Goal: Answer question/provide support: Share knowledge or assist other users

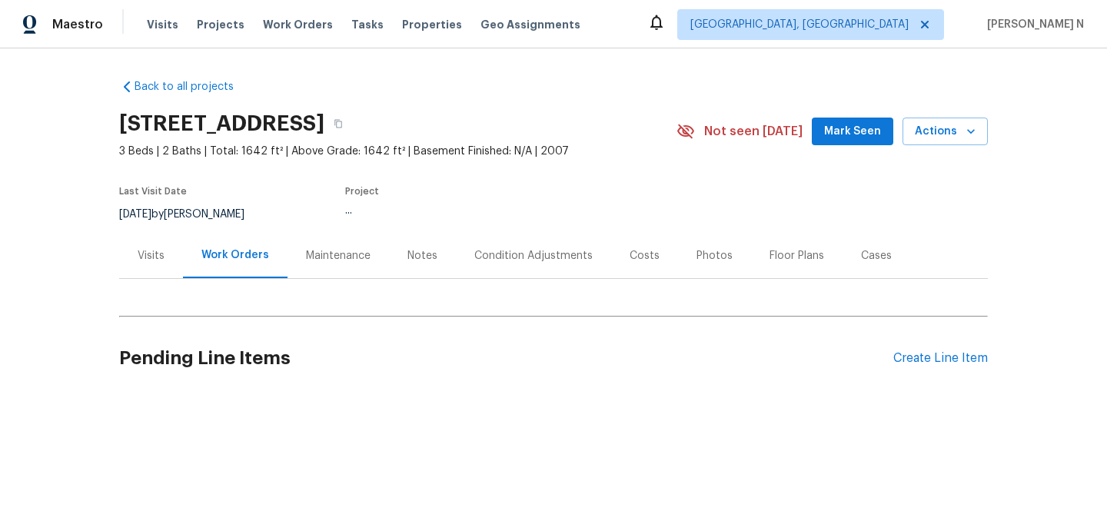
click at [316, 247] on div "Maintenance" at bounding box center [337, 255] width 101 height 45
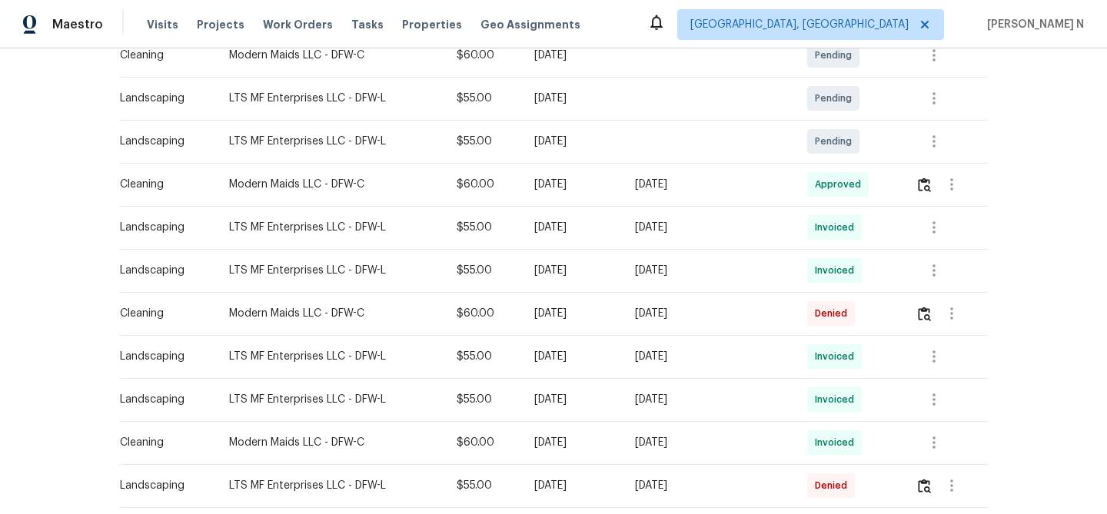
scroll to position [299, 0]
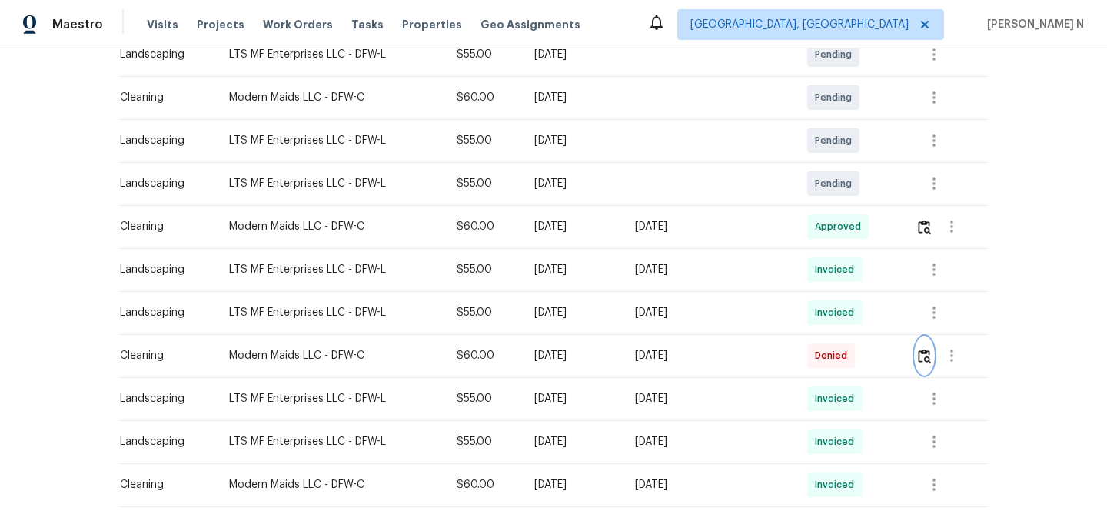
click at [925, 364] on button "button" at bounding box center [924, 355] width 18 height 37
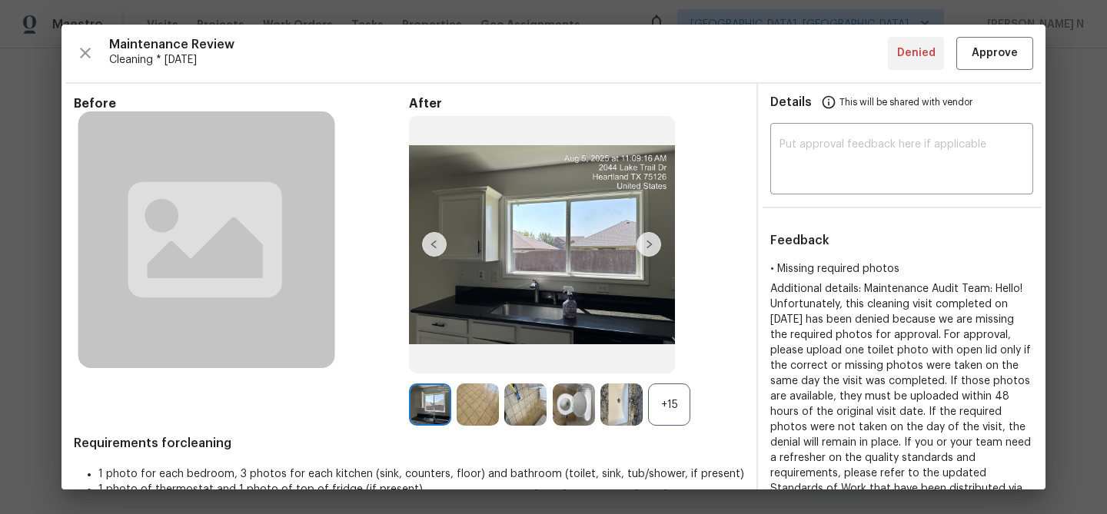
click at [682, 414] on div "+15" at bounding box center [669, 404] width 42 height 42
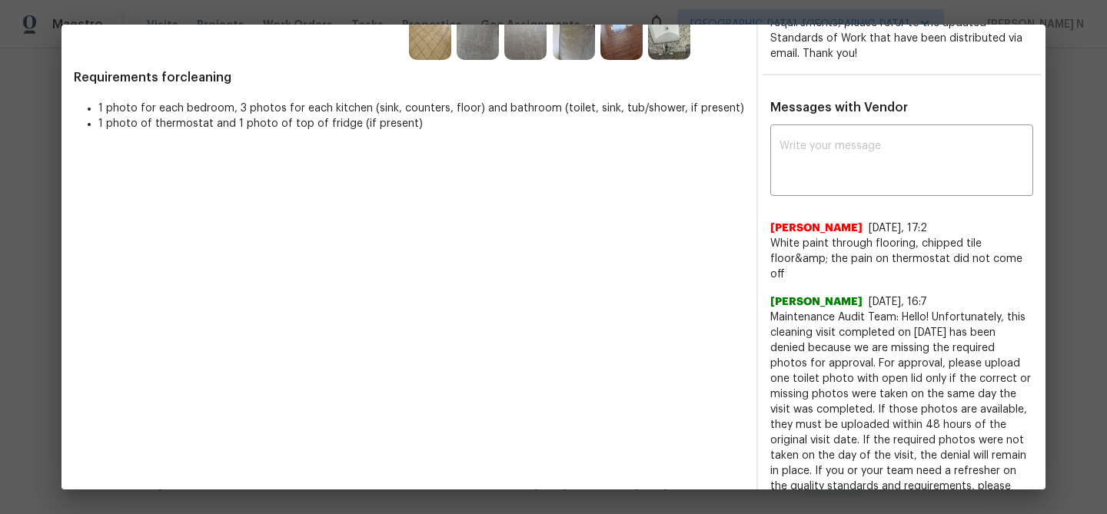
scroll to position [406, 0]
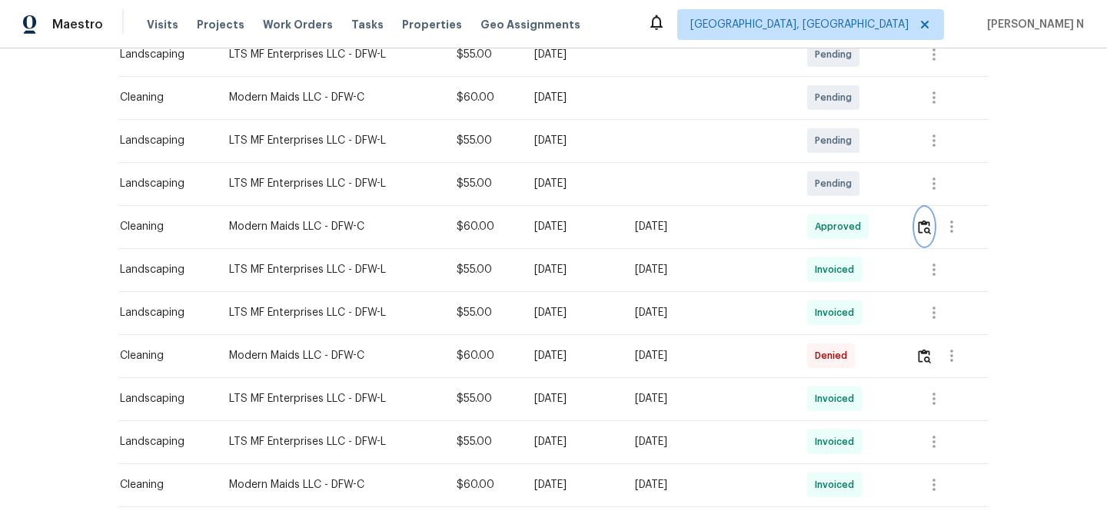
click at [933, 227] on button "button" at bounding box center [924, 226] width 18 height 37
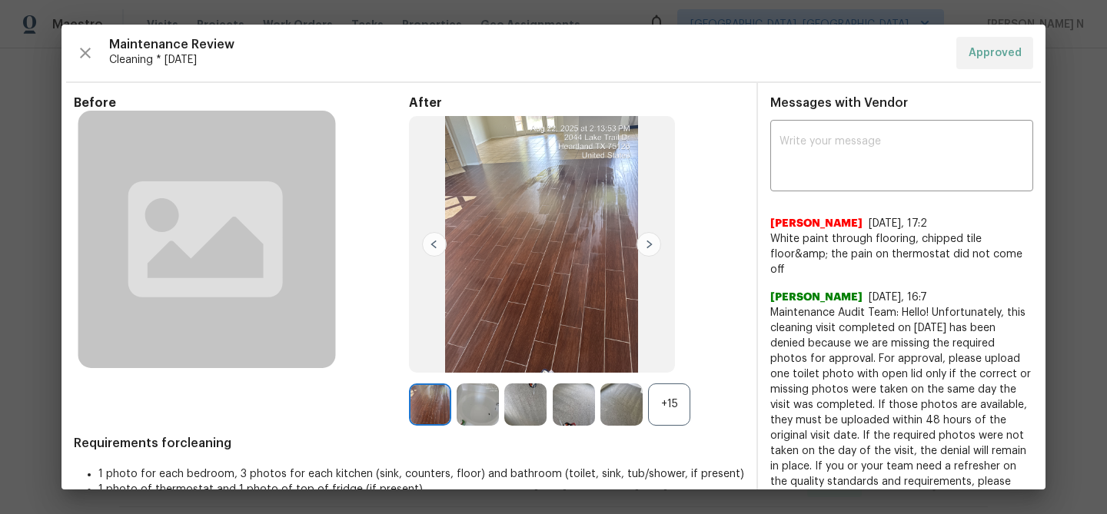
click at [685, 397] on div "+15" at bounding box center [669, 404] width 42 height 42
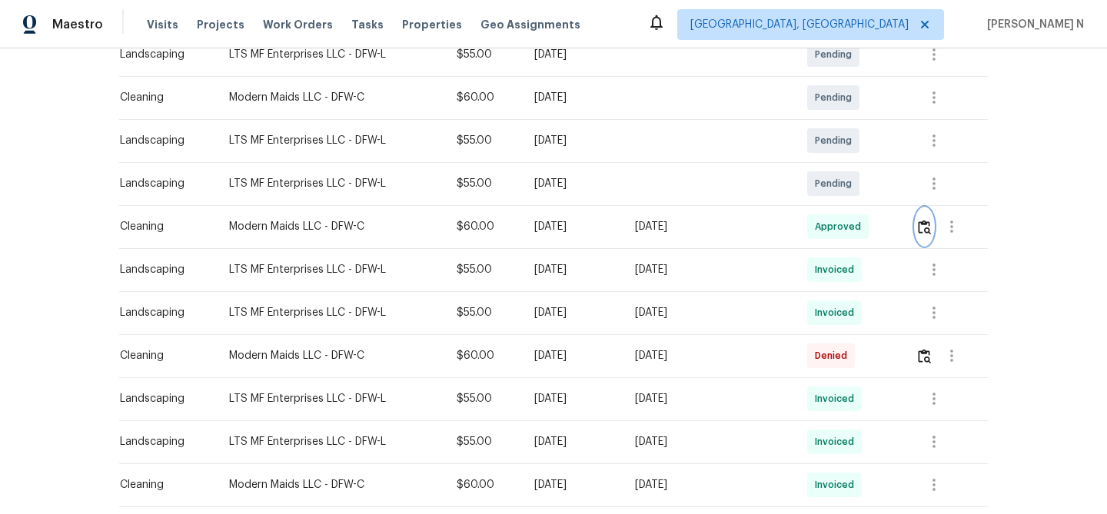
scroll to position [0, 0]
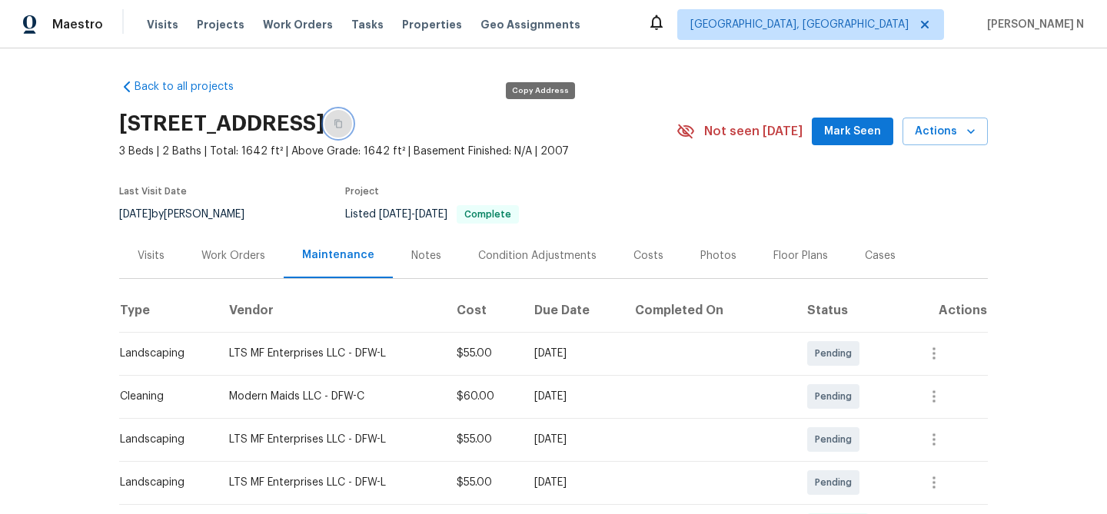
click at [352, 133] on button "button" at bounding box center [338, 124] width 28 height 28
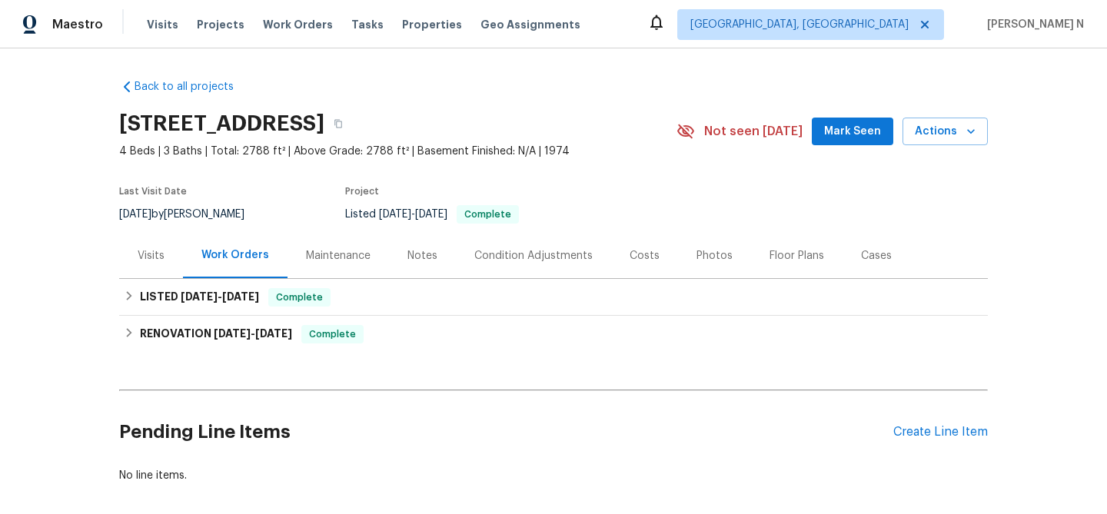
click at [334, 255] on div "Maintenance" at bounding box center [338, 255] width 65 height 15
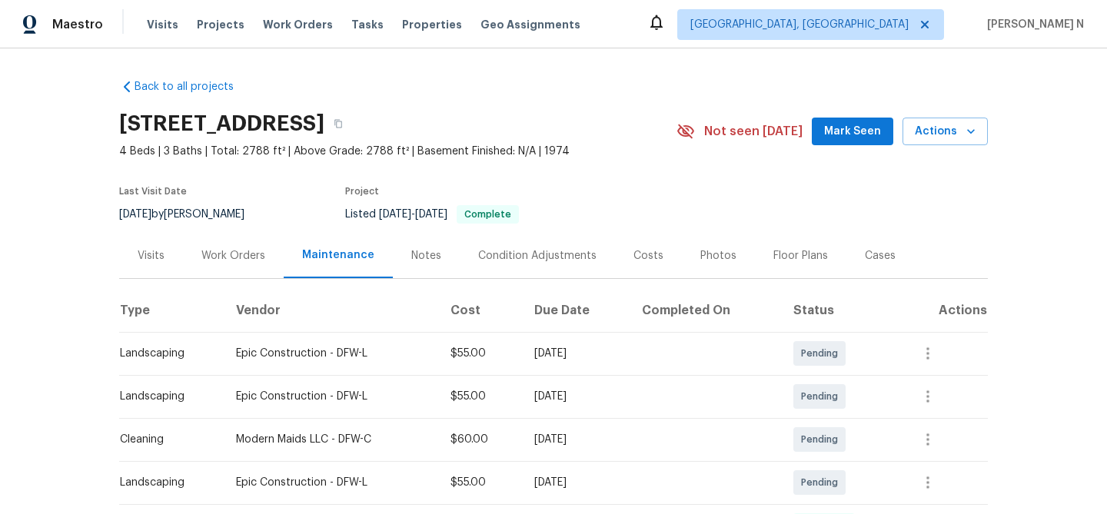
scroll to position [169, 0]
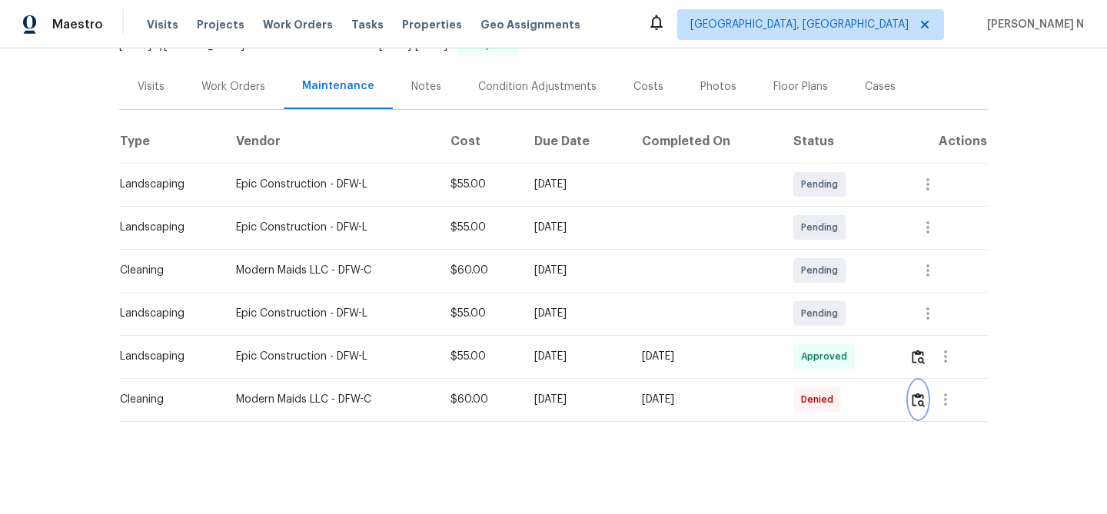
click at [924, 396] on img "button" at bounding box center [917, 400] width 13 height 15
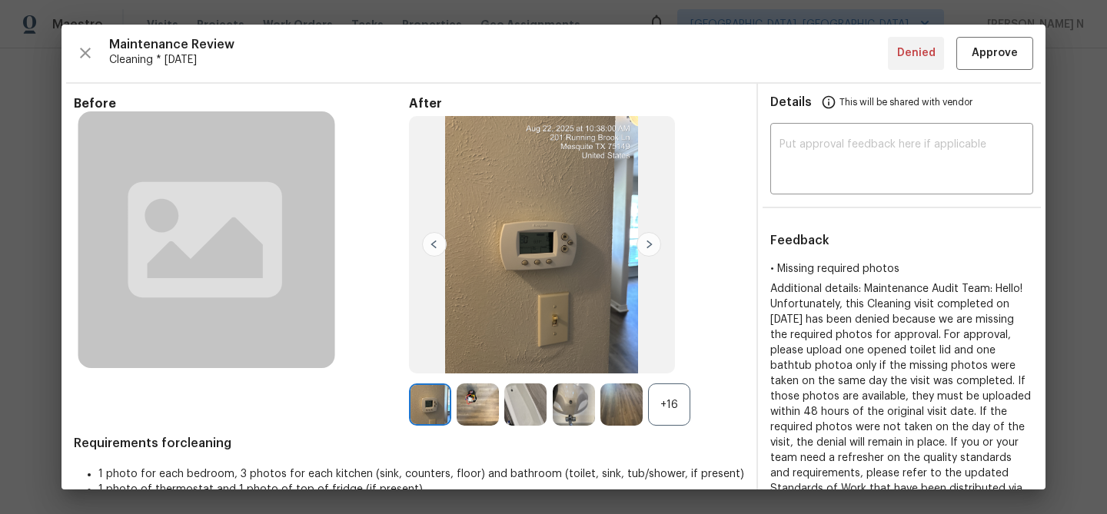
click at [676, 418] on div "+16" at bounding box center [669, 404] width 42 height 42
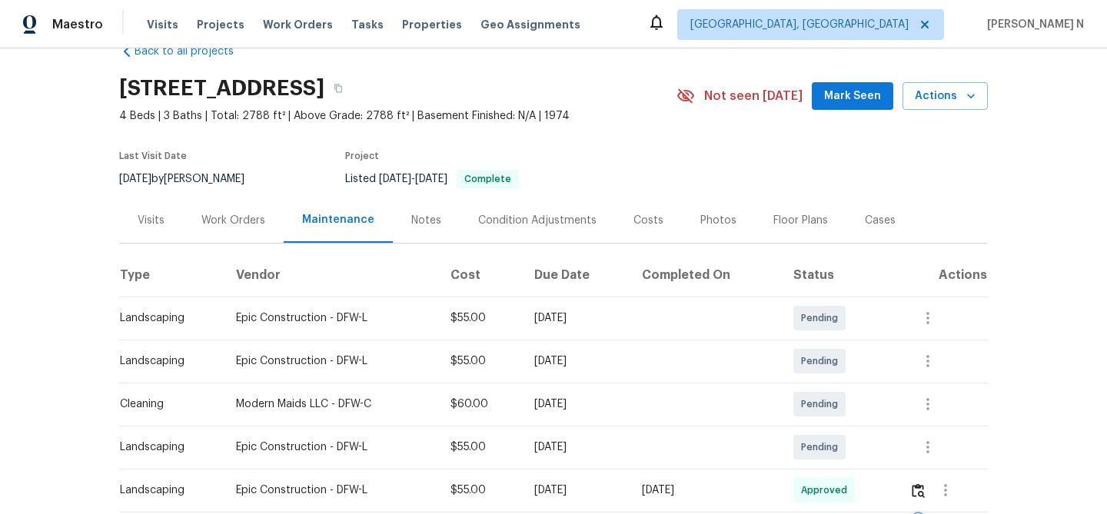
scroll to position [0, 0]
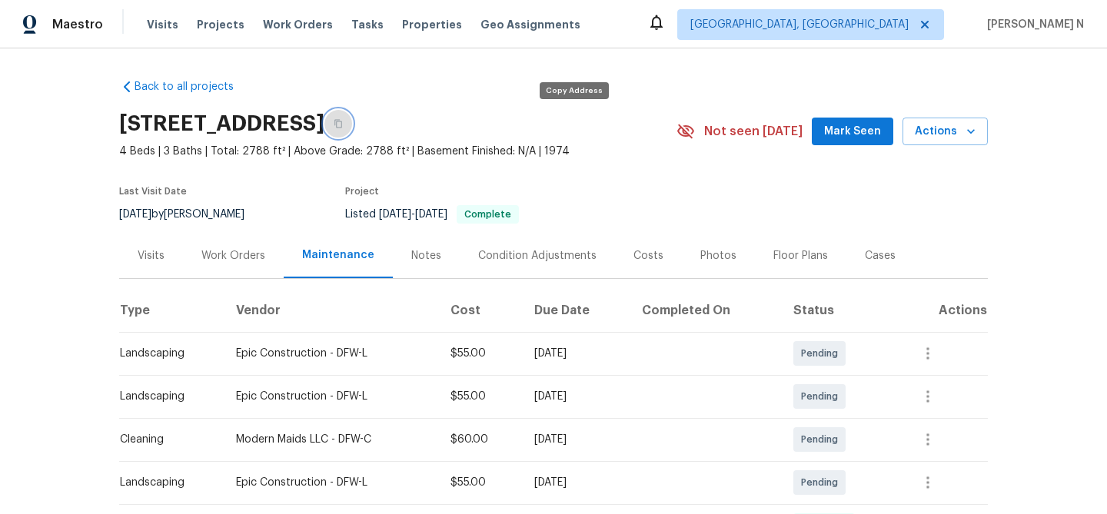
click at [343, 127] on icon "button" at bounding box center [338, 123] width 9 height 9
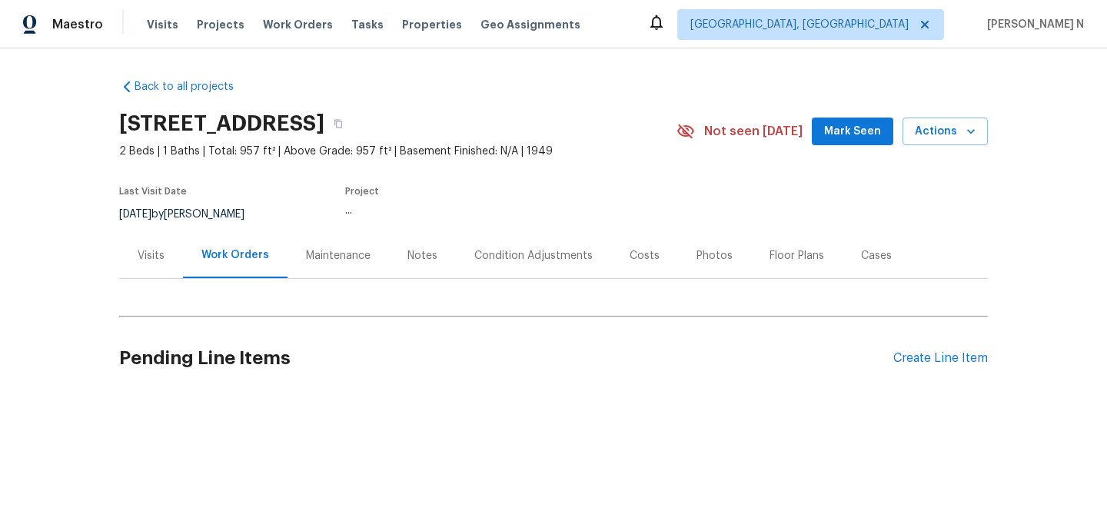
click at [341, 245] on div "Maintenance" at bounding box center [337, 255] width 101 height 45
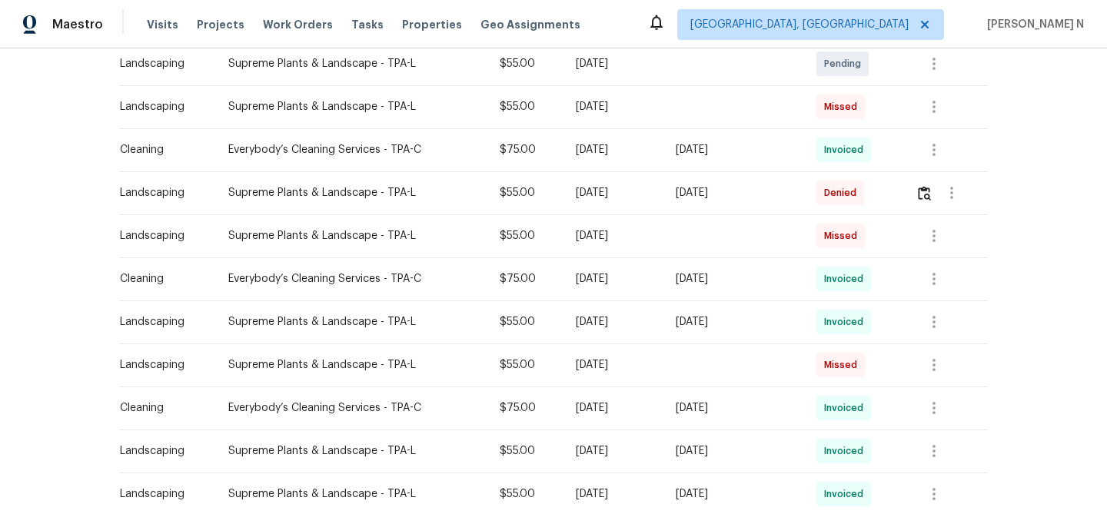
scroll to position [445, 0]
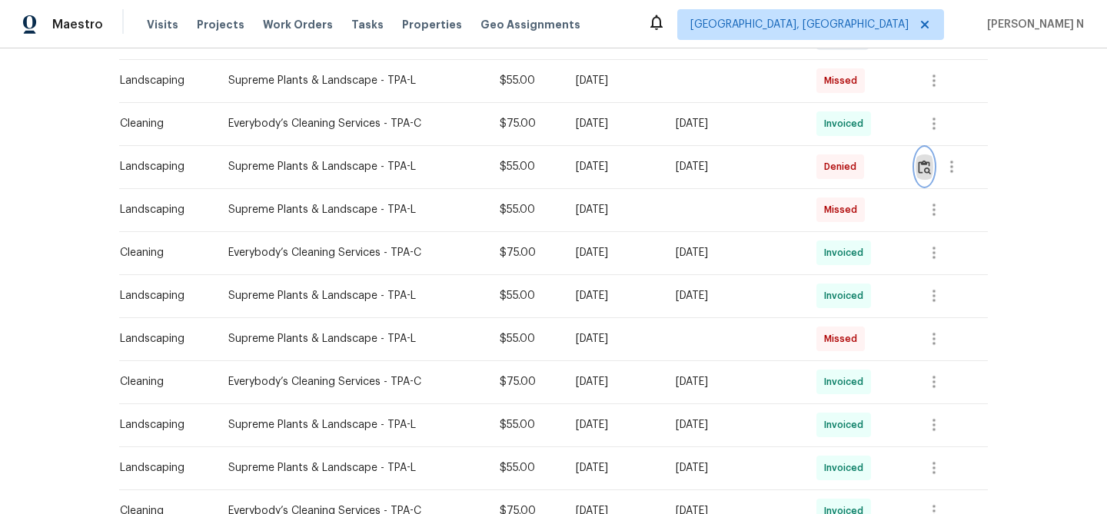
click at [923, 171] on img "button" at bounding box center [924, 167] width 13 height 15
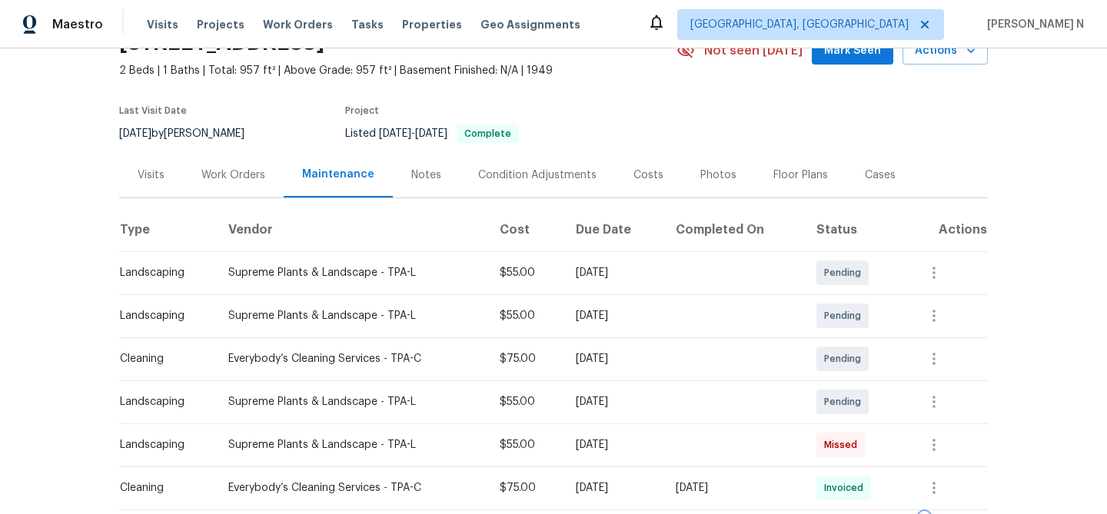
scroll to position [28, 0]
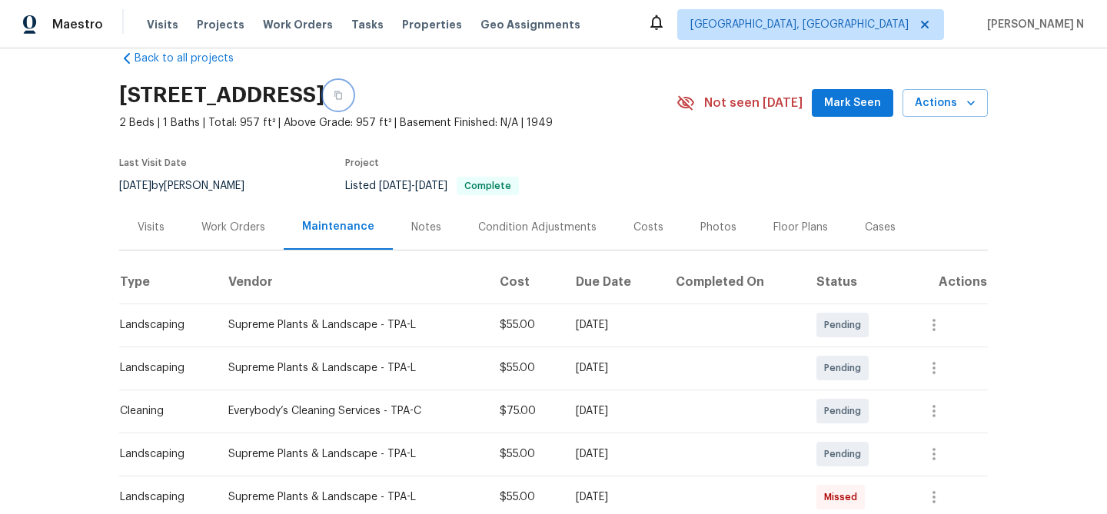
click at [352, 103] on button "button" at bounding box center [338, 95] width 28 height 28
click at [343, 93] on icon "button" at bounding box center [338, 95] width 9 height 9
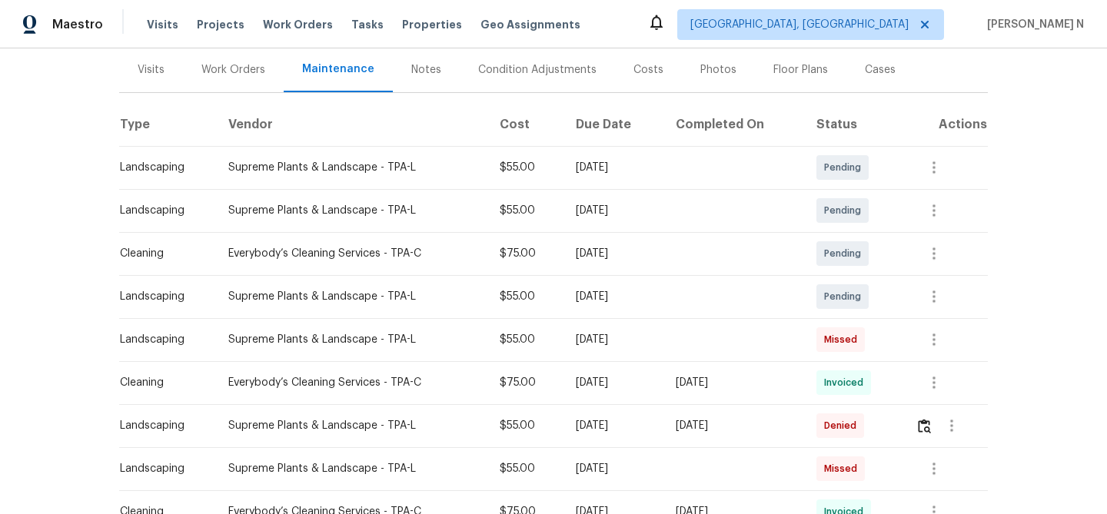
scroll to position [267, 0]
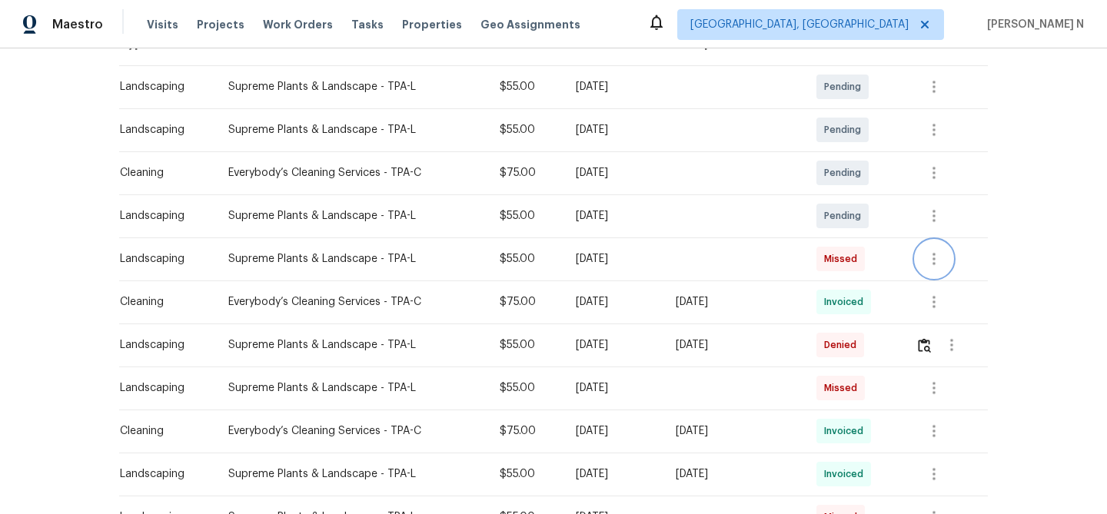
click at [935, 272] on button "button" at bounding box center [933, 259] width 37 height 37
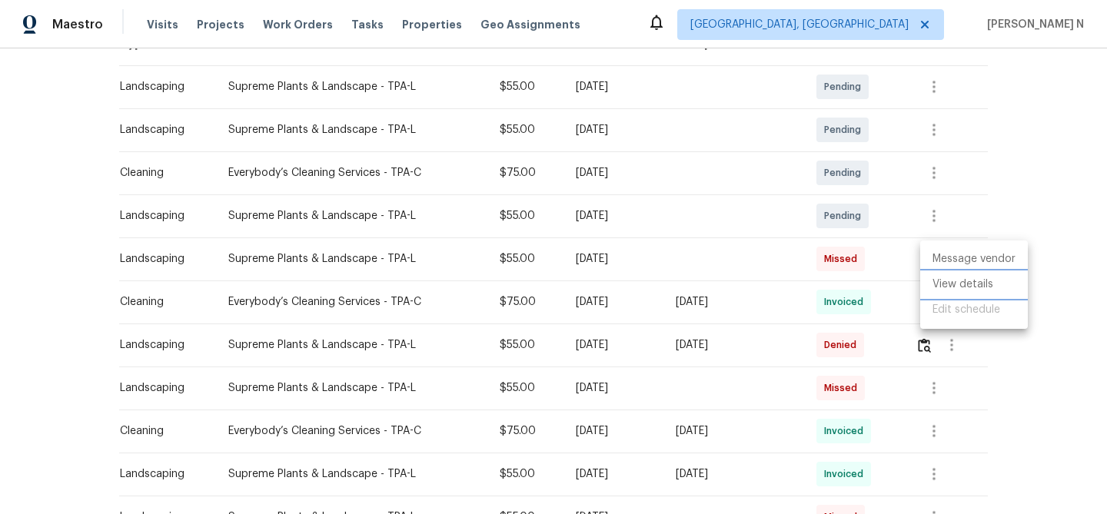
click at [936, 284] on li "View details" at bounding box center [974, 284] width 108 height 25
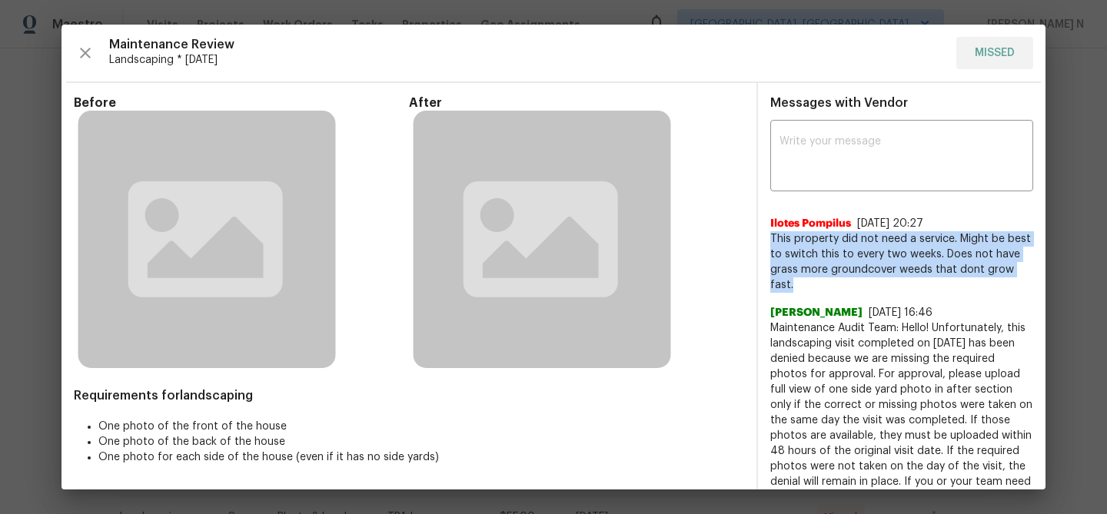
drag, startPoint x: 765, startPoint y: 237, endPoint x: 1013, endPoint y: 268, distance: 250.2
click at [1013, 268] on span "This property did not need a service. Might be best to switch this to every two…" at bounding box center [901, 261] width 263 height 61
copy span "This property did not need a service. Might be best to switch this to every two…"
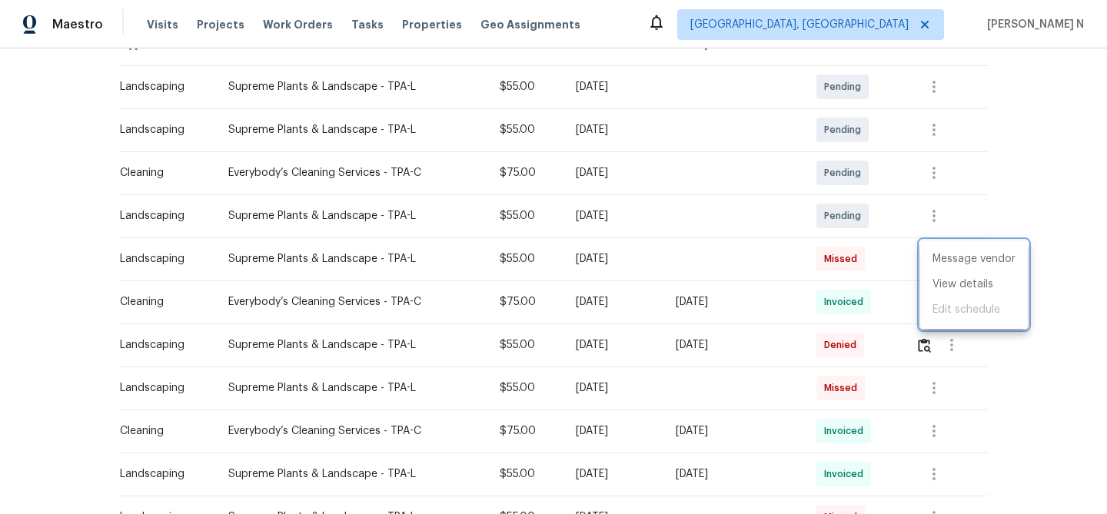
click at [522, 154] on div at bounding box center [553, 257] width 1107 height 514
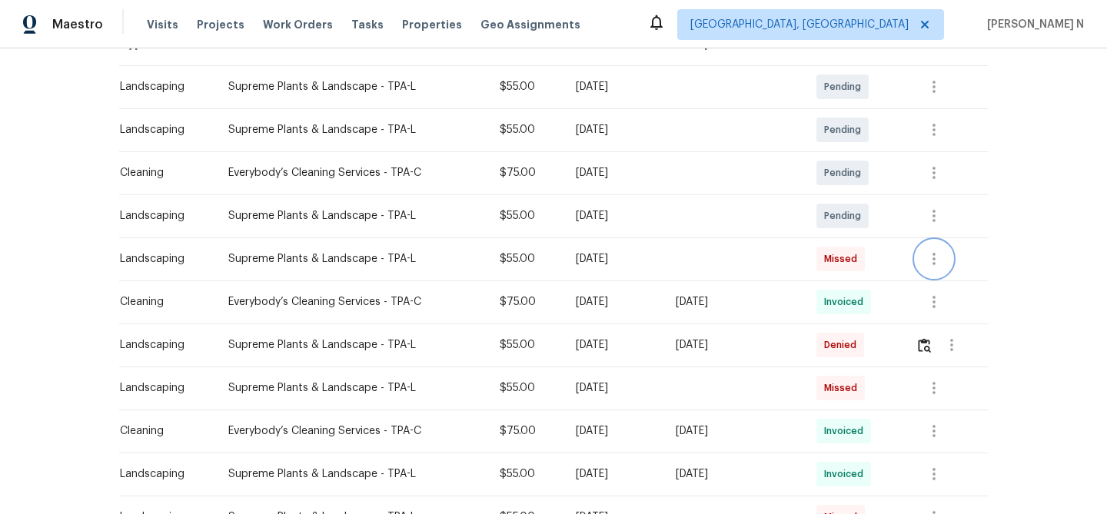
scroll to position [0, 0]
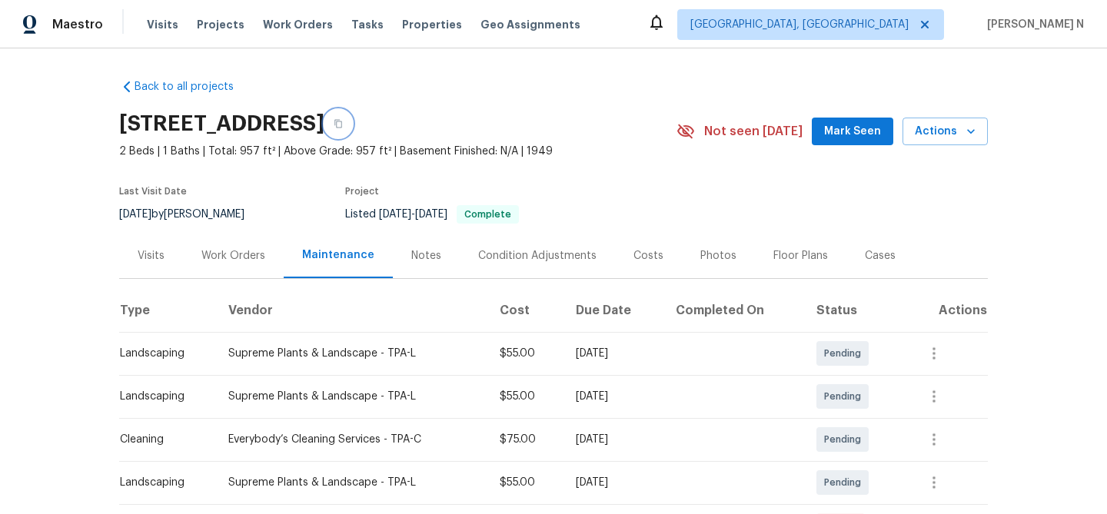
click at [352, 118] on button "button" at bounding box center [338, 124] width 28 height 28
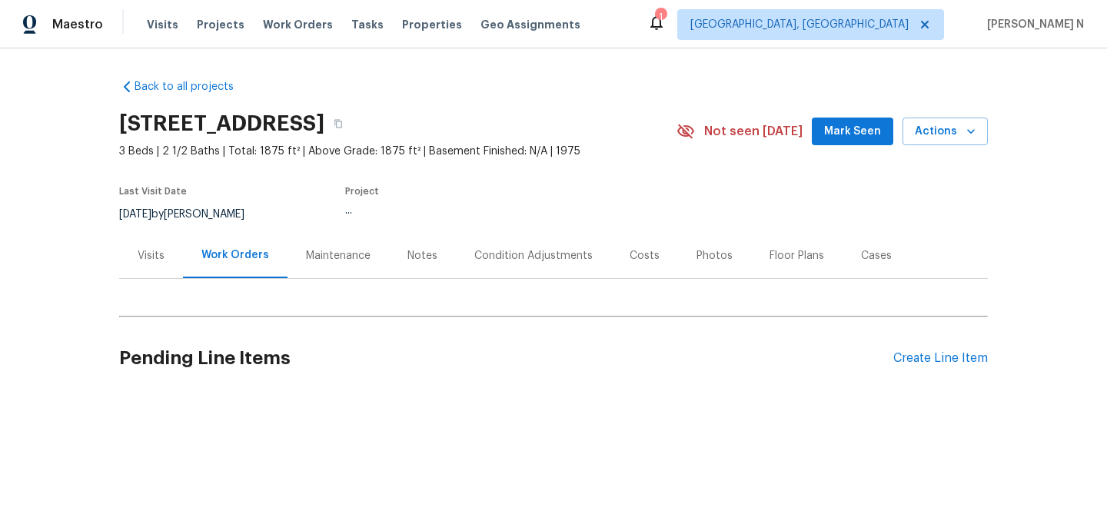
click at [329, 254] on div "Maintenance" at bounding box center [338, 255] width 65 height 15
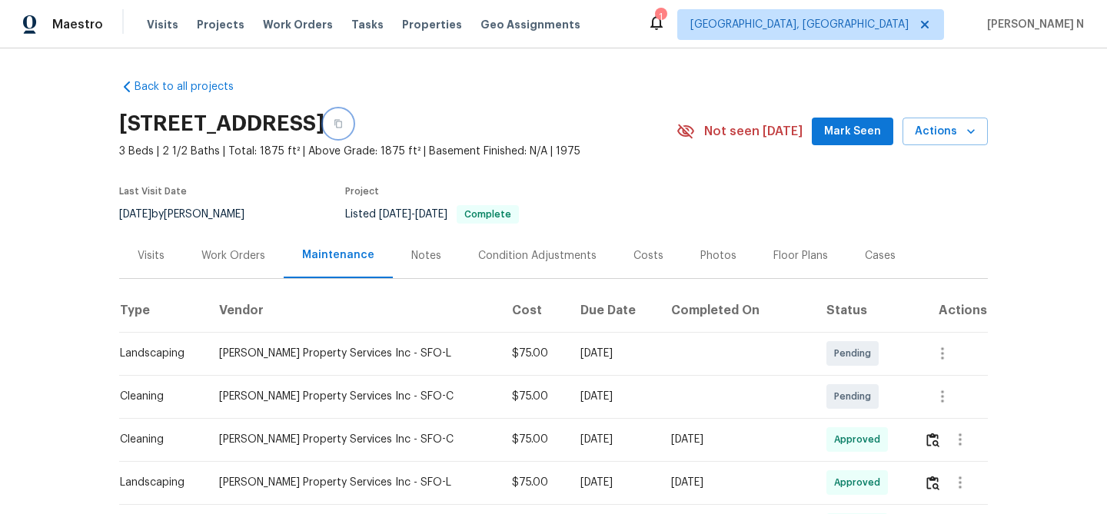
click at [352, 133] on button "button" at bounding box center [338, 124] width 28 height 28
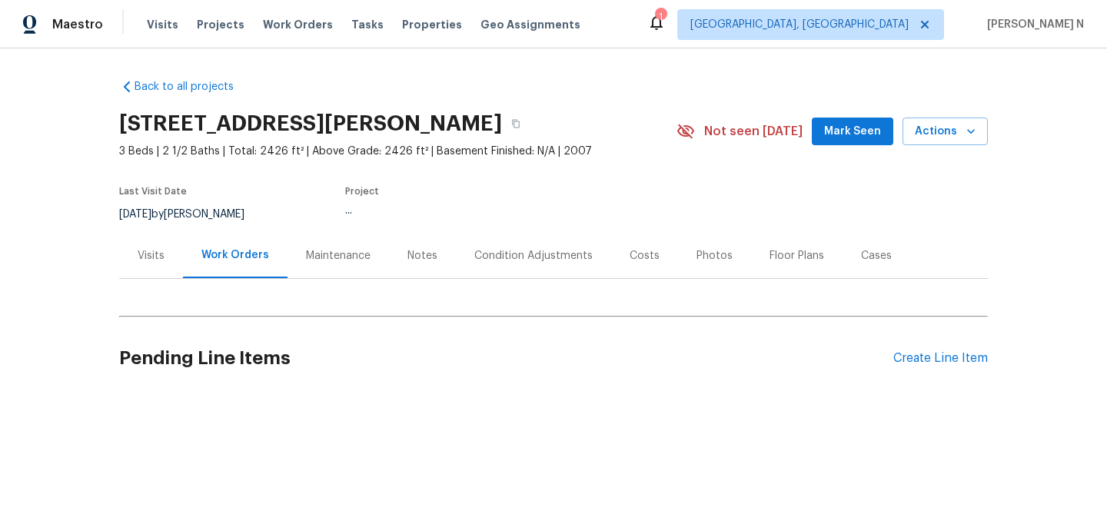
click at [310, 257] on div "Maintenance" at bounding box center [338, 255] width 65 height 15
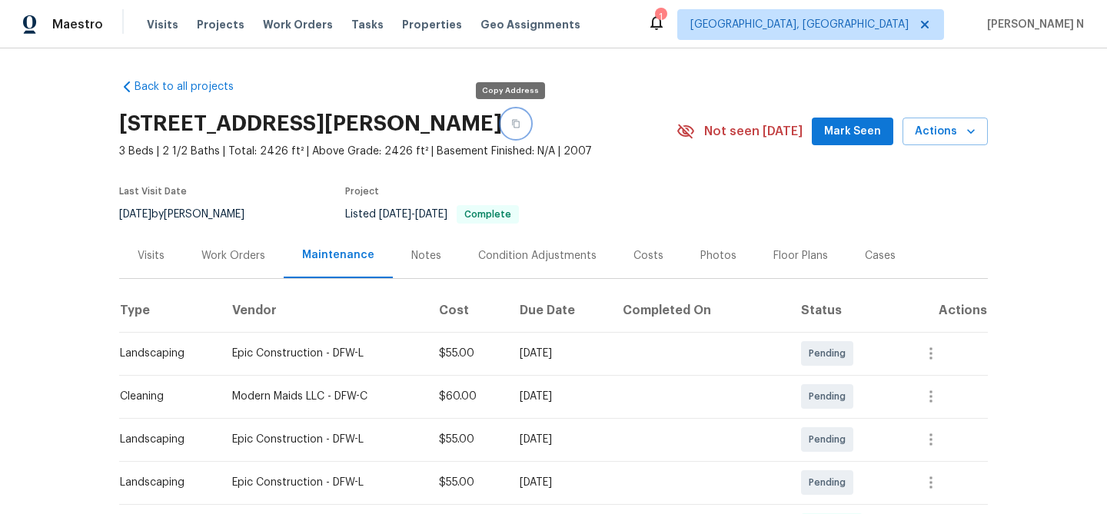
click at [505, 130] on button "button" at bounding box center [516, 124] width 28 height 28
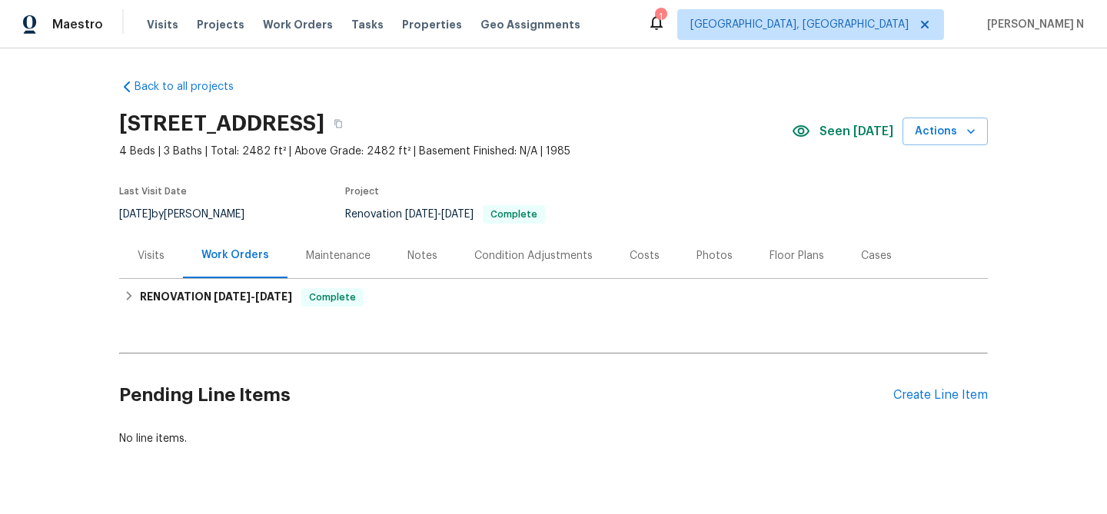
click at [330, 263] on div "Maintenance" at bounding box center [338, 255] width 65 height 15
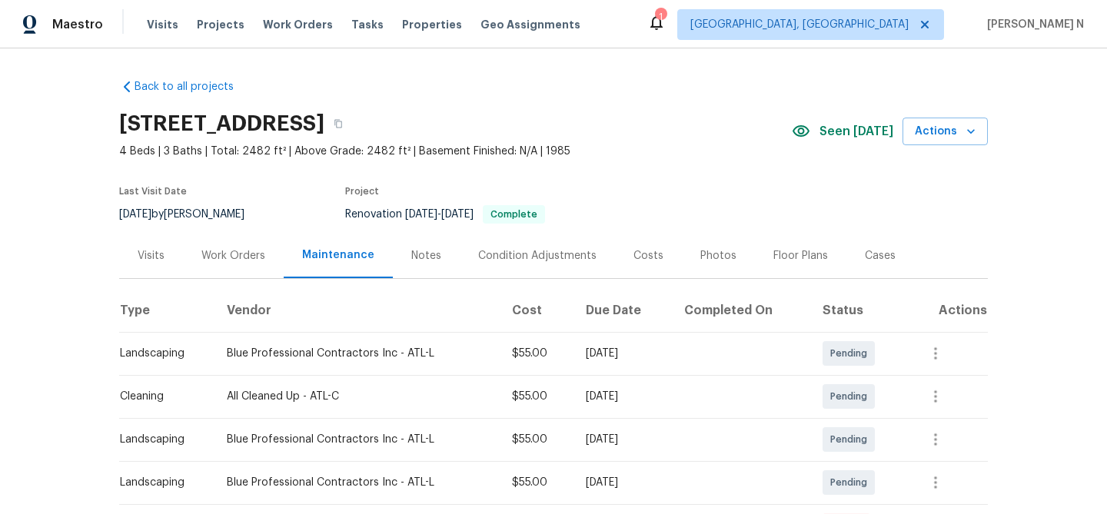
scroll to position [169, 0]
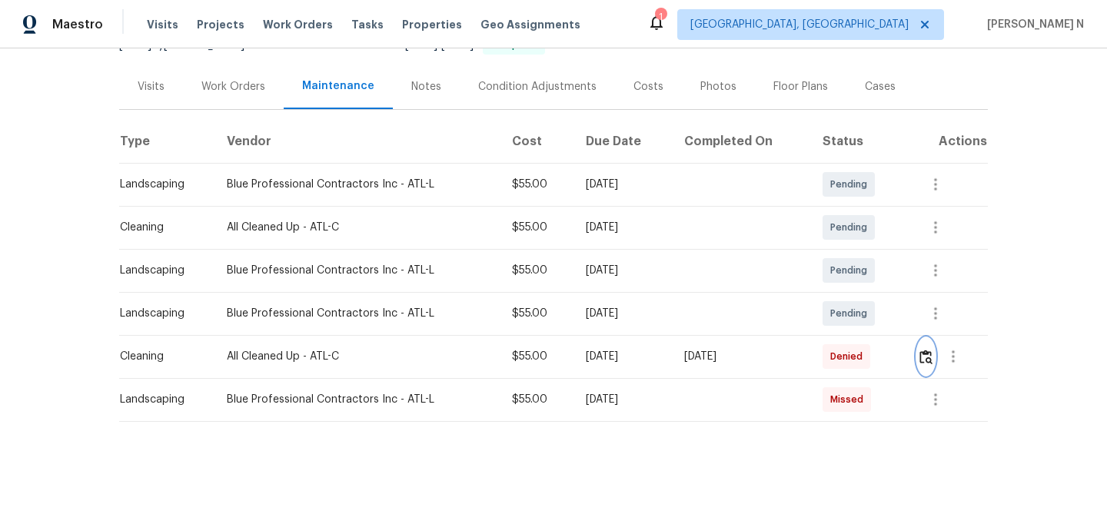
click at [927, 355] on img "button" at bounding box center [925, 357] width 13 height 15
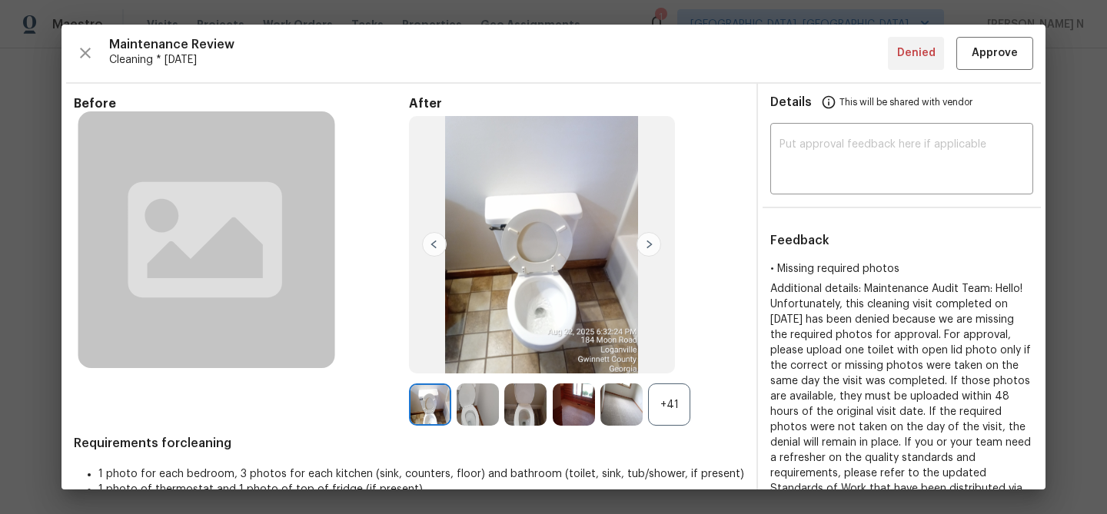
click at [682, 405] on div "+41" at bounding box center [669, 404] width 42 height 42
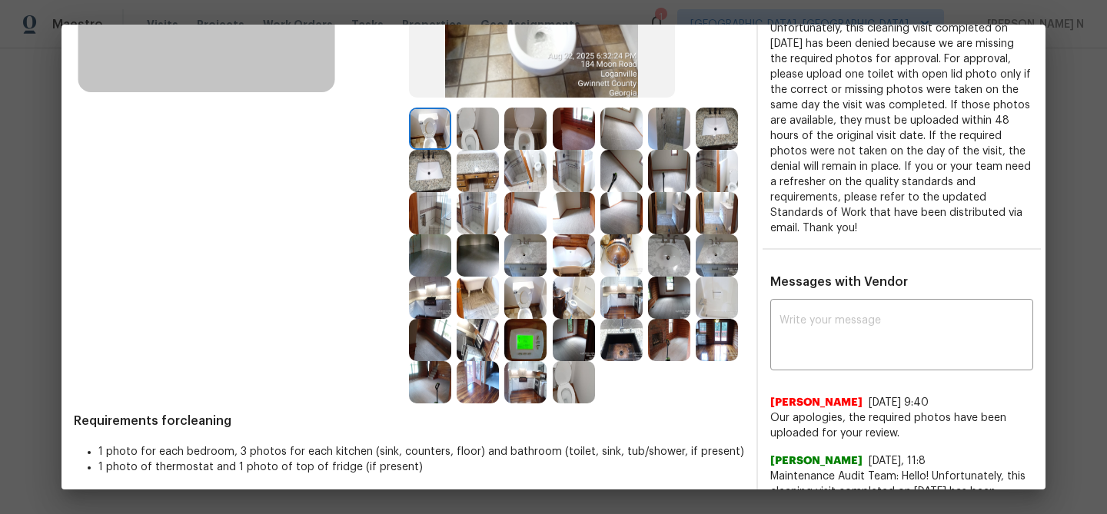
scroll to position [174, 0]
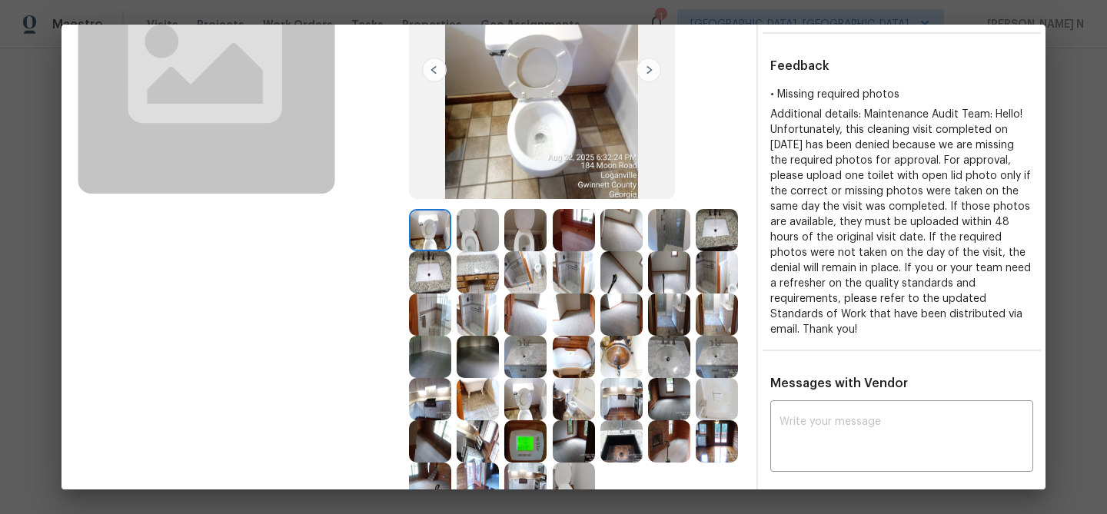
click at [534, 431] on img at bounding box center [525, 441] width 42 height 42
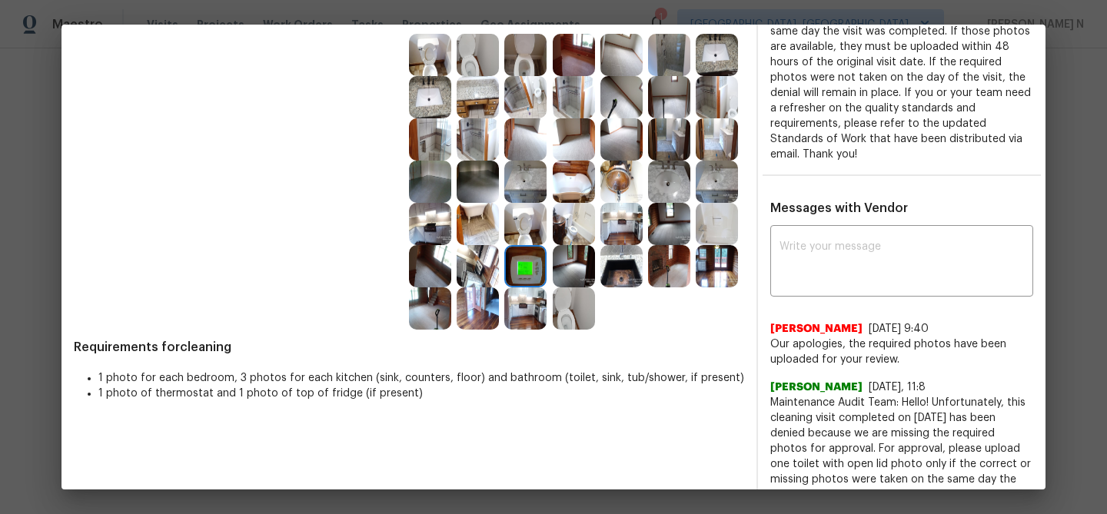
scroll to position [393, 0]
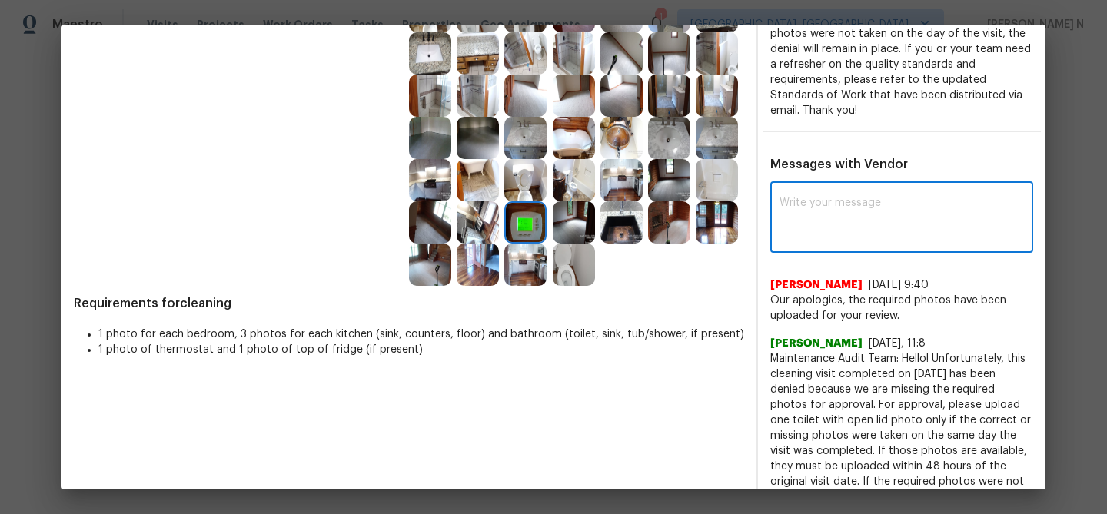
click at [822, 221] on textarea at bounding box center [901, 219] width 244 height 43
paste textarea "Maintenance Audit Team: Hello! Thank you for uploading the photo, after further…"
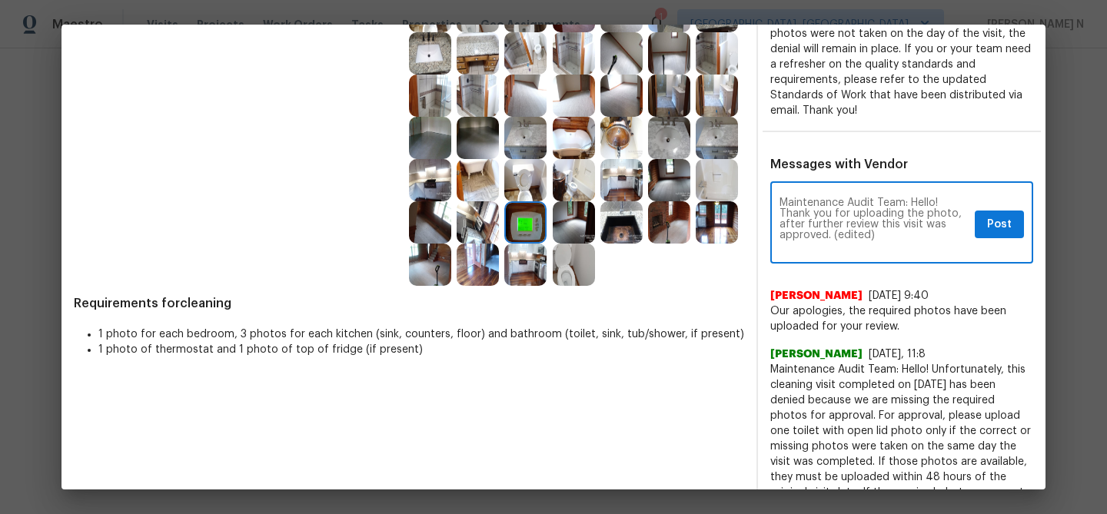
scroll to position [0, 0]
drag, startPoint x: 831, startPoint y: 233, endPoint x: 899, endPoint y: 230, distance: 68.5
click at [896, 233] on textarea "Maintenance Audit Team: Hello! Thank you for uploading the photo, after further…" at bounding box center [873, 225] width 189 height 54
type textarea "Maintenance Audit Team: Hello! Thank you for uploading the photo, after further…"
click at [1000, 229] on span "Post" at bounding box center [999, 224] width 25 height 19
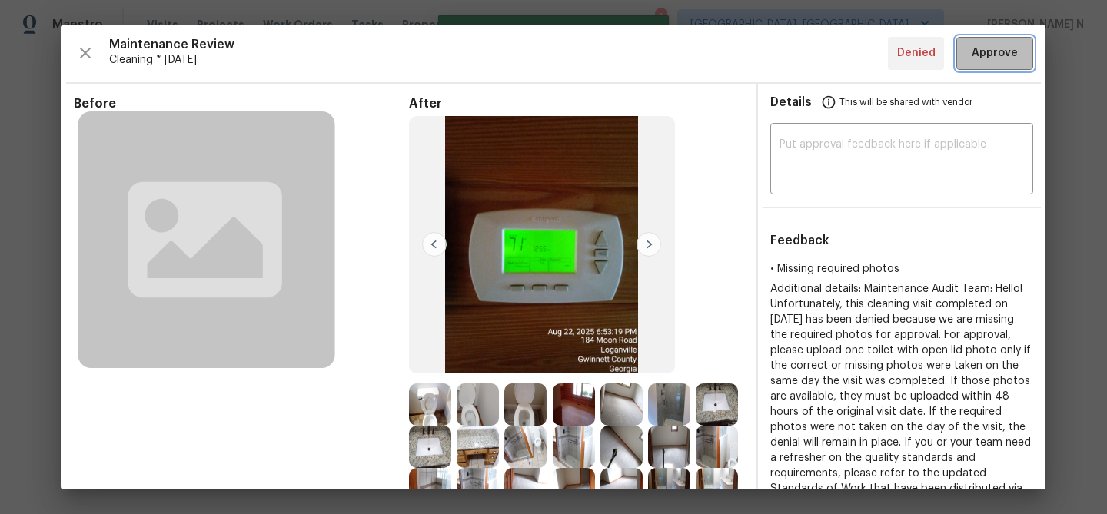
click at [988, 53] on span "Approve" at bounding box center [994, 53] width 46 height 19
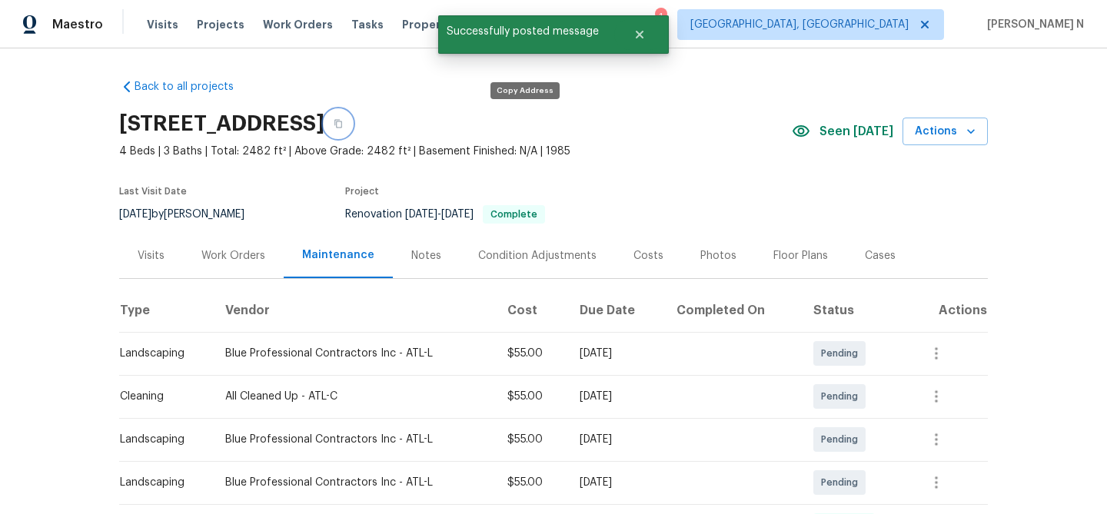
click at [343, 119] on icon "button" at bounding box center [338, 123] width 9 height 9
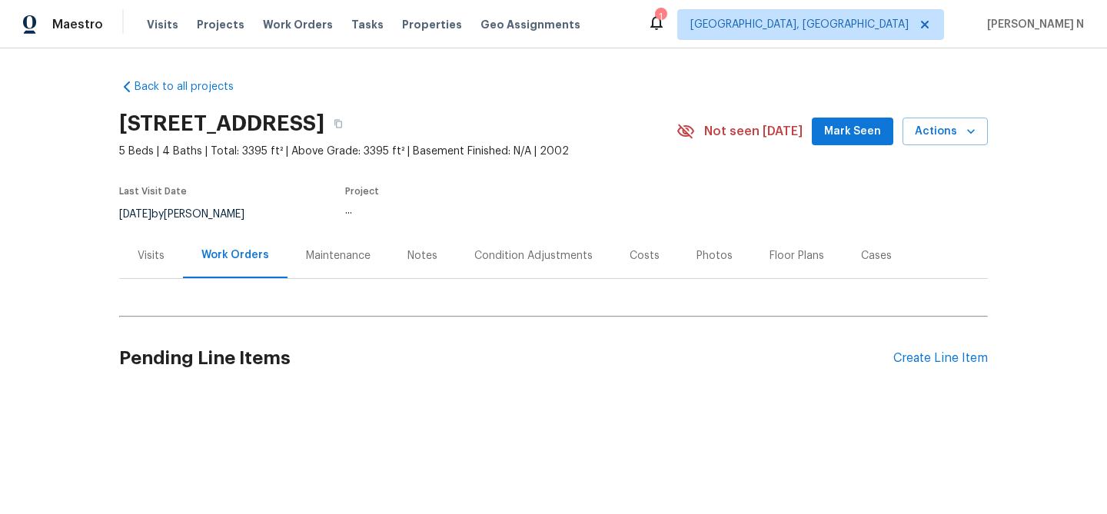
click at [334, 259] on div "Maintenance" at bounding box center [338, 255] width 65 height 15
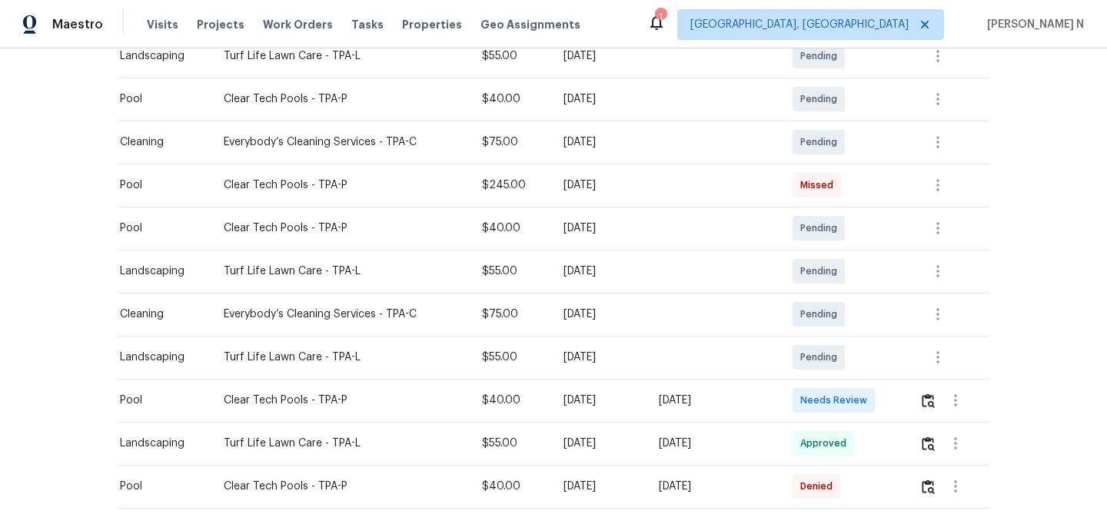
scroll to position [305, 0]
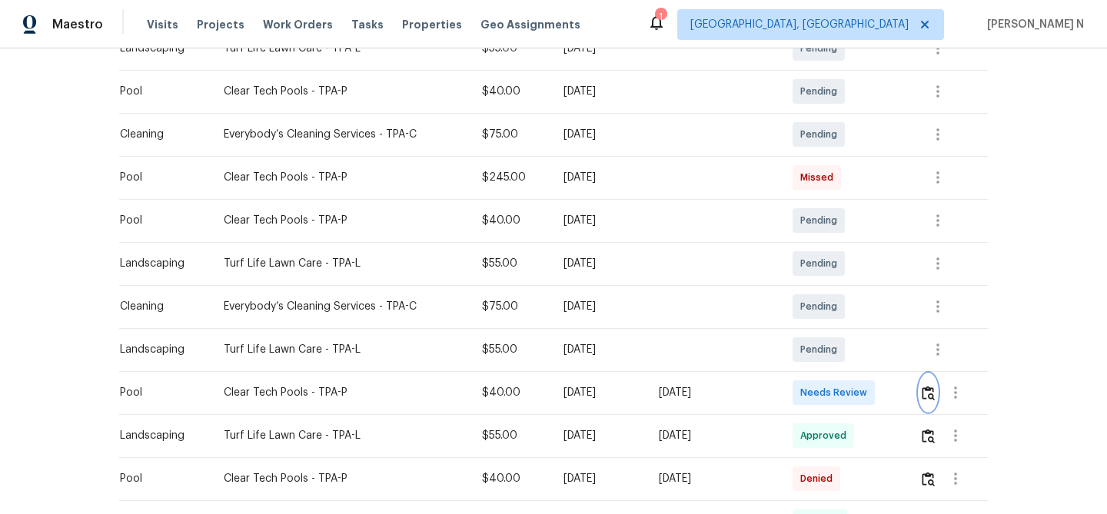
click at [935, 380] on button "button" at bounding box center [928, 392] width 18 height 37
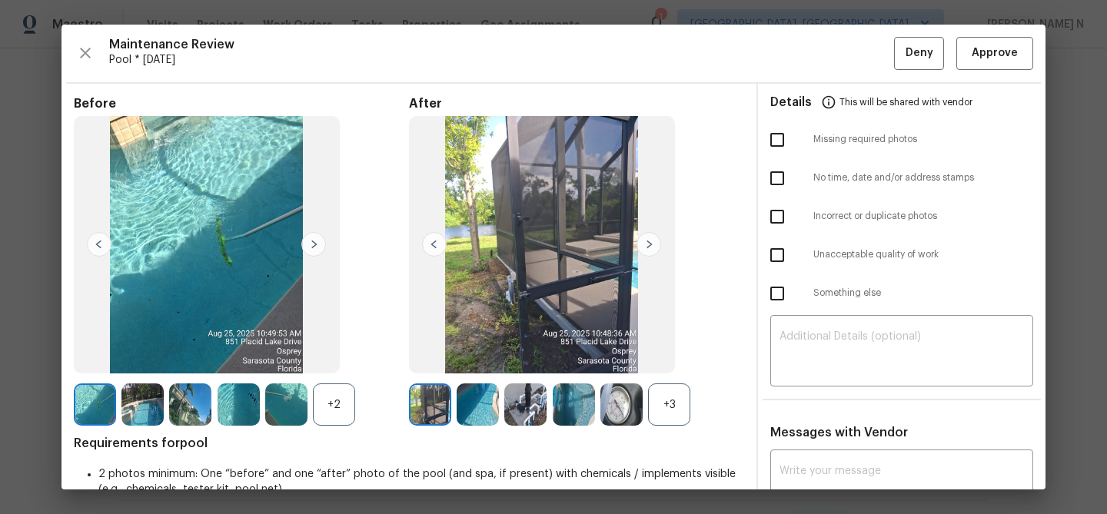
click at [689, 403] on div "+3" at bounding box center [669, 404] width 42 height 42
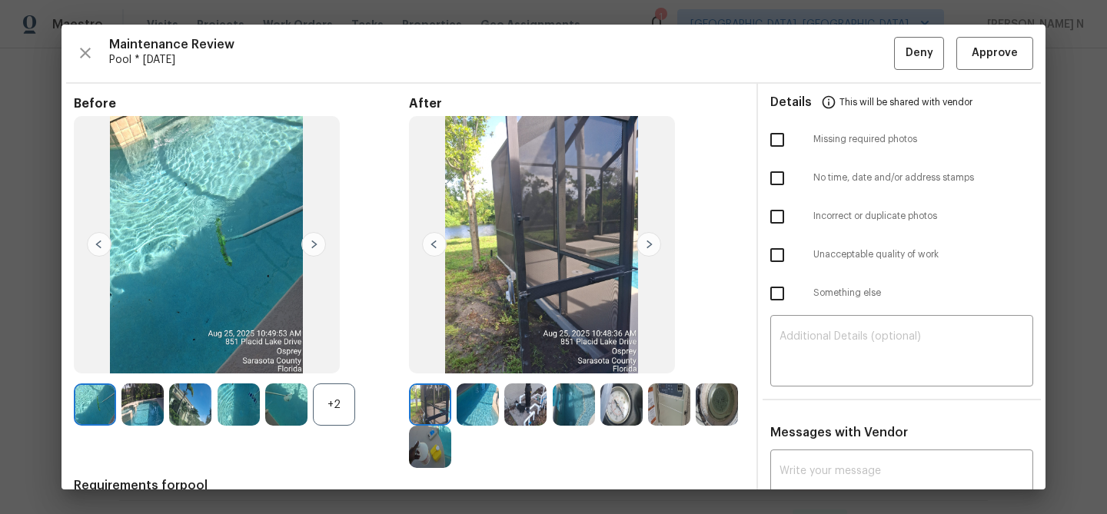
click at [349, 405] on div "+2" at bounding box center [334, 404] width 42 height 42
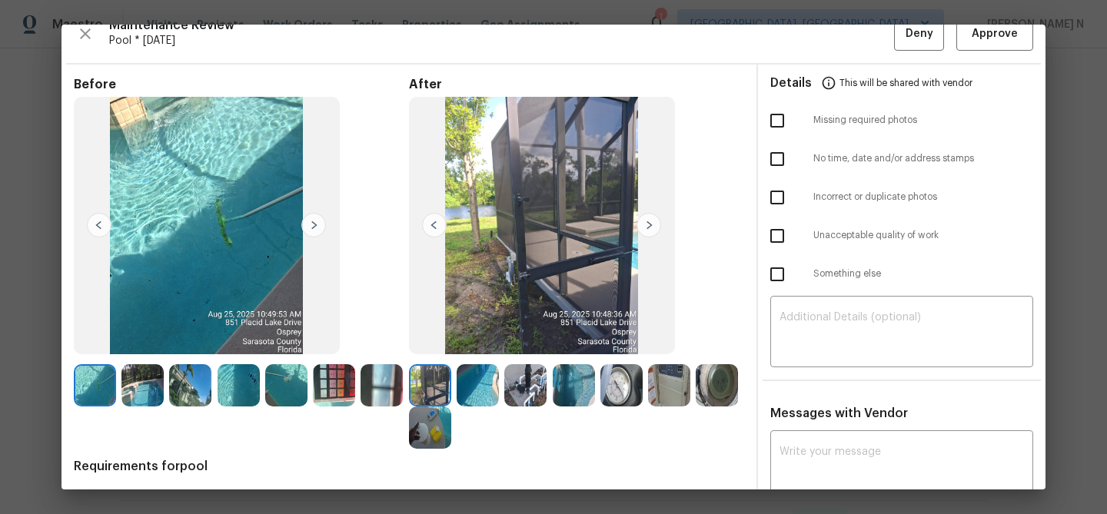
click at [161, 372] on img at bounding box center [142, 385] width 42 height 42
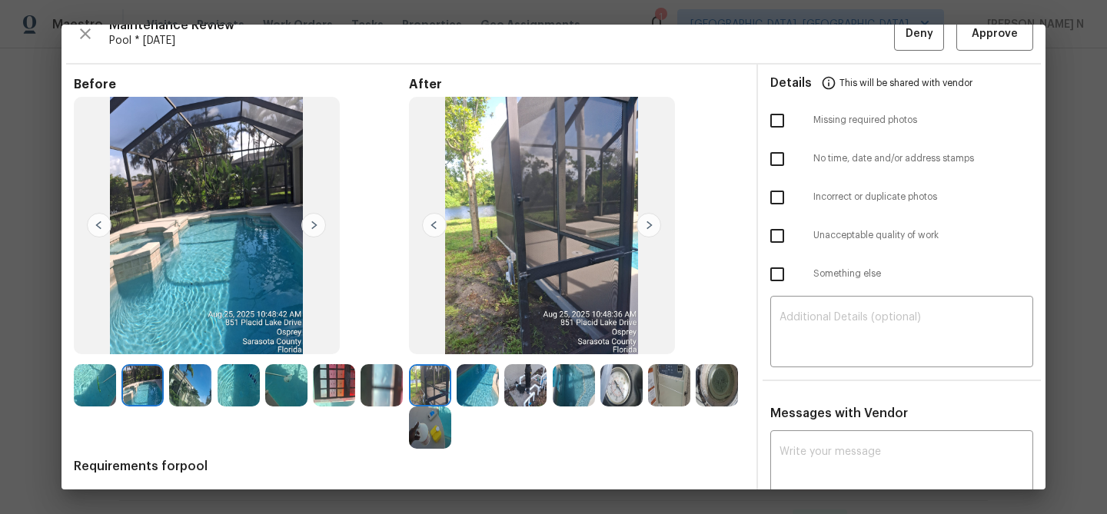
click at [245, 390] on img at bounding box center [238, 385] width 42 height 42
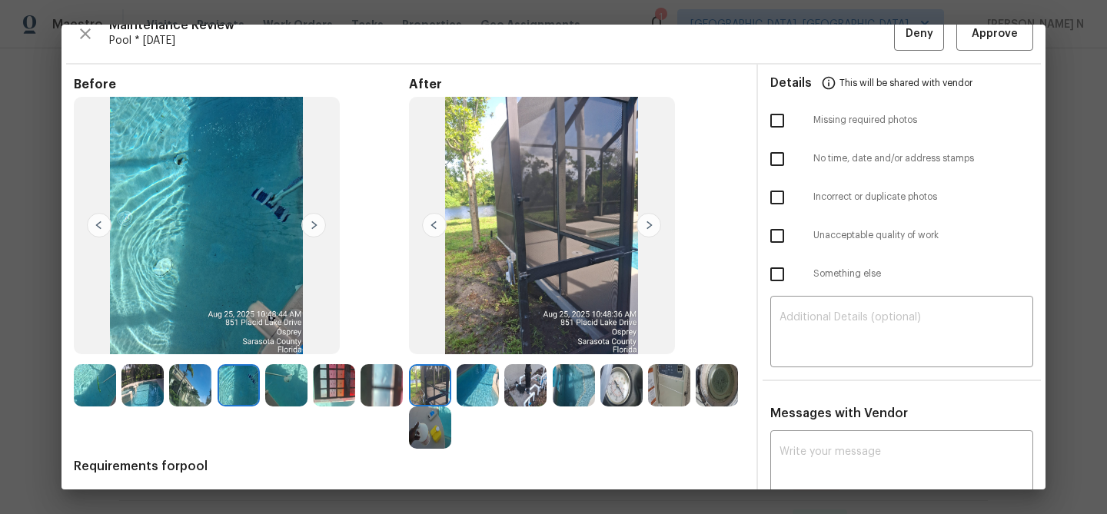
click at [140, 390] on img at bounding box center [142, 385] width 42 height 42
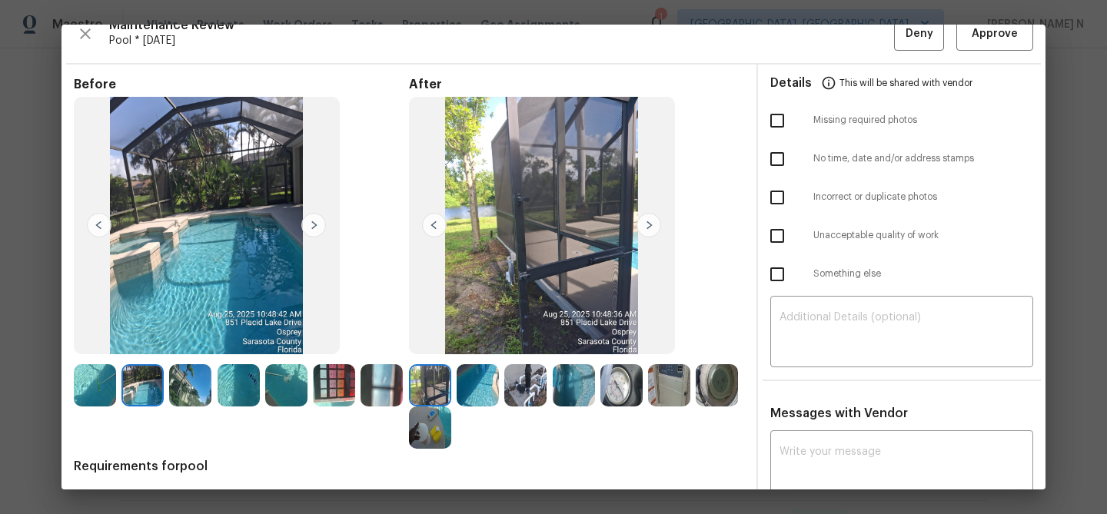
click at [234, 390] on img at bounding box center [238, 385] width 42 height 42
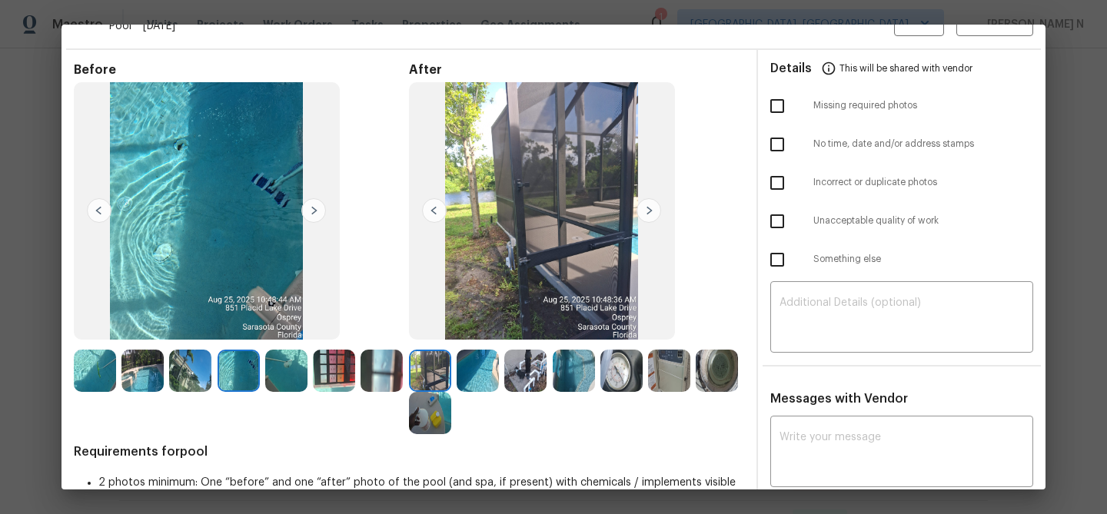
scroll to position [36, 0]
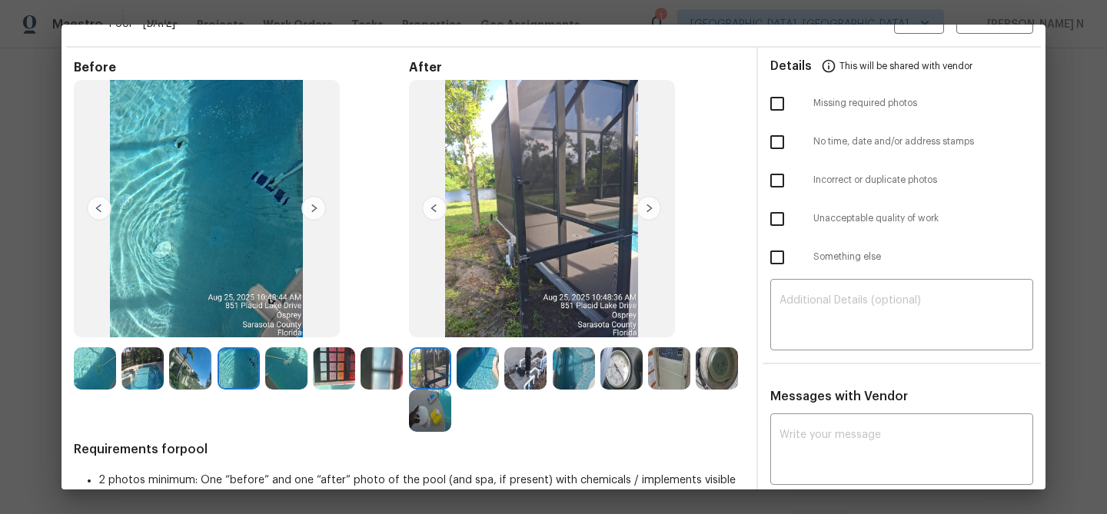
click at [487, 366] on img at bounding box center [478, 368] width 42 height 42
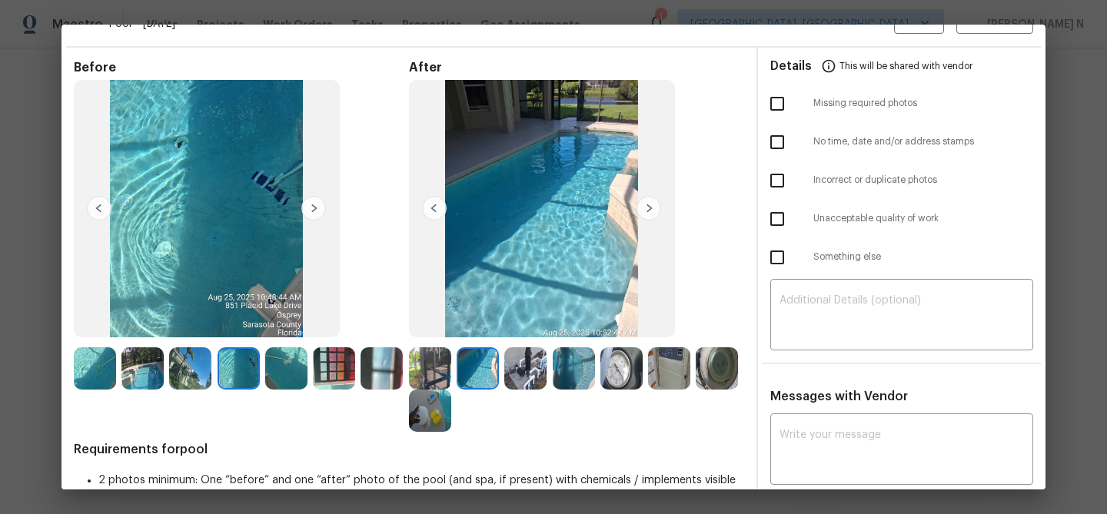
click at [582, 370] on img at bounding box center [574, 368] width 42 height 42
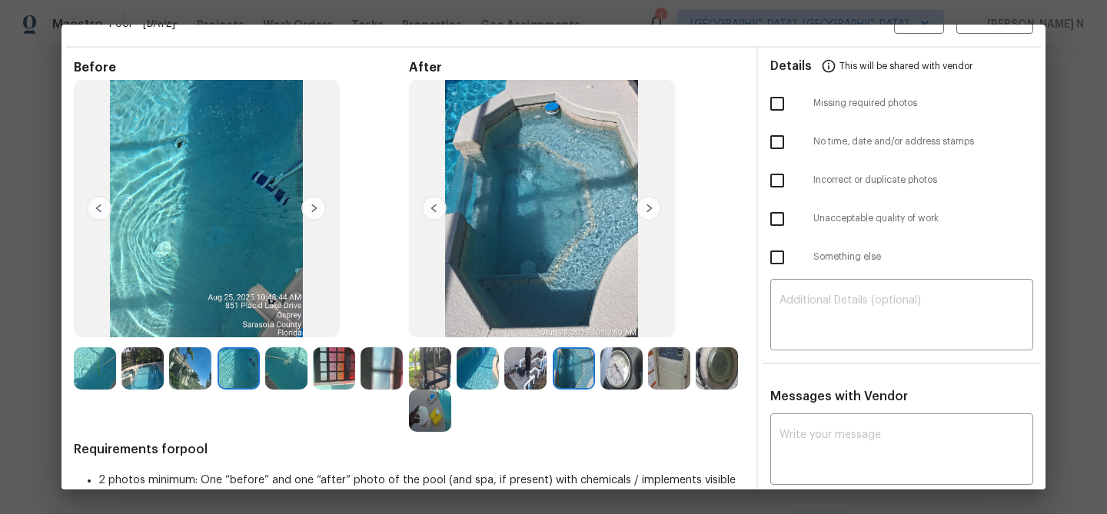
scroll to position [100, 0]
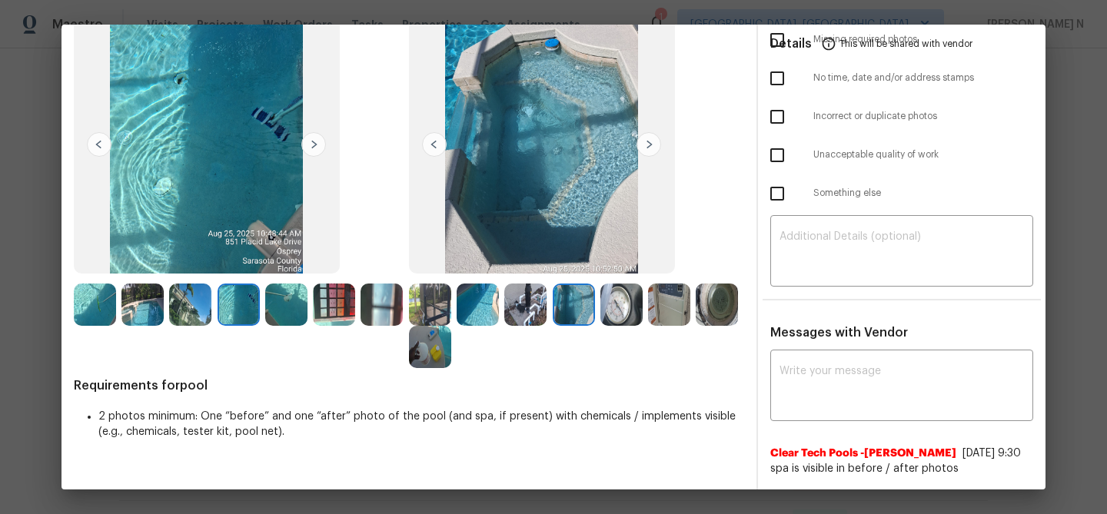
click at [378, 310] on img at bounding box center [381, 305] width 42 height 42
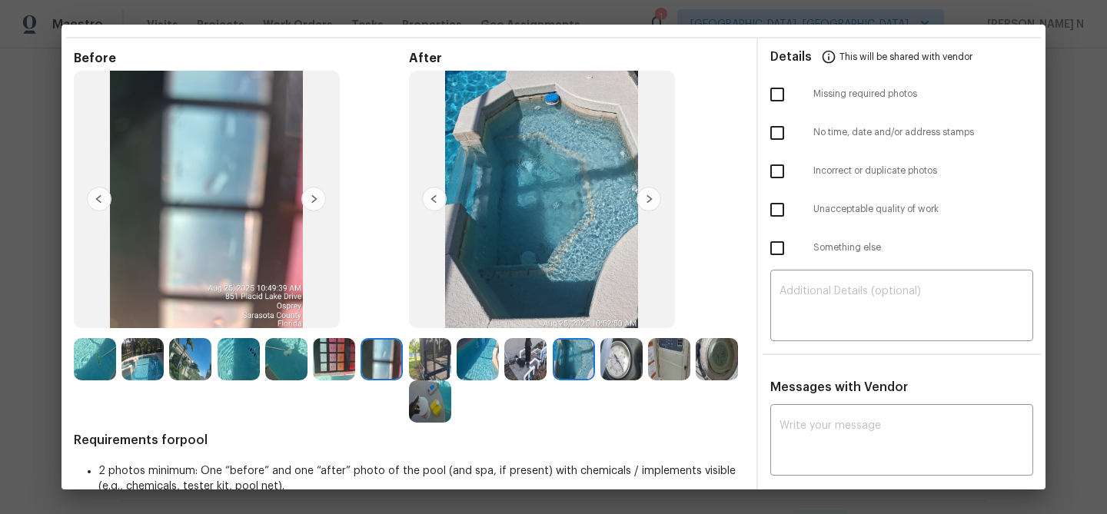
scroll to position [84, 0]
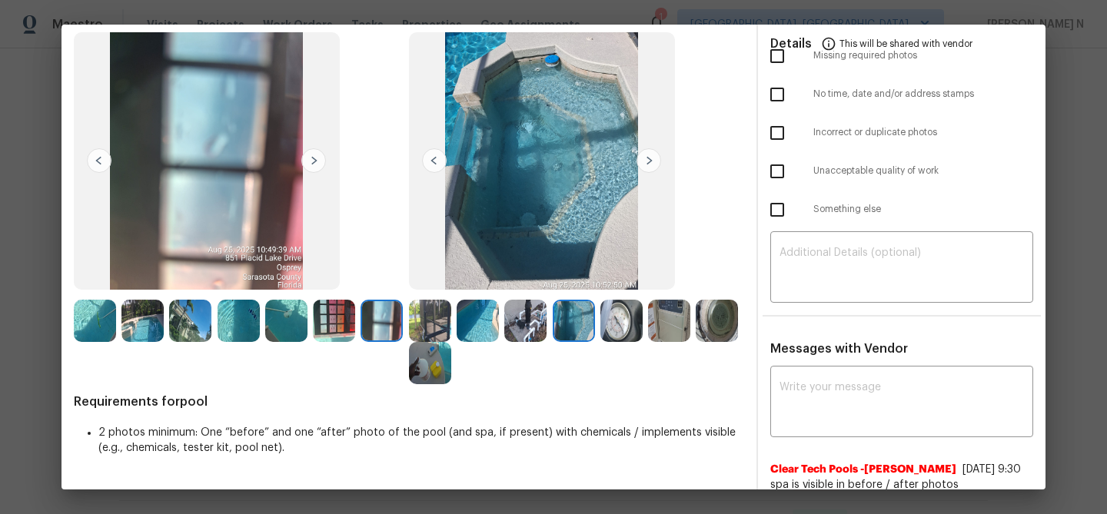
click at [437, 334] on img at bounding box center [430, 321] width 42 height 42
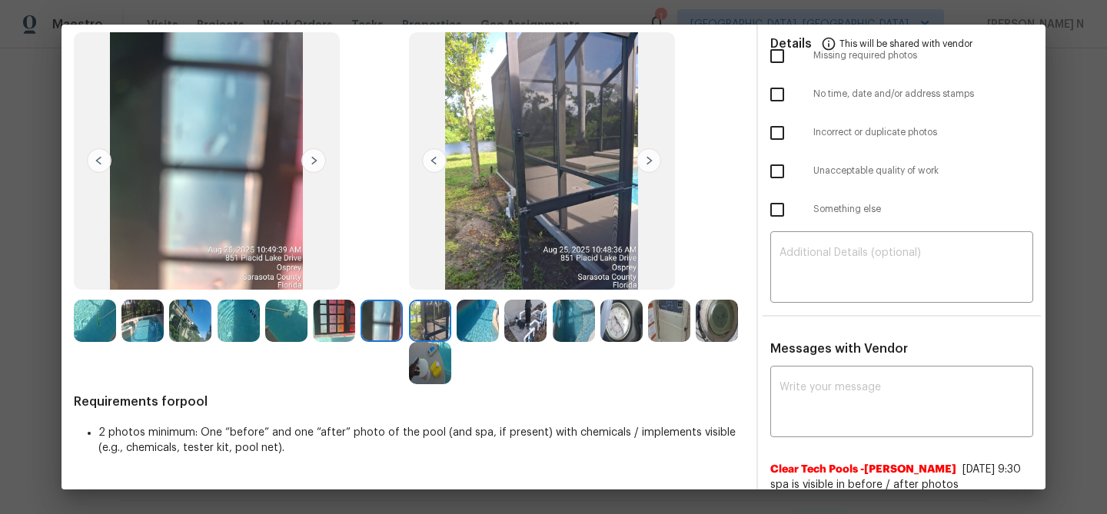
click at [674, 324] on img at bounding box center [669, 321] width 42 height 42
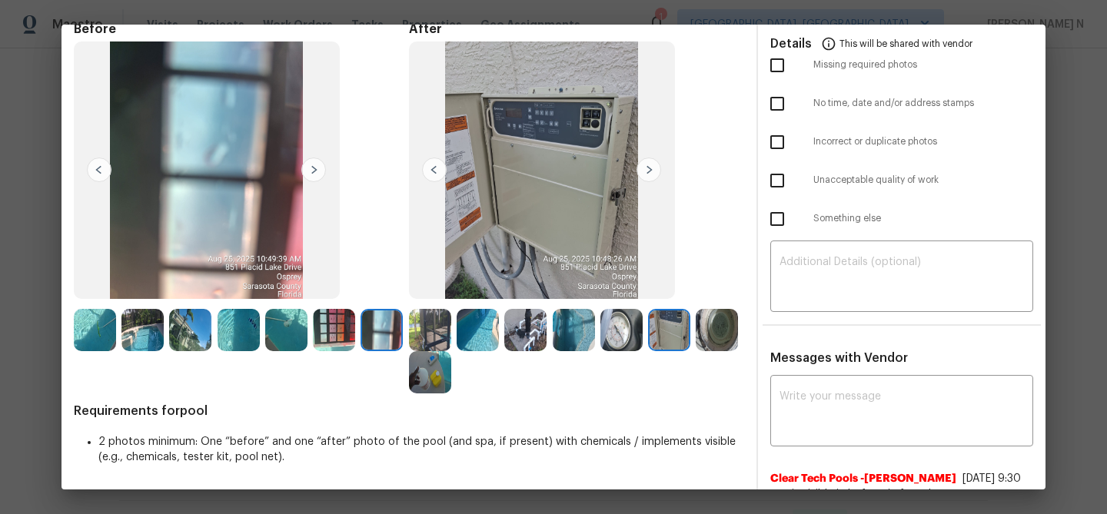
scroll to position [79, 0]
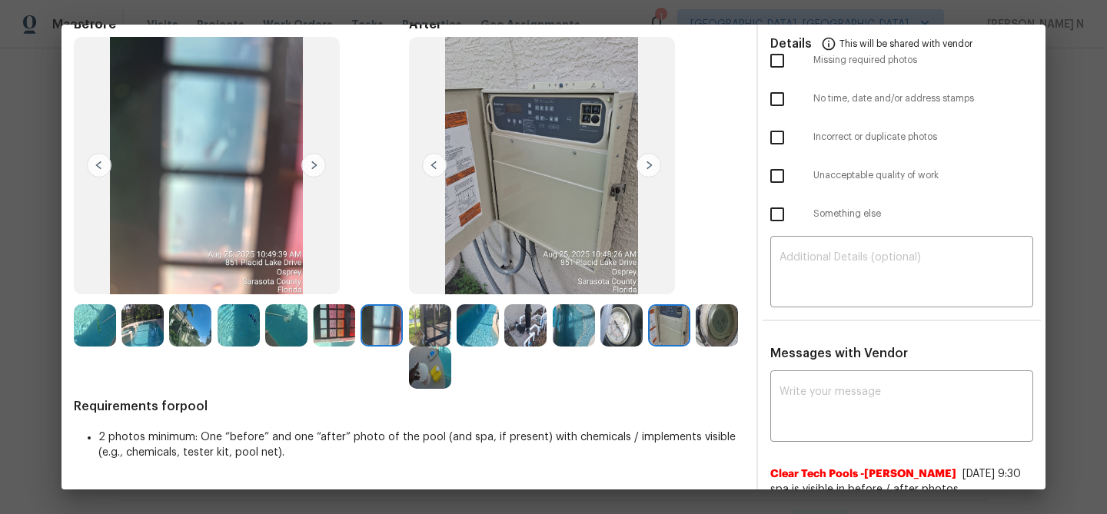
click at [546, 326] on img at bounding box center [525, 325] width 42 height 42
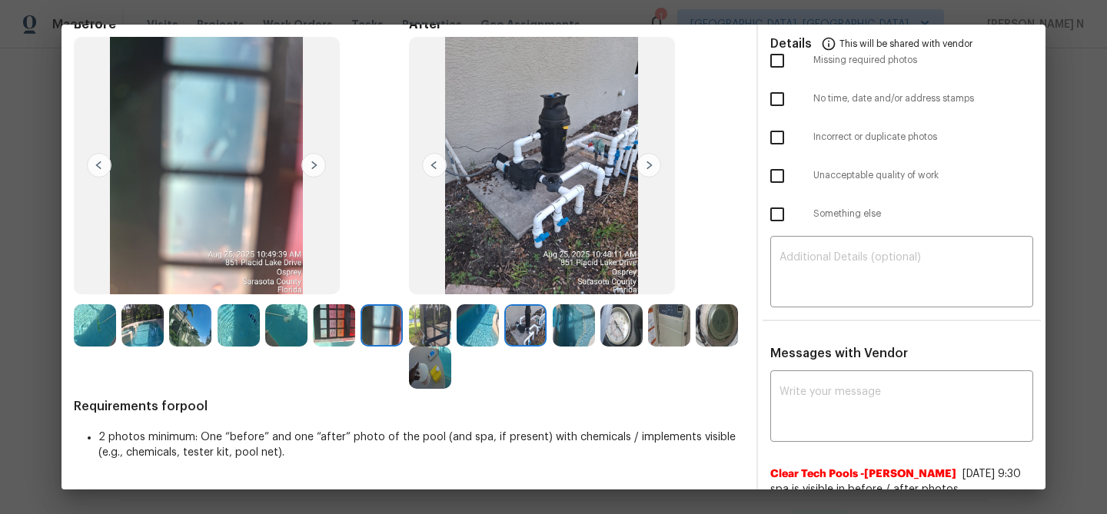
click at [417, 367] on img at bounding box center [430, 368] width 42 height 42
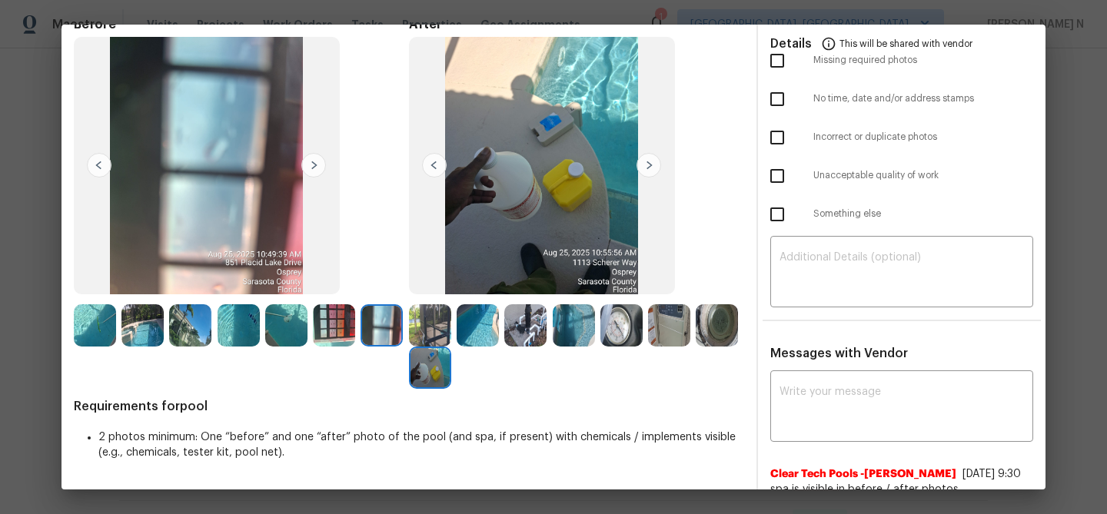
click at [437, 334] on img at bounding box center [430, 325] width 42 height 42
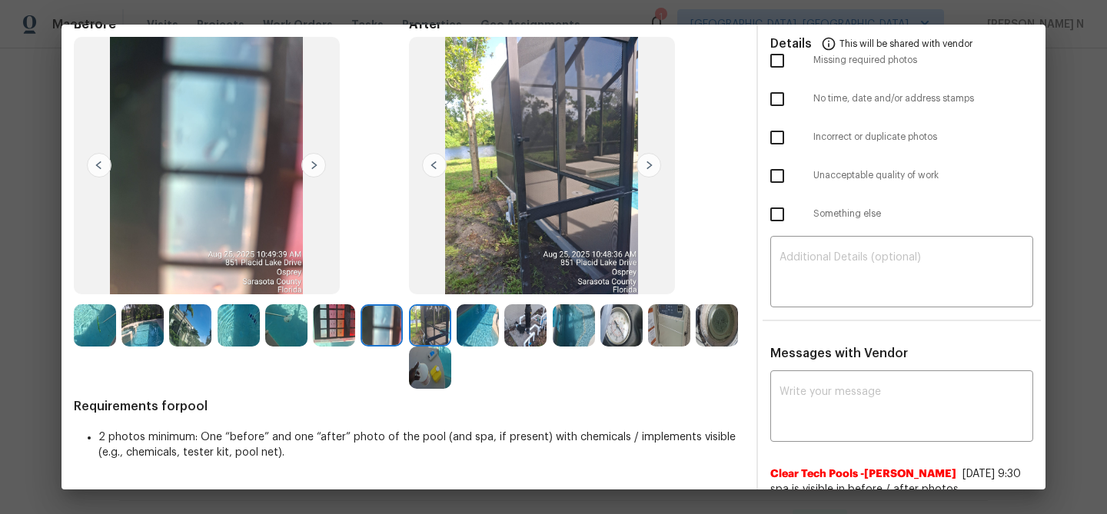
click at [181, 329] on img at bounding box center [190, 325] width 42 height 42
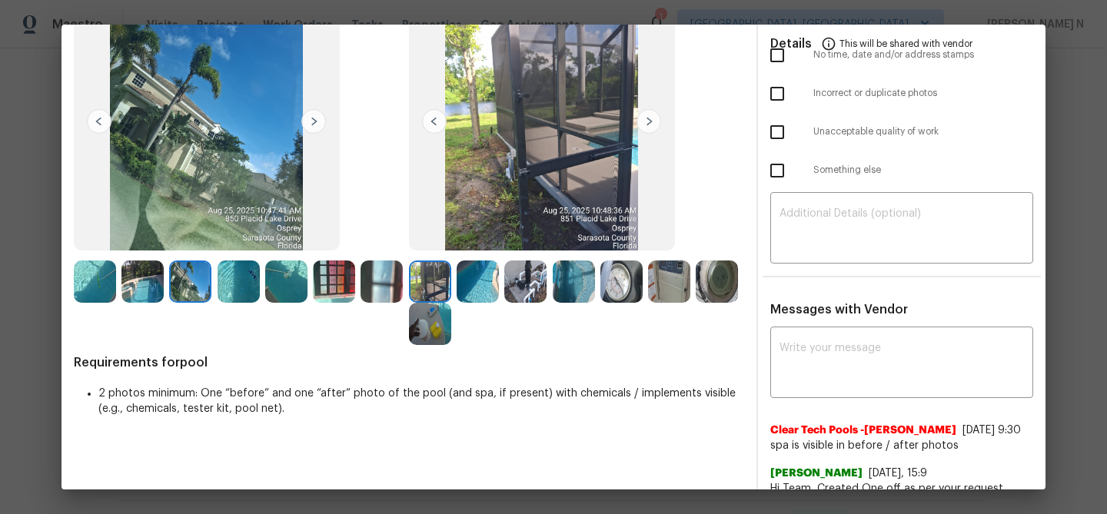
scroll to position [247, 0]
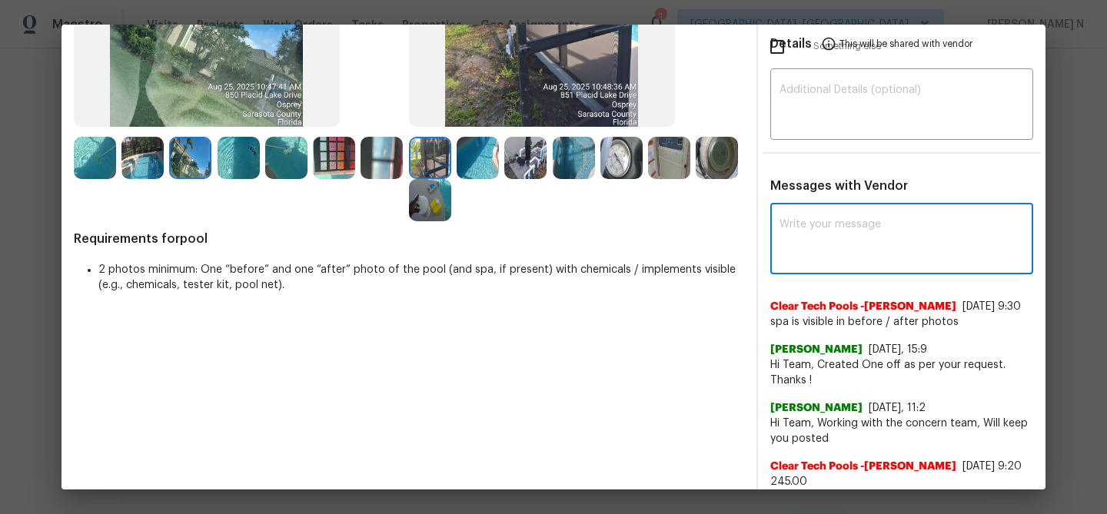
click at [915, 244] on textarea at bounding box center [901, 240] width 244 height 43
paste textarea "Maintenance Audit Team: Hello! Thank you for the feedback after further review …"
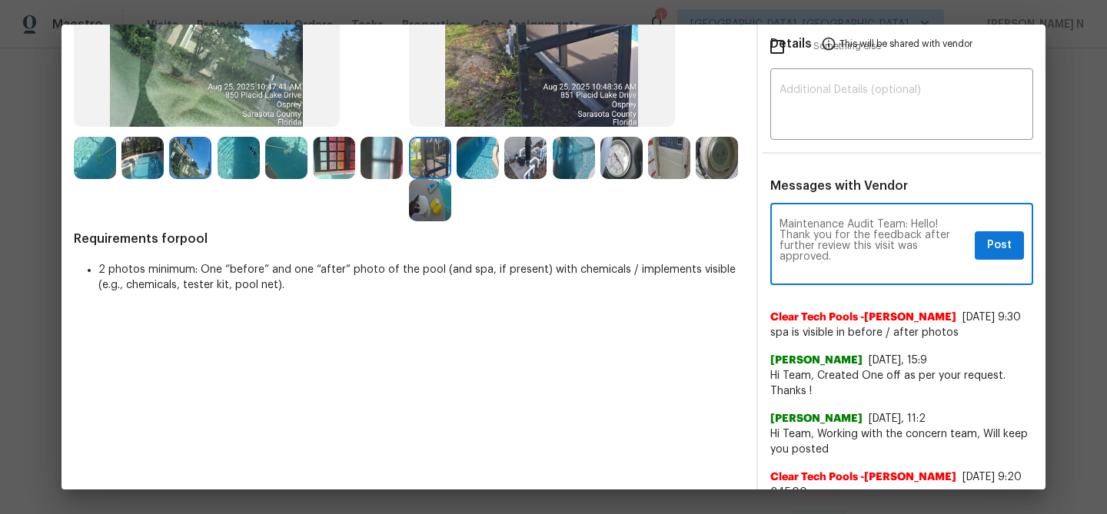
scroll to position [0, 0]
type textarea "Maintenance Audit Team: Hello! Thank you for the feedback after further review …"
click at [1002, 244] on span "Post" at bounding box center [999, 245] width 25 height 19
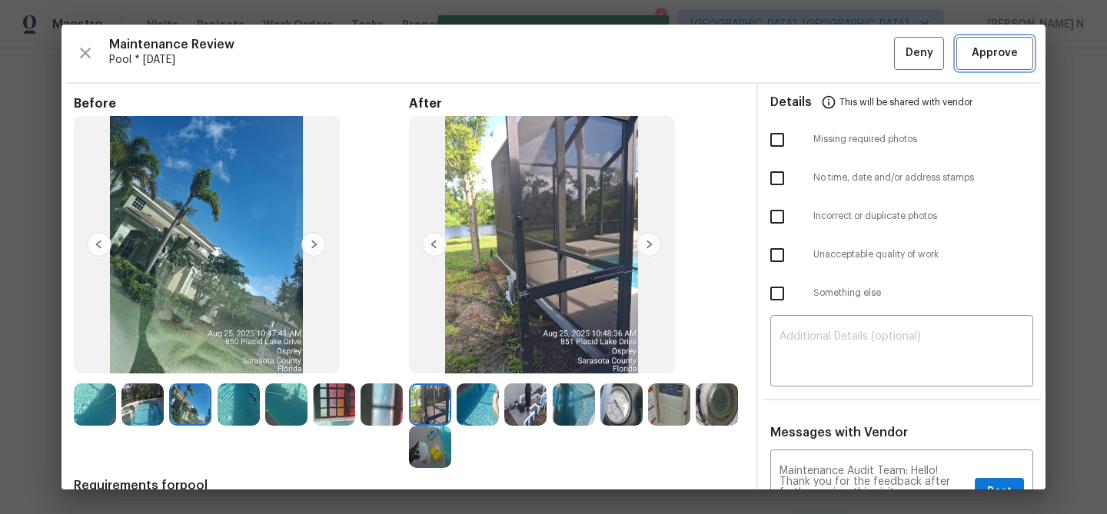
click at [994, 58] on span "Approve" at bounding box center [994, 53] width 46 height 19
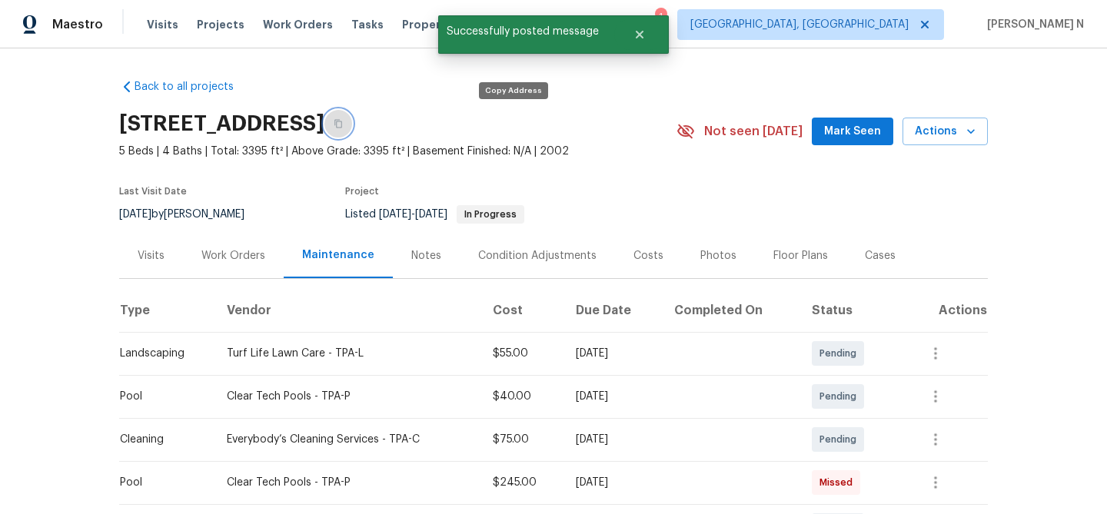
click at [352, 126] on button "button" at bounding box center [338, 124] width 28 height 28
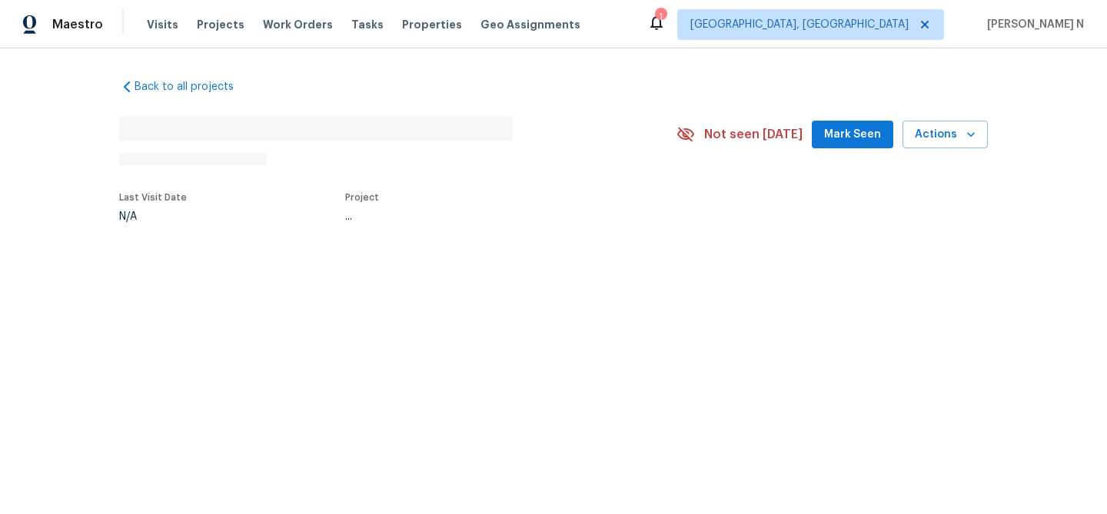
click at [331, 252] on div "Back to all projects No address found N/A Not seen today Mark Seen Actions Last…" at bounding box center [553, 185] width 1107 height 275
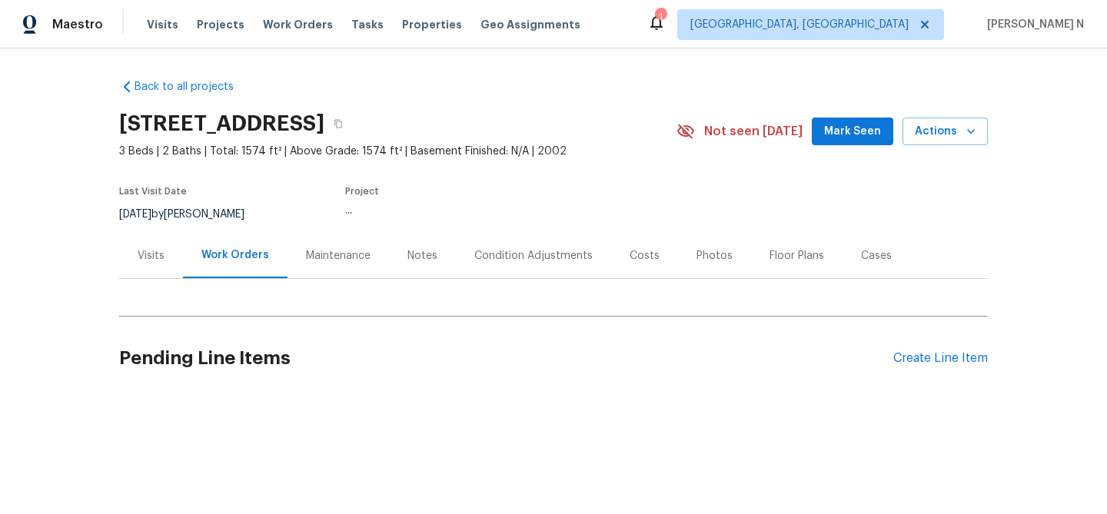
click at [331, 252] on div "Maintenance" at bounding box center [338, 255] width 65 height 15
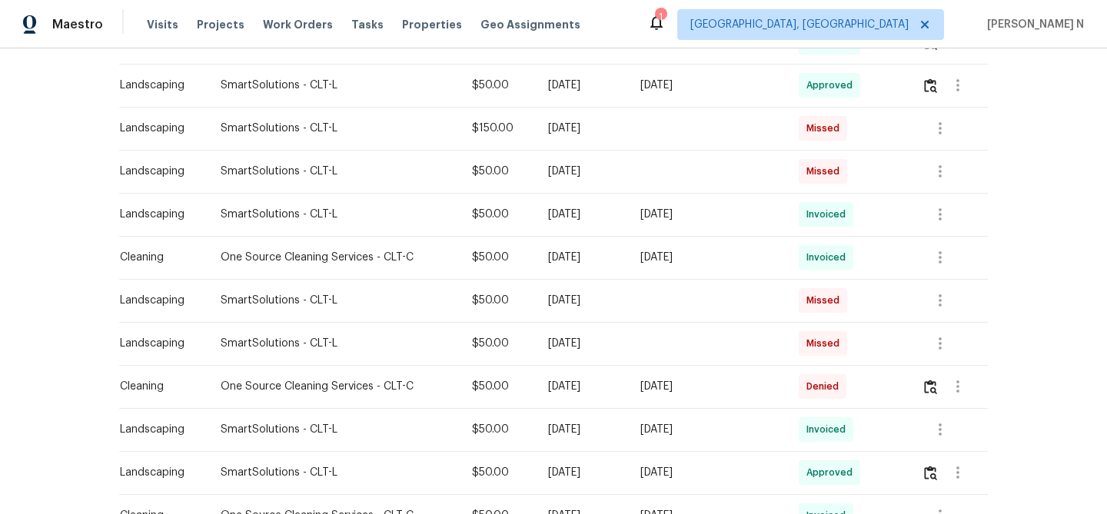
scroll to position [626, 0]
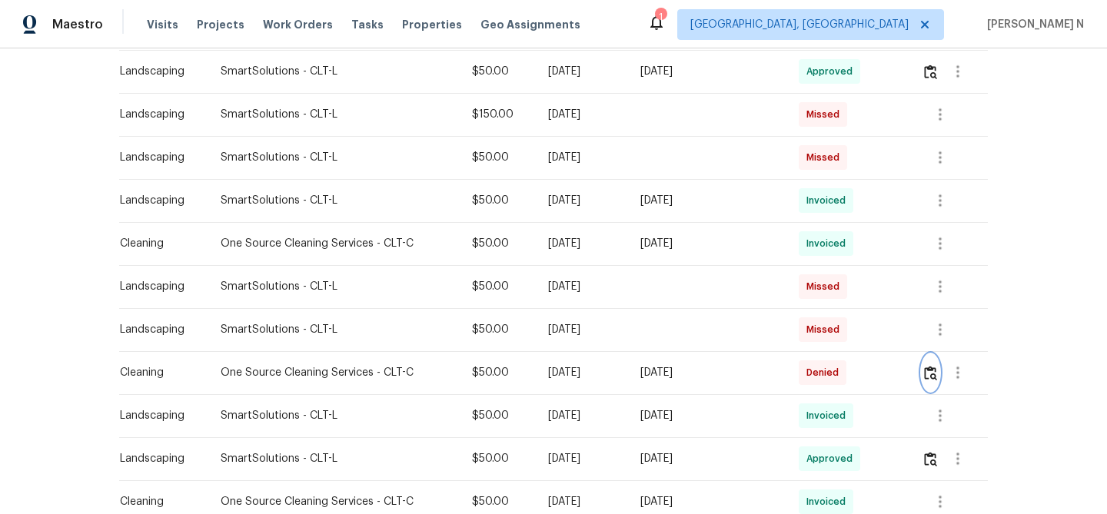
click at [934, 367] on img "button" at bounding box center [930, 373] width 13 height 15
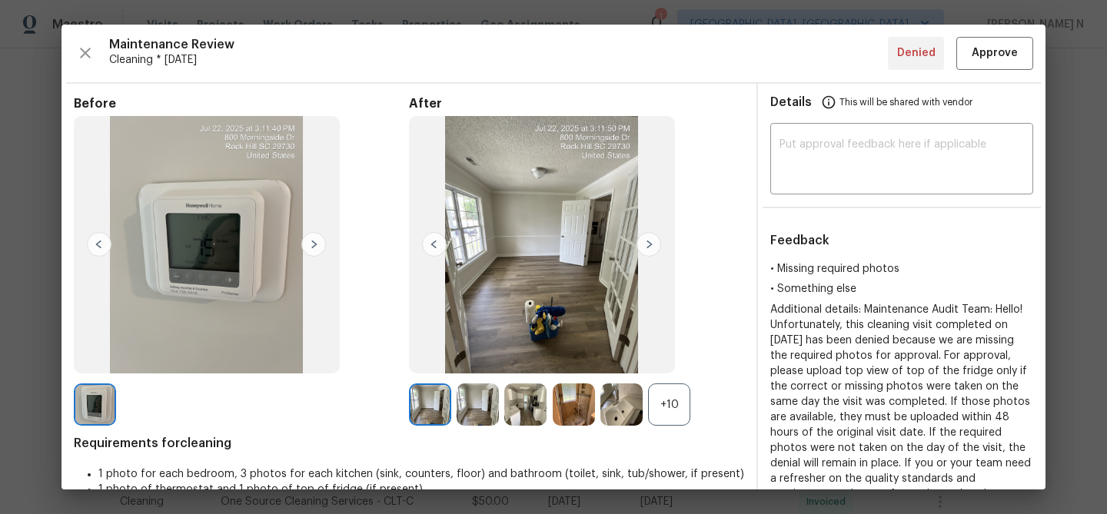
click at [680, 390] on div "+10" at bounding box center [669, 404] width 42 height 42
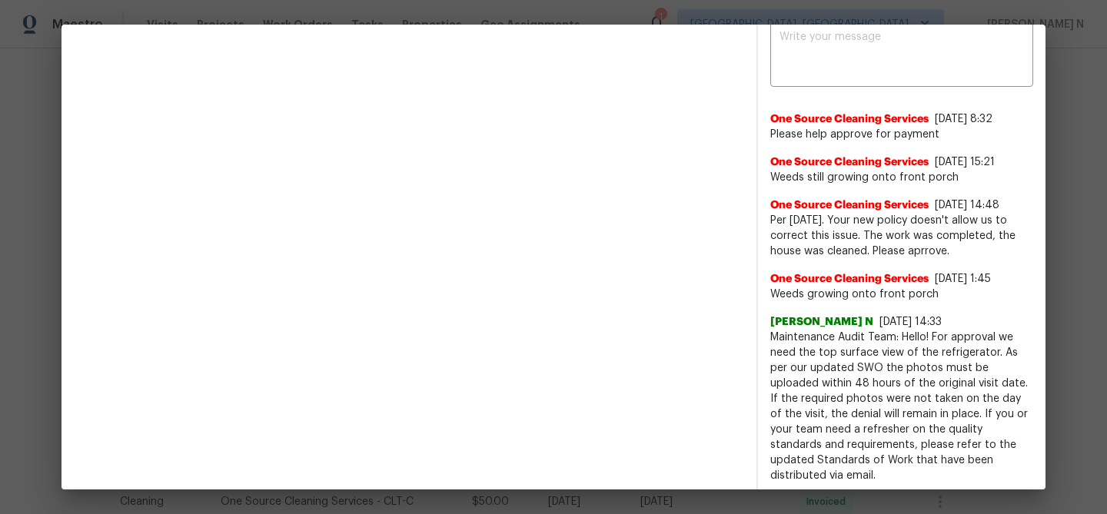
scroll to position [608, 0]
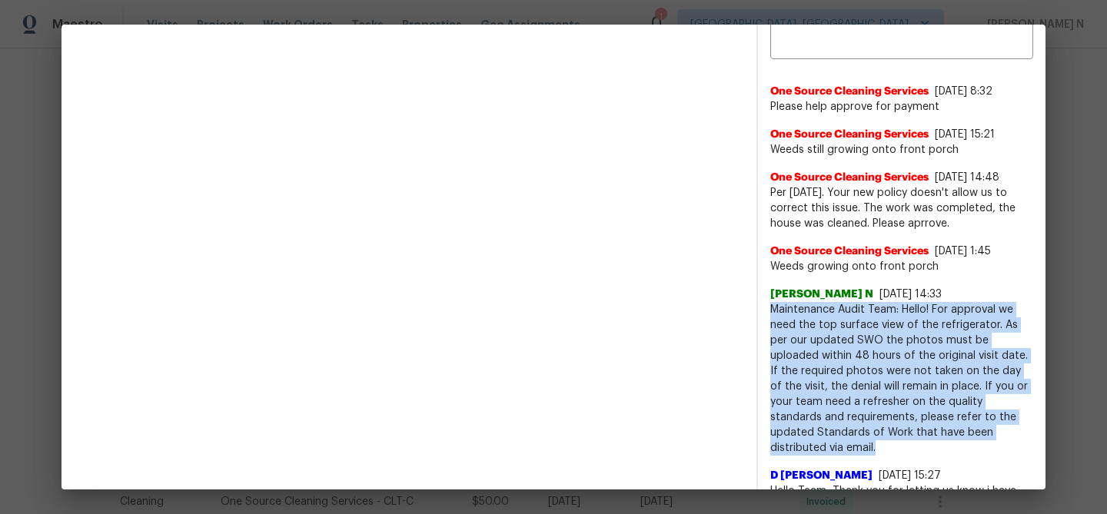
drag, startPoint x: 771, startPoint y: 307, endPoint x: 845, endPoint y: 442, distance: 153.8
click at [845, 442] on span "Maintenance Audit Team: Hello! For approval we need the top surface view of the…" at bounding box center [901, 379] width 263 height 154
copy span "Maintenance Audit Team: Hello! For approval we need the top surface view of the…"
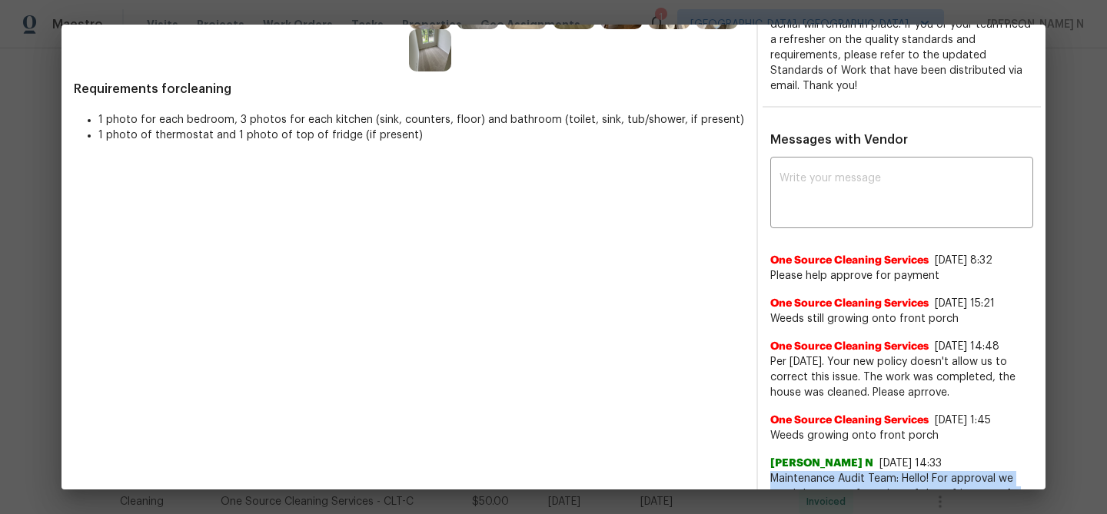
scroll to position [394, 0]
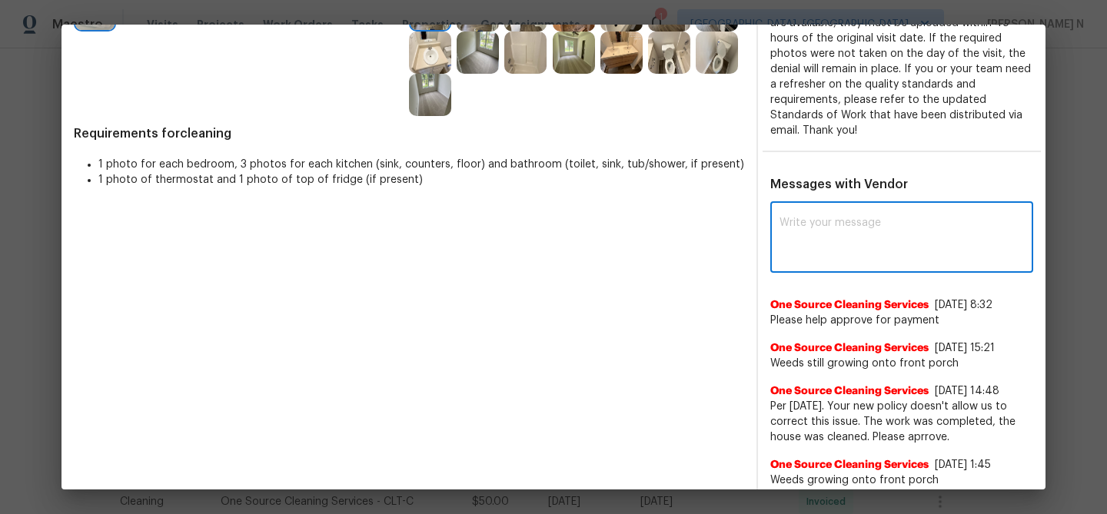
click at [901, 246] on textarea at bounding box center [901, 238] width 244 height 43
paste textarea "Maintenance Audit Team: Hello! For approval we need the top surface view of the…"
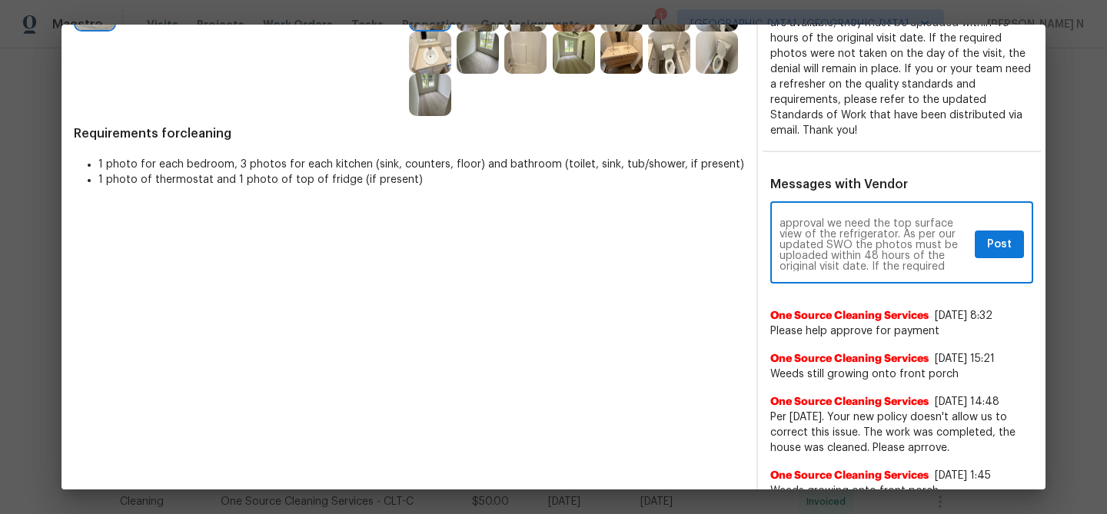
scroll to position [0, 0]
type textarea "Maintenance Audit Team: Hello! For approval we need the top surface view of the…"
click at [1005, 237] on span "Post" at bounding box center [999, 244] width 25 height 19
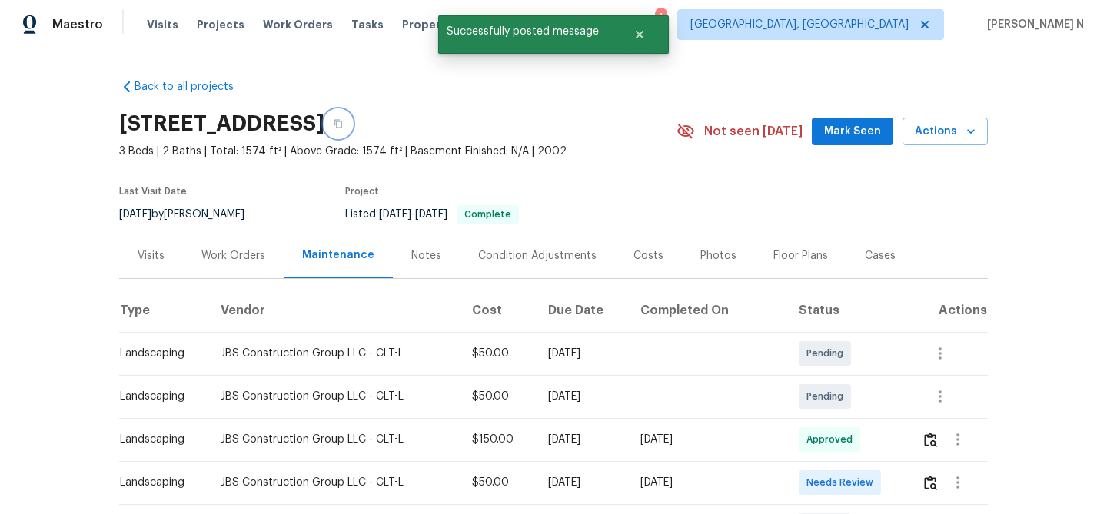
click at [343, 120] on icon "button" at bounding box center [338, 123] width 9 height 9
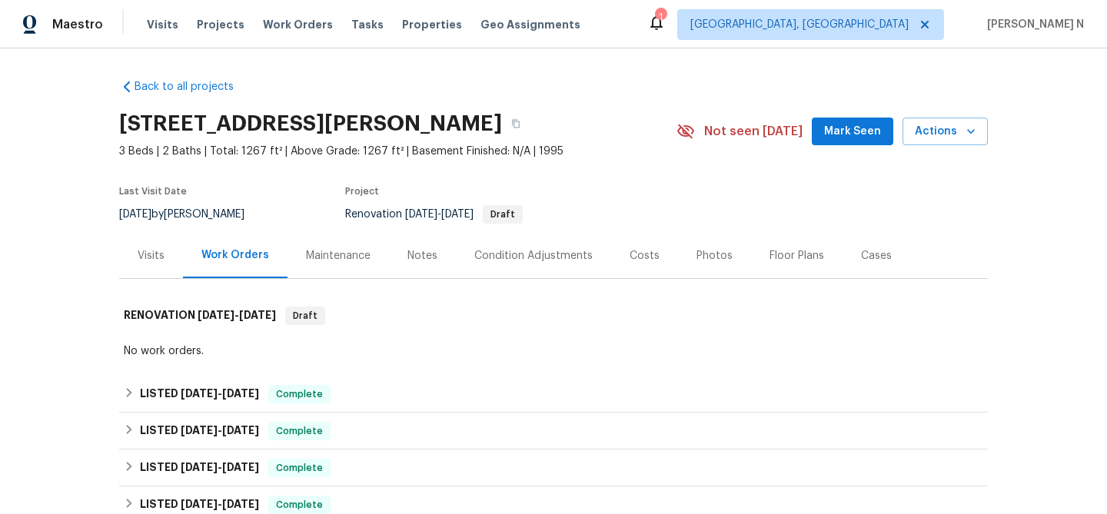
click at [327, 260] on div "Maintenance" at bounding box center [338, 255] width 65 height 15
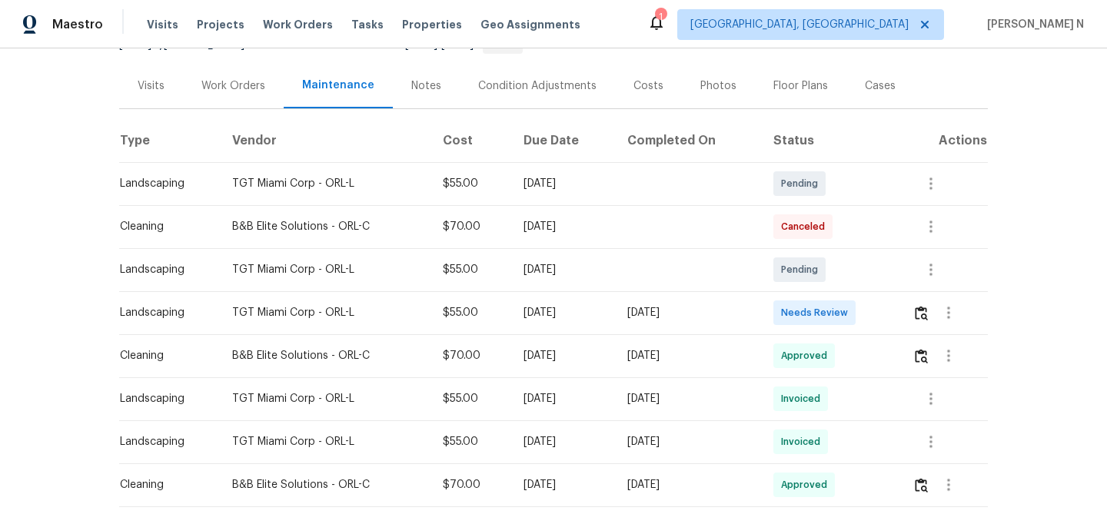
scroll to position [224, 0]
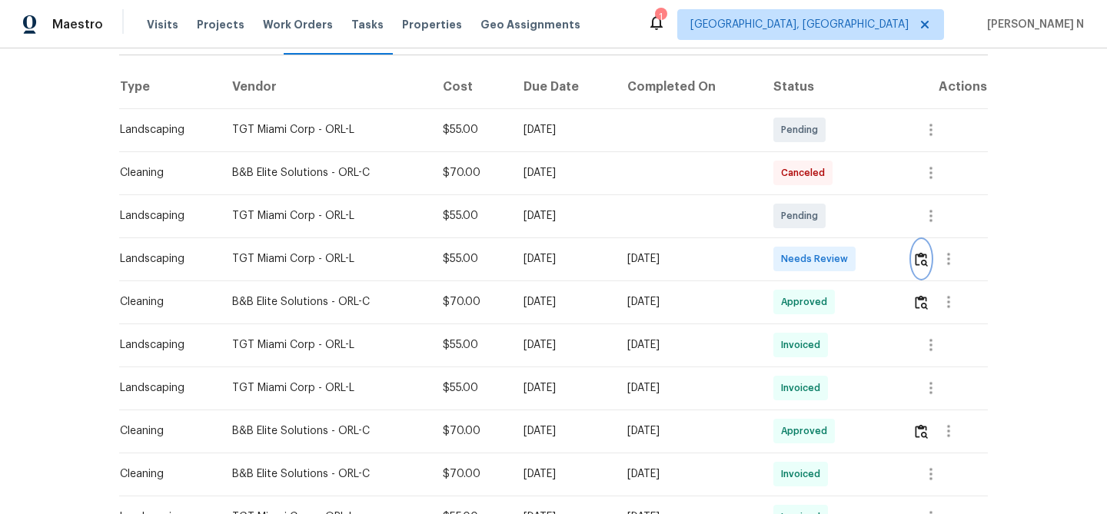
click at [924, 269] on button "button" at bounding box center [921, 259] width 18 height 37
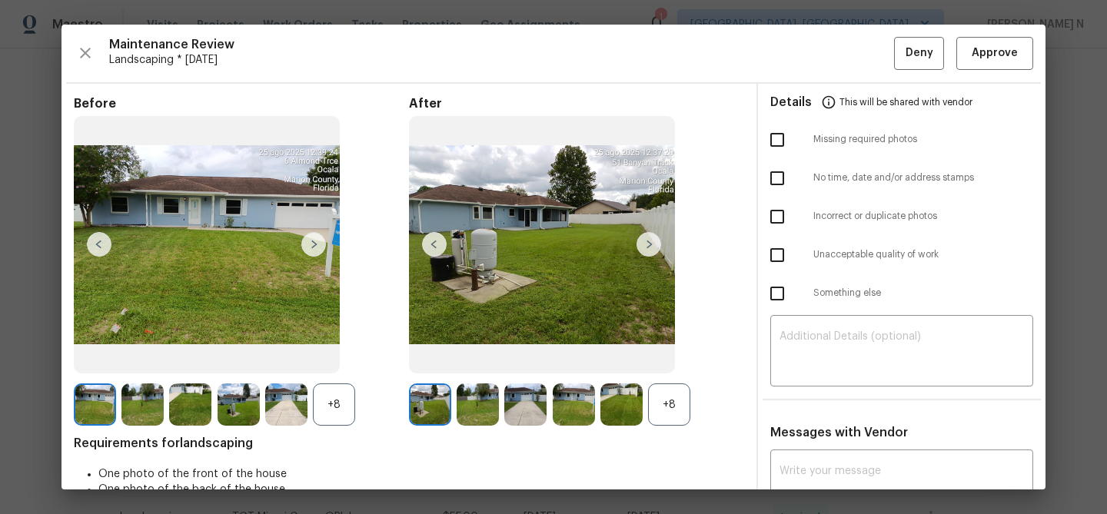
click at [685, 409] on div "+8" at bounding box center [669, 404] width 42 height 42
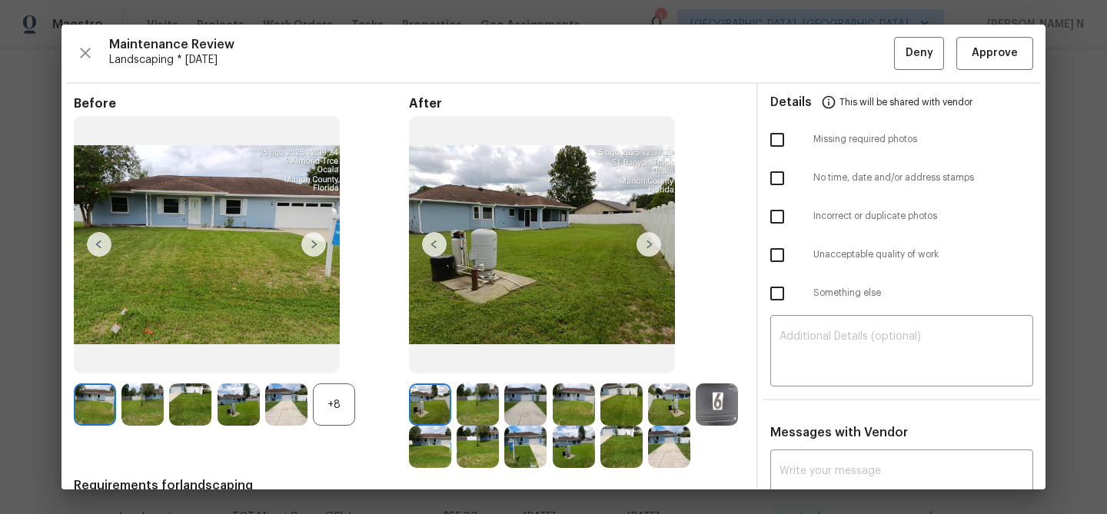
click at [320, 415] on div "+8" at bounding box center [334, 404] width 42 height 42
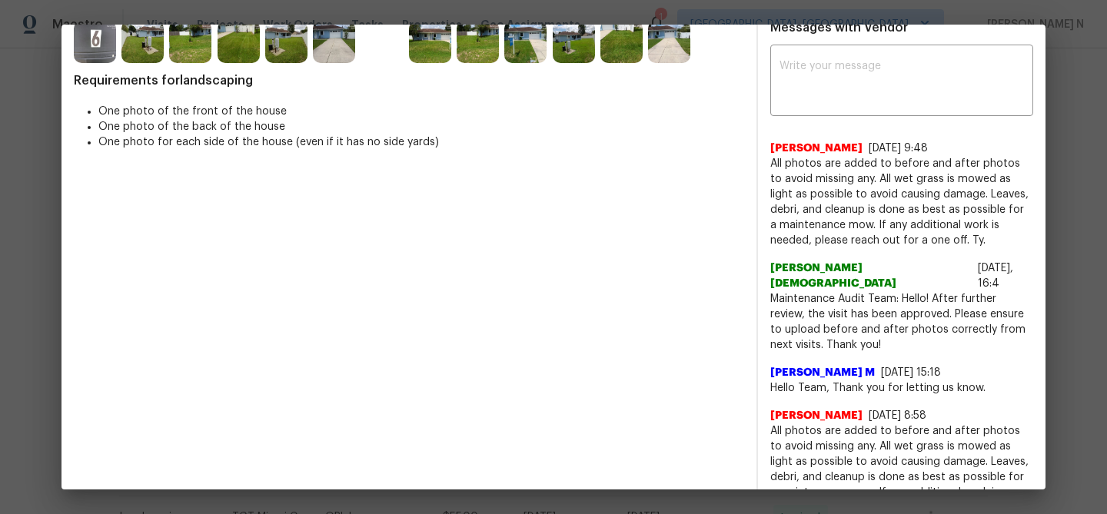
scroll to position [404, 0]
click at [865, 115] on div "x ​" at bounding box center [901, 83] width 263 height 68
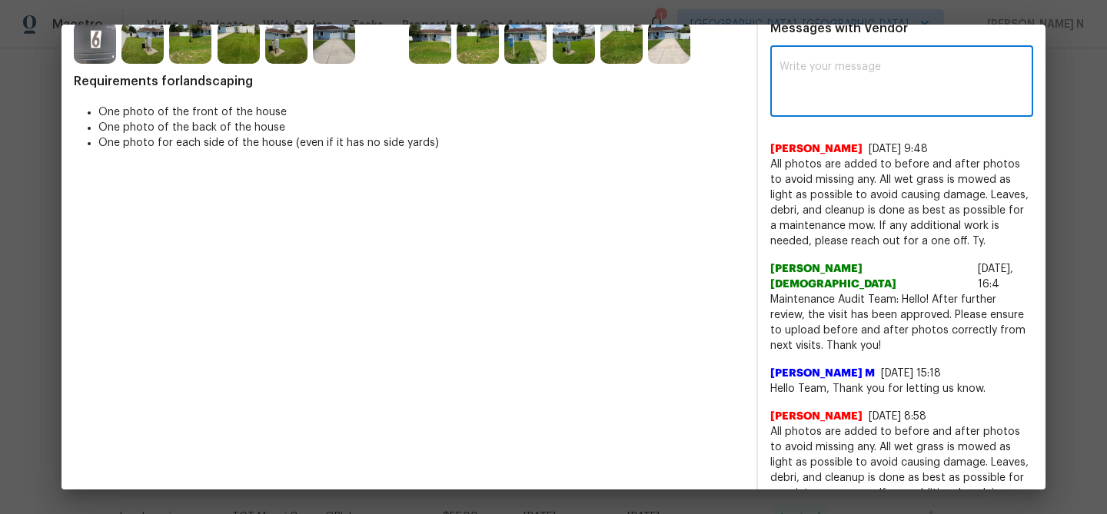
paste textarea "Maintenance Audit Team: Hello! Thank you for the feedback after further review …"
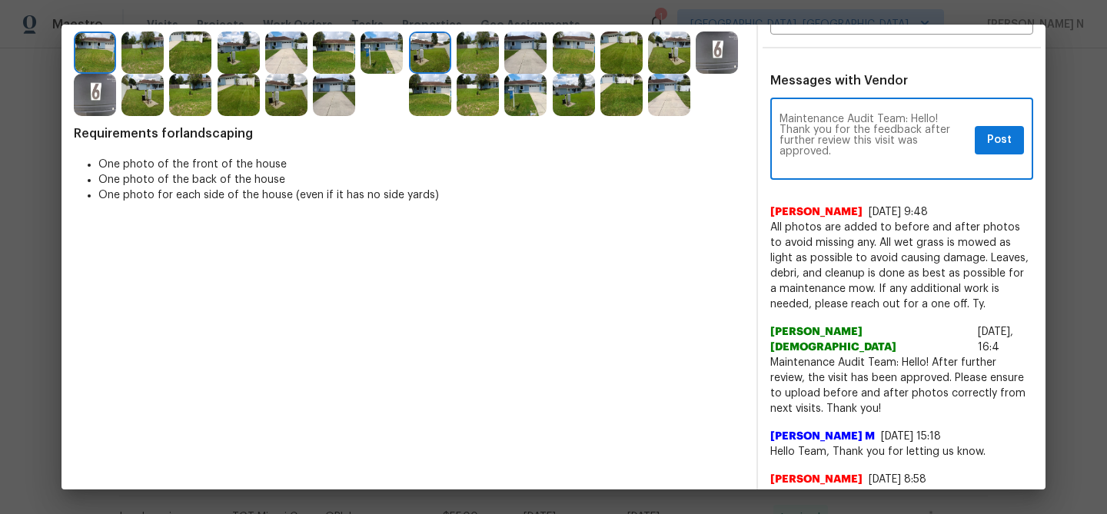
scroll to position [0, 0]
type textarea "Maintenance Audit Team: Hello! Thank you for the feedback after further review …"
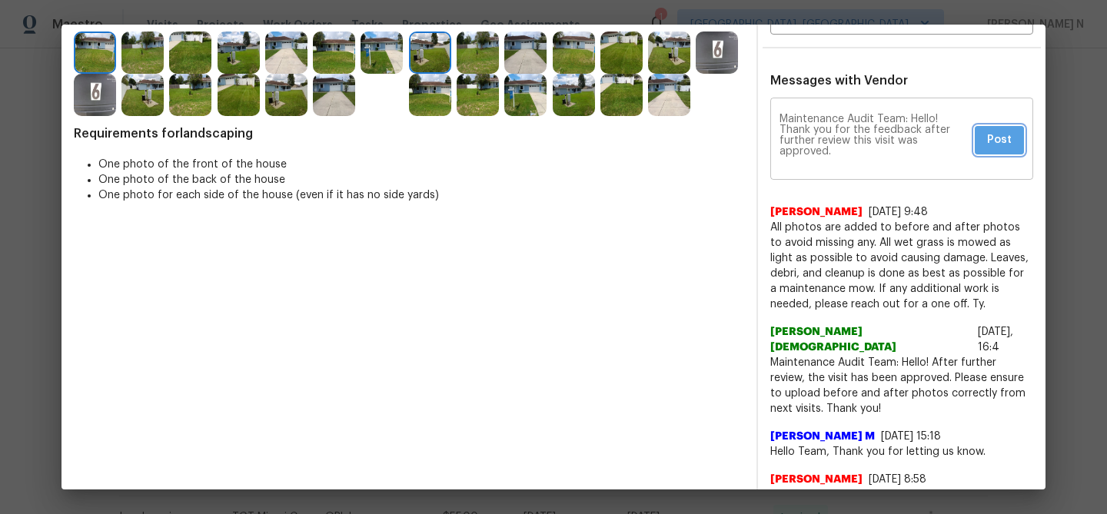
click at [999, 139] on span "Post" at bounding box center [999, 140] width 25 height 19
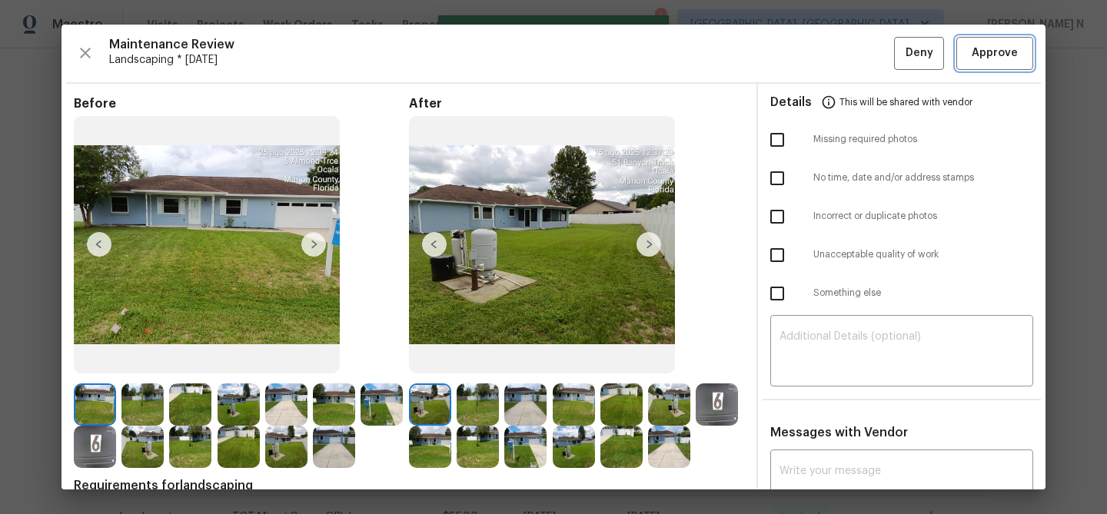
click at [988, 51] on span "Approve" at bounding box center [994, 53] width 46 height 19
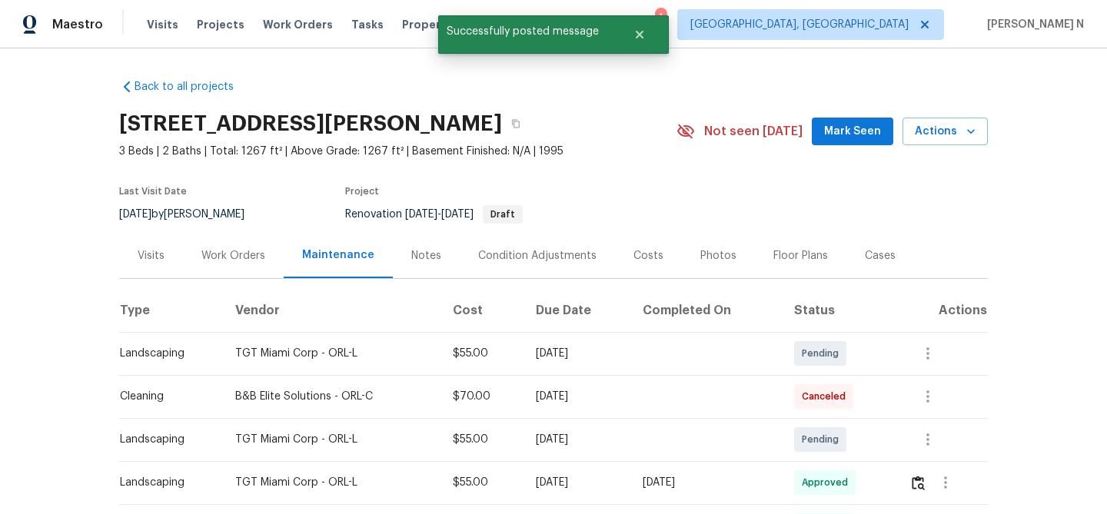
click at [472, 135] on div "6 Almond Trce, Ocala, FL 34472" at bounding box center [397, 124] width 557 height 40
click at [511, 123] on icon "button" at bounding box center [515, 123] width 9 height 9
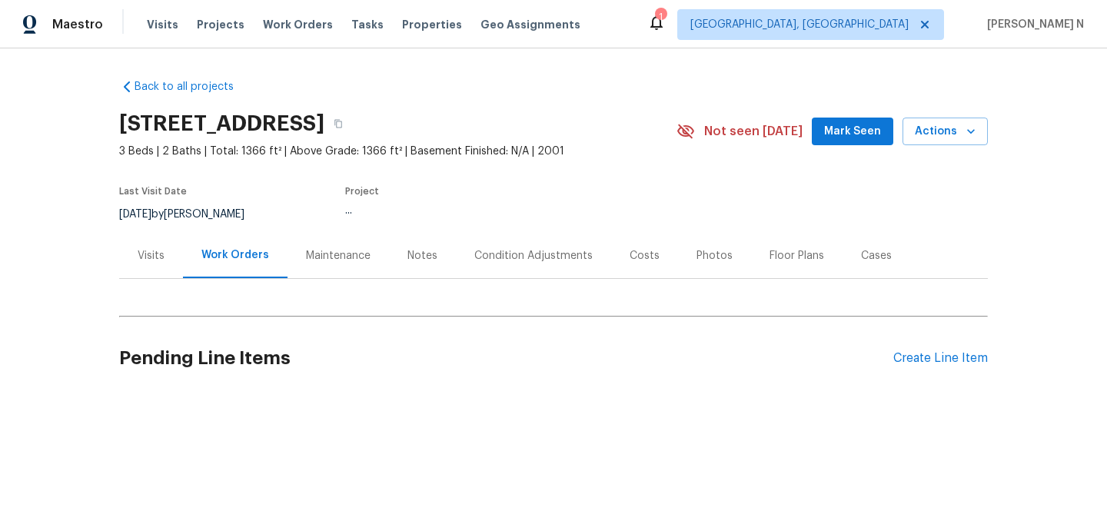
click at [353, 262] on div "Maintenance" at bounding box center [338, 255] width 65 height 15
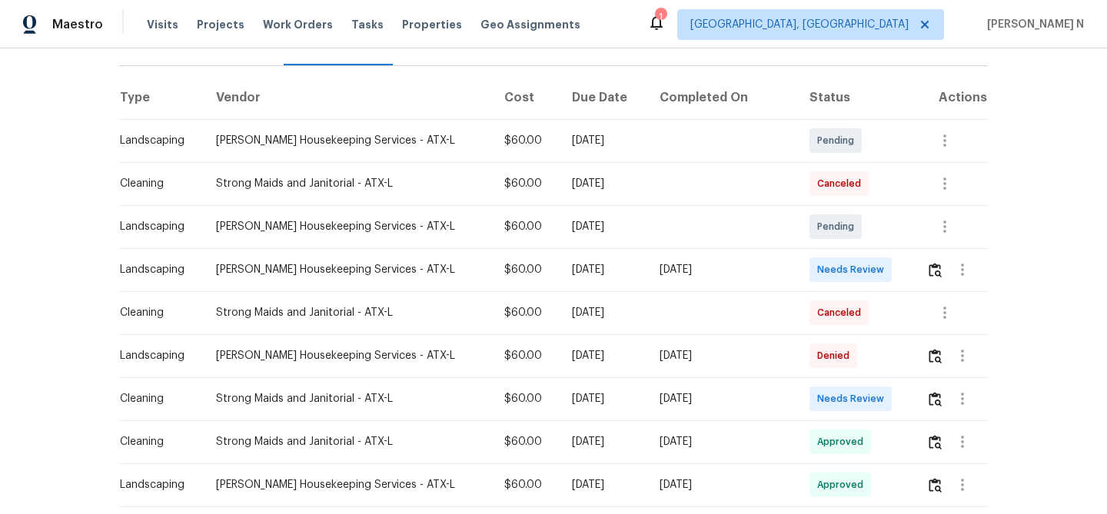
scroll to position [234, 0]
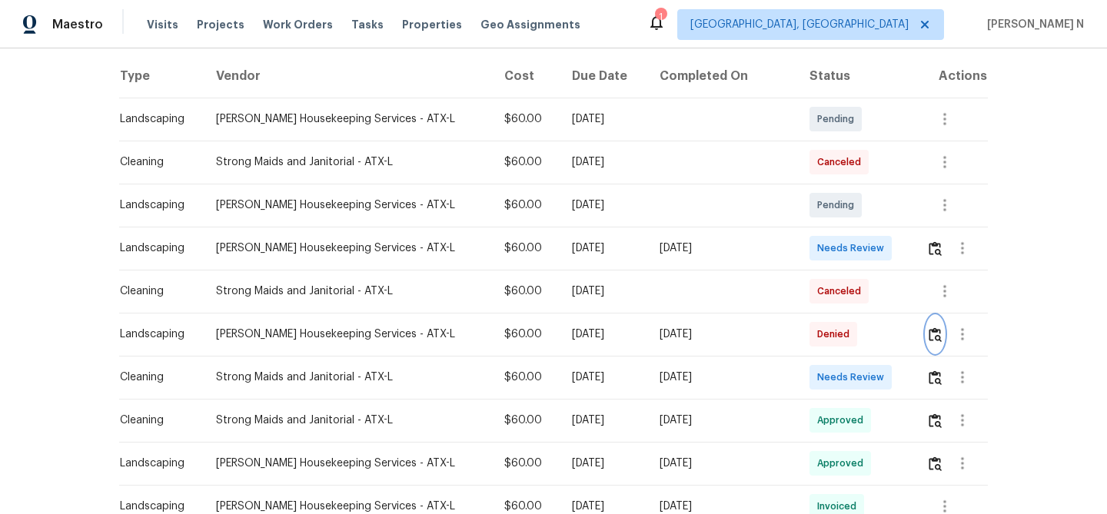
click at [931, 344] on button "button" at bounding box center [935, 334] width 18 height 37
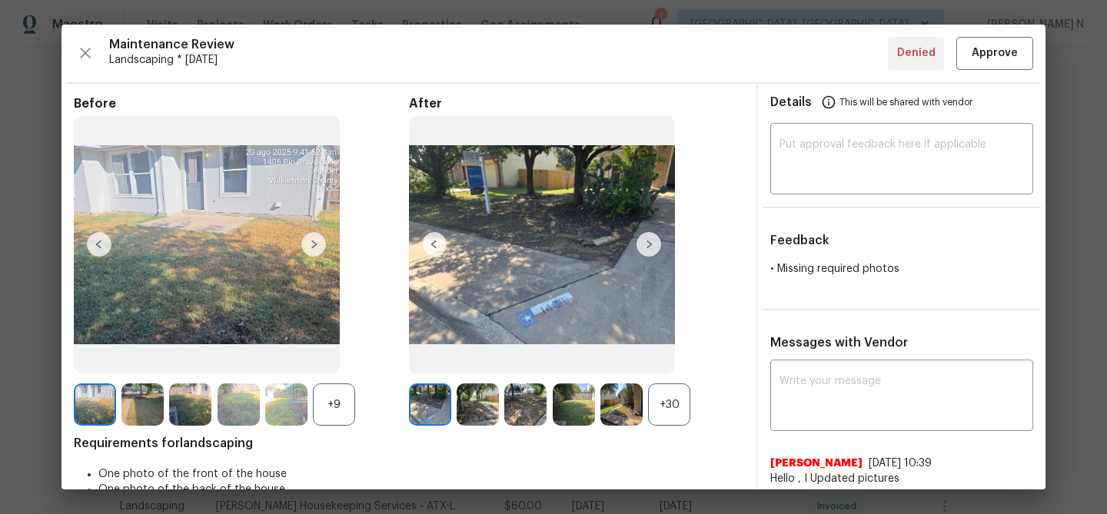
click at [668, 407] on div "+30" at bounding box center [669, 404] width 42 height 42
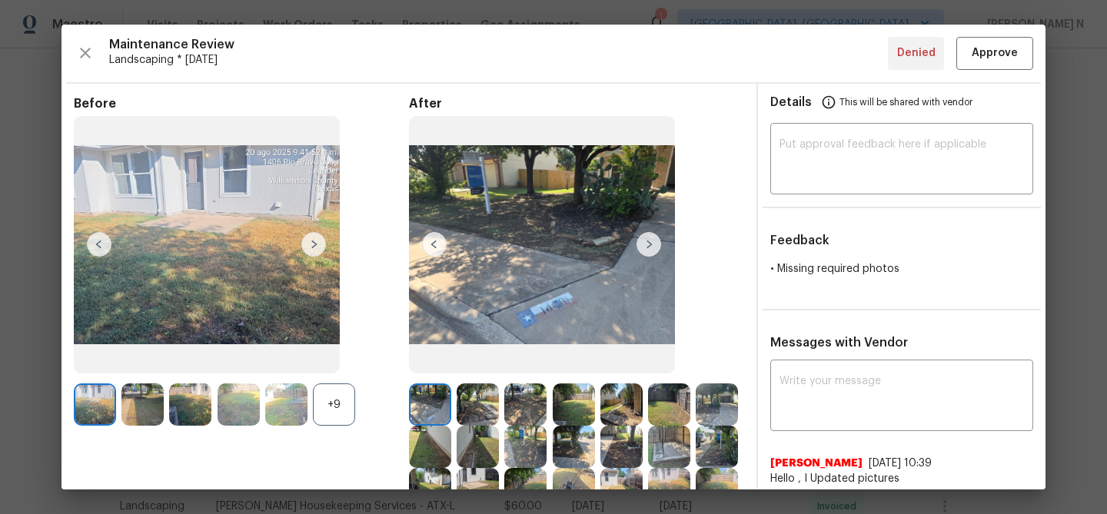
click at [327, 411] on div "+9" at bounding box center [334, 404] width 42 height 42
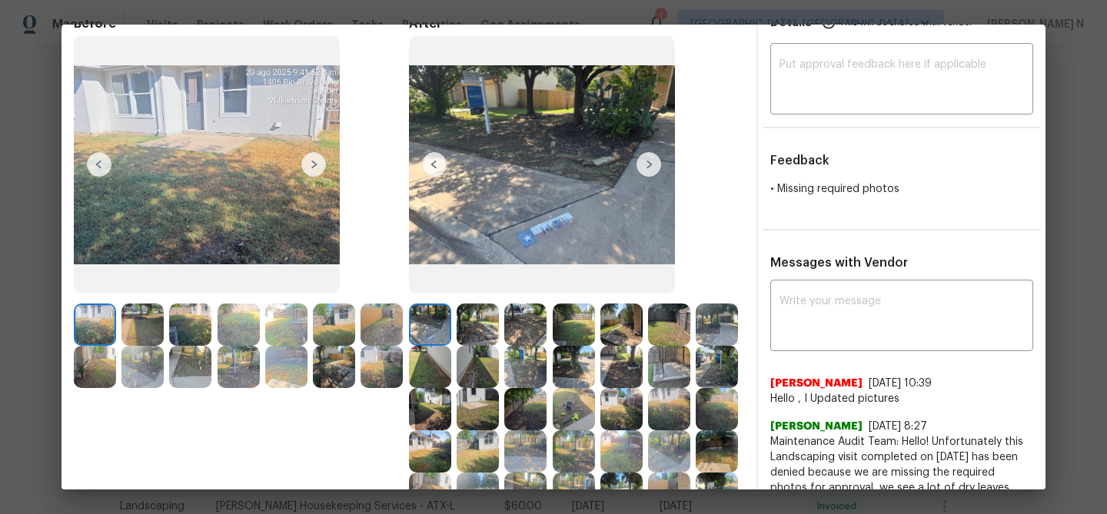
scroll to position [95, 0]
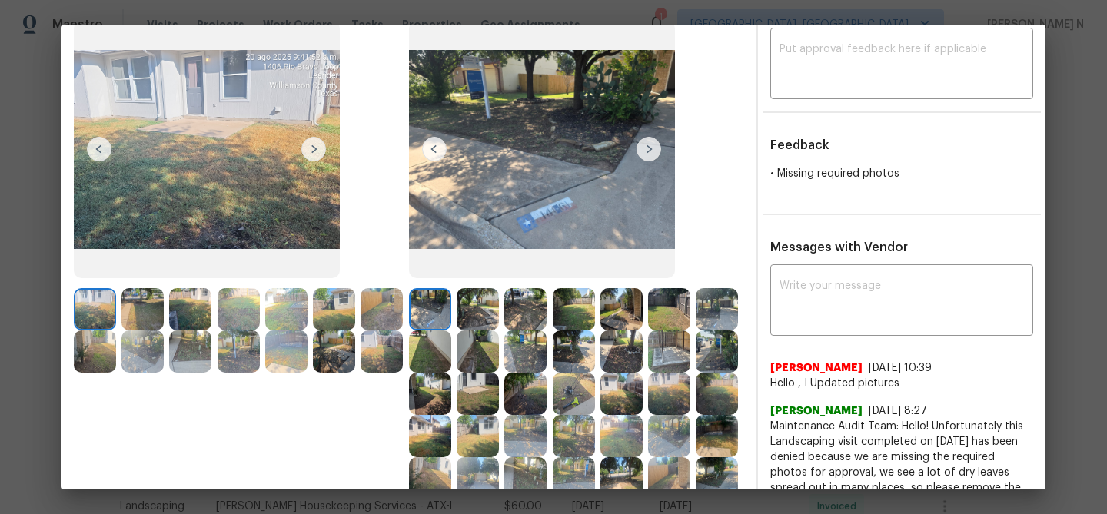
click at [577, 350] on img at bounding box center [574, 351] width 42 height 42
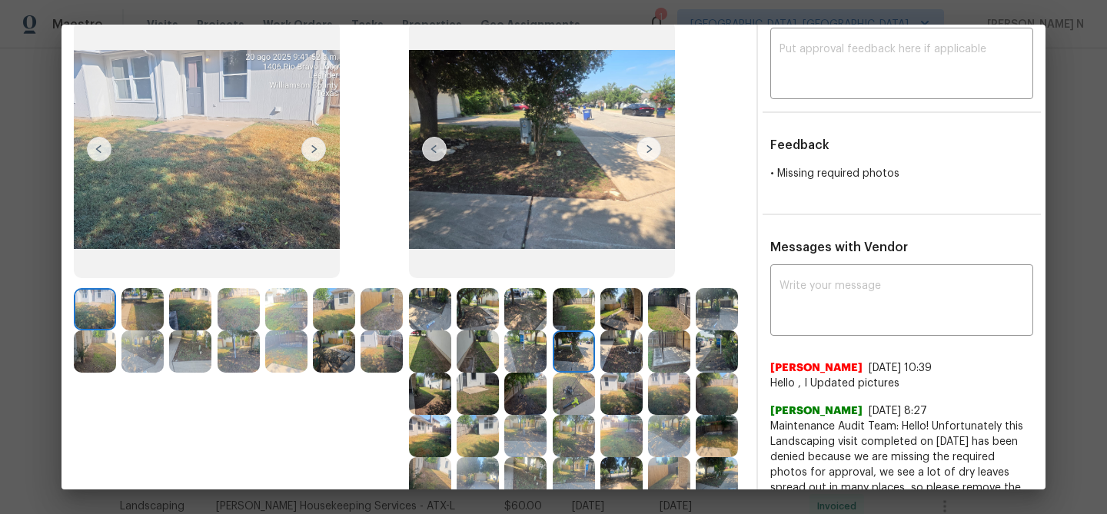
click at [634, 327] on img at bounding box center [621, 309] width 42 height 42
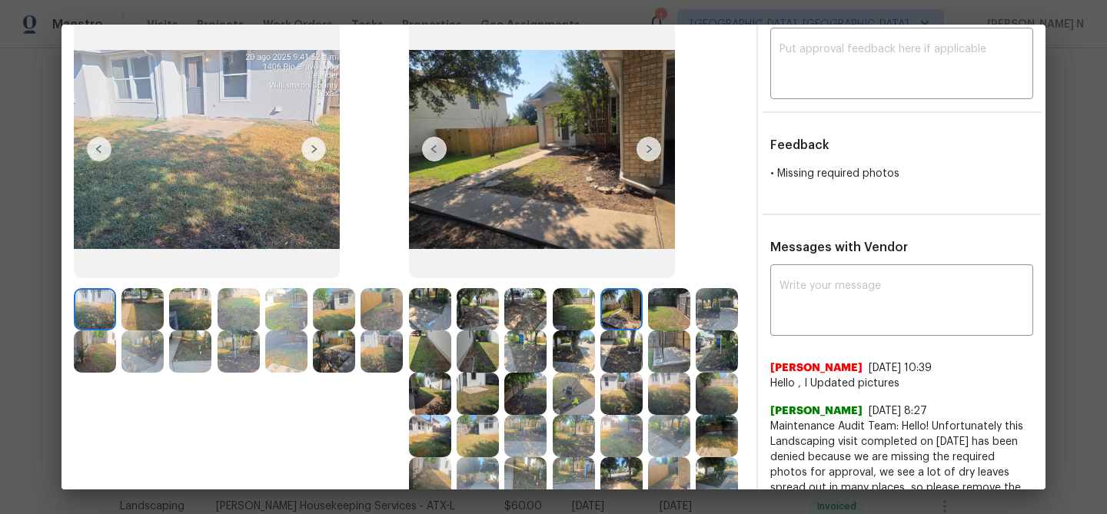
click at [569, 305] on img at bounding box center [574, 309] width 42 height 42
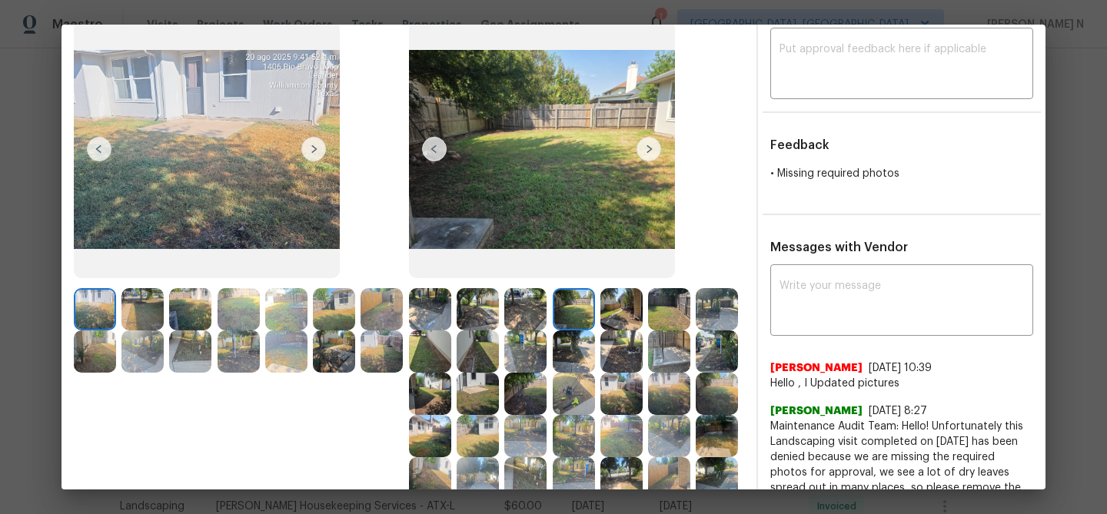
click at [722, 333] on img at bounding box center [717, 351] width 42 height 42
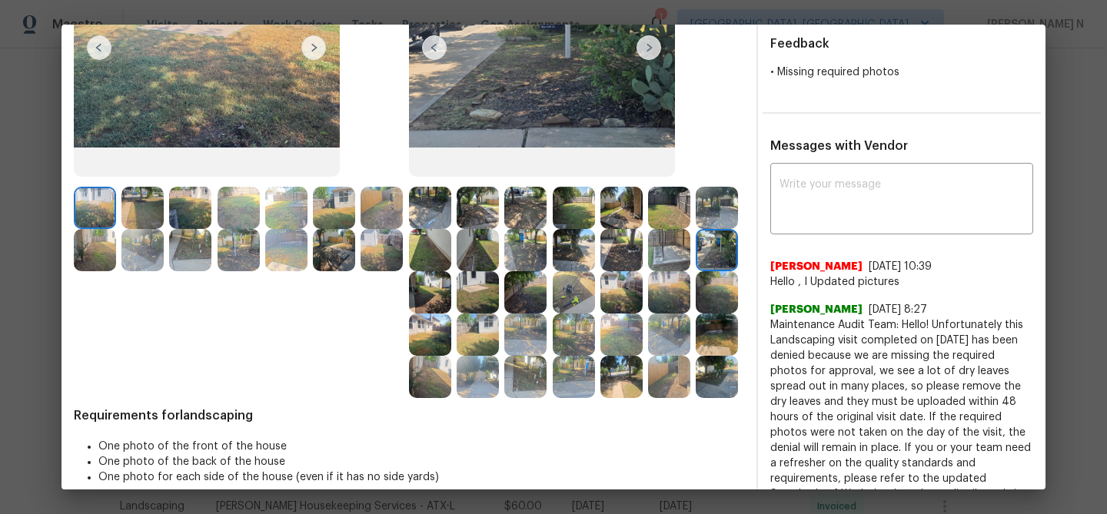
scroll to position [204, 0]
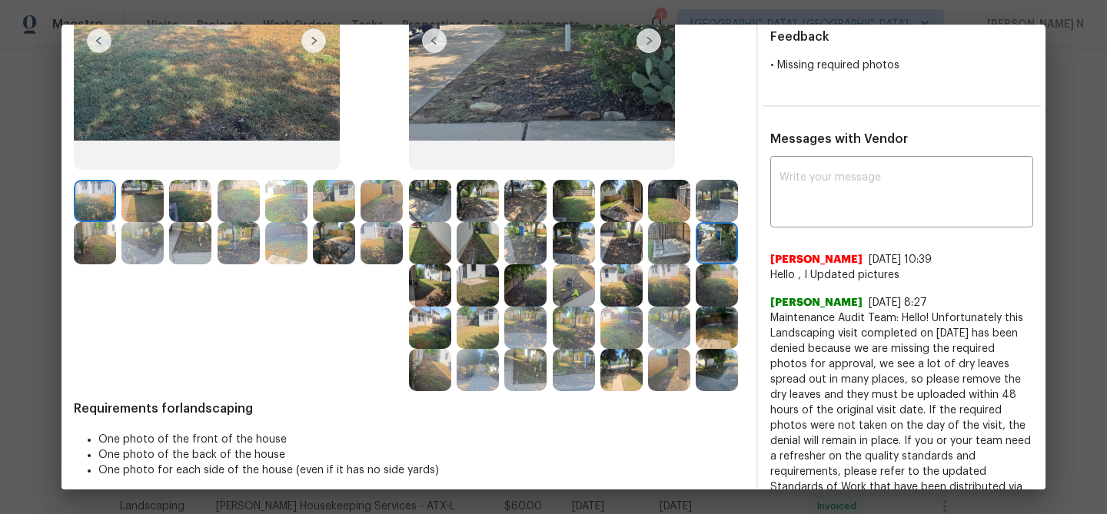
click at [692, 394] on div "Before After Requirements for landscaping One photo of the front of the house O…" at bounding box center [409, 350] width 670 height 917
click at [706, 388] on img at bounding box center [717, 370] width 42 height 42
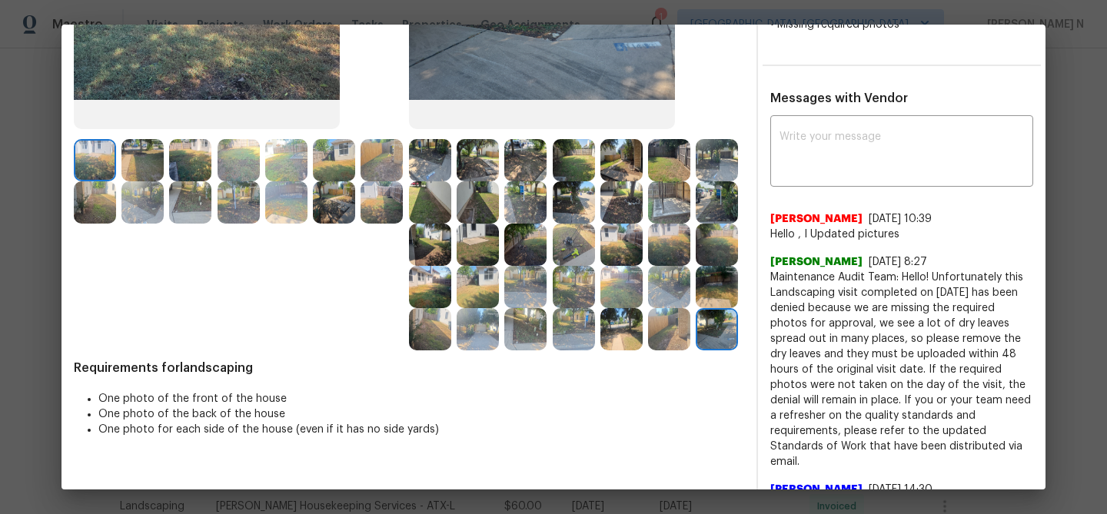
click at [662, 336] on img at bounding box center [669, 329] width 42 height 42
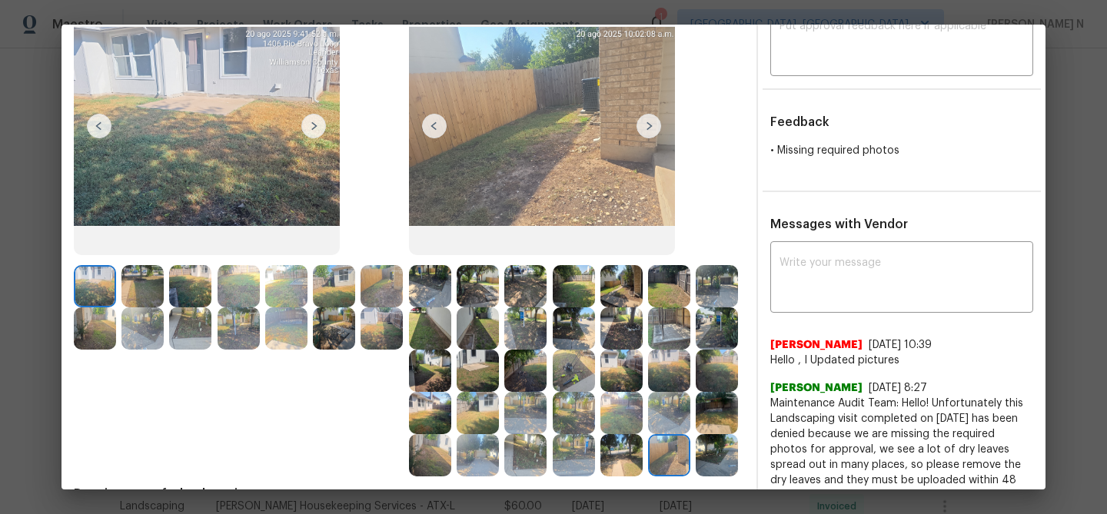
scroll to position [102, 0]
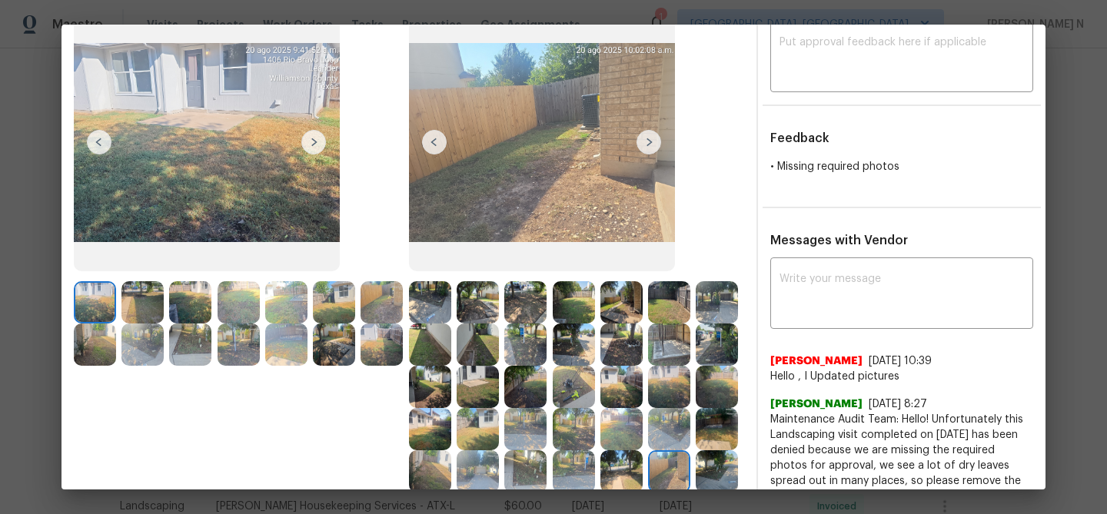
click at [620, 463] on img at bounding box center [621, 471] width 42 height 42
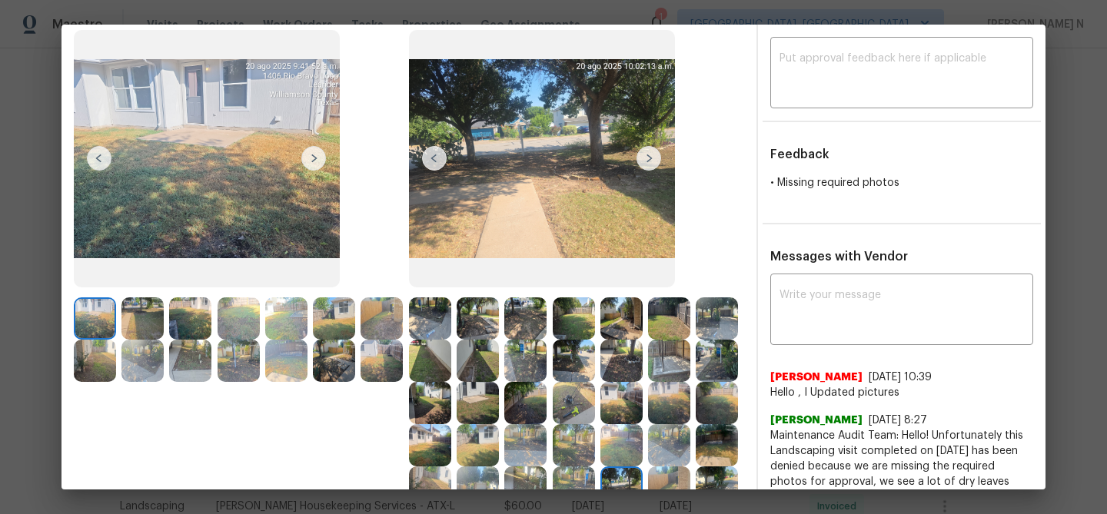
scroll to position [100, 0]
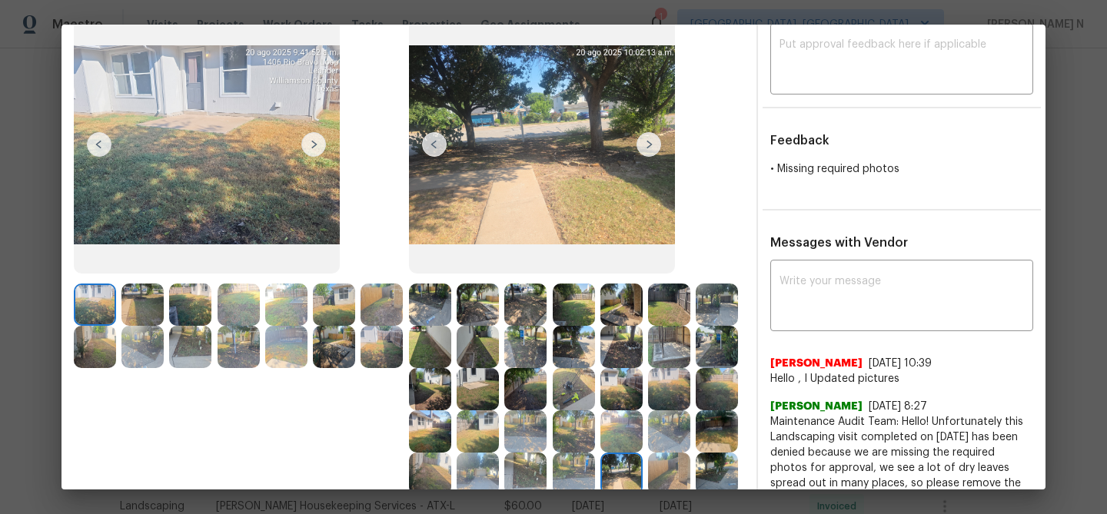
click at [543, 470] on img at bounding box center [525, 474] width 42 height 42
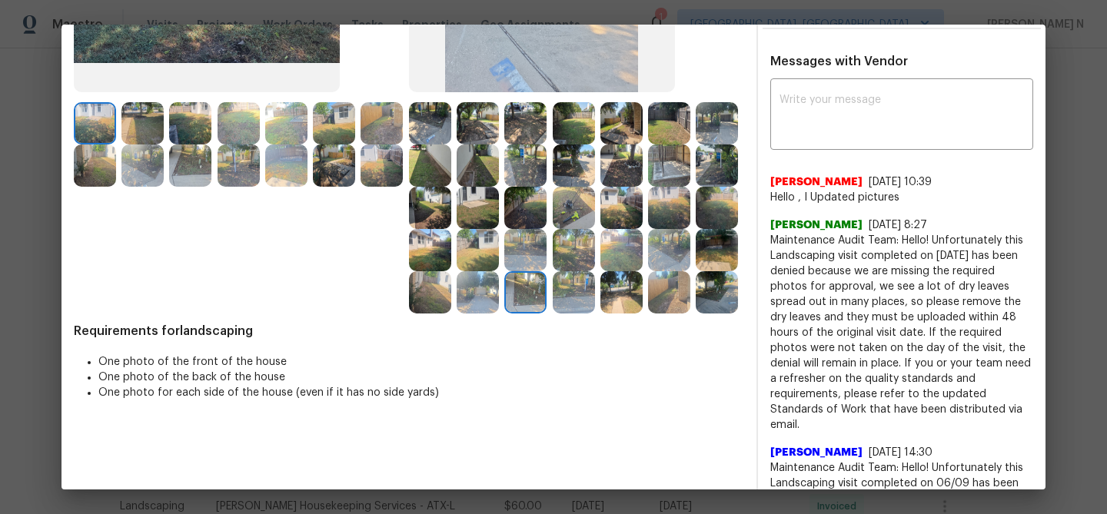
scroll to position [177, 0]
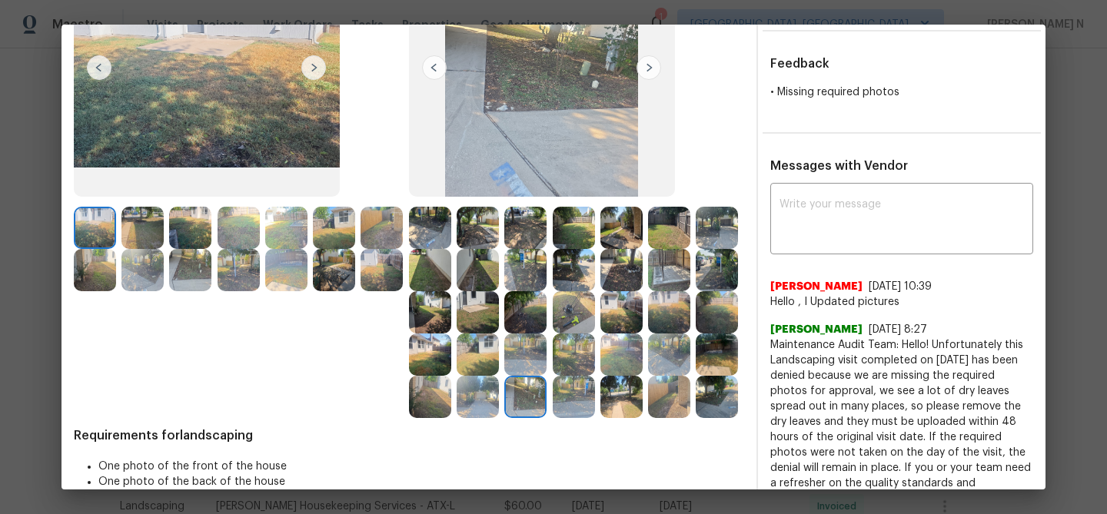
click at [445, 234] on img at bounding box center [430, 228] width 42 height 42
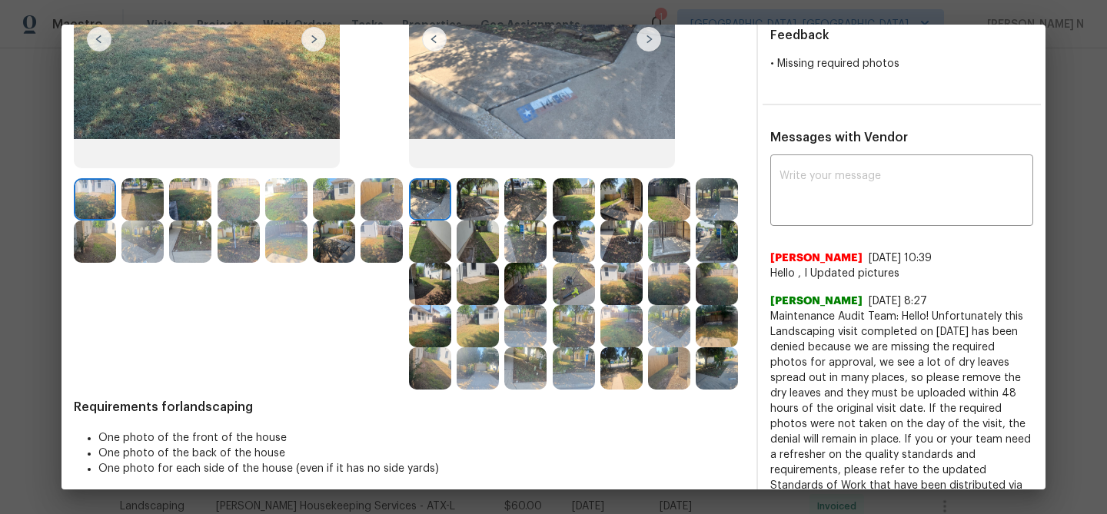
click at [461, 201] on img at bounding box center [478, 199] width 42 height 42
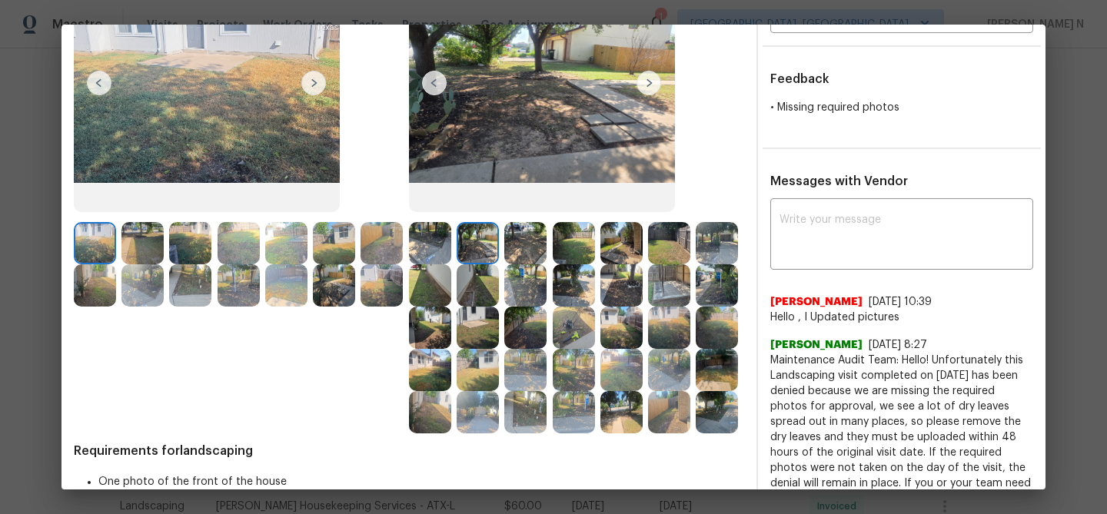
scroll to position [131, 0]
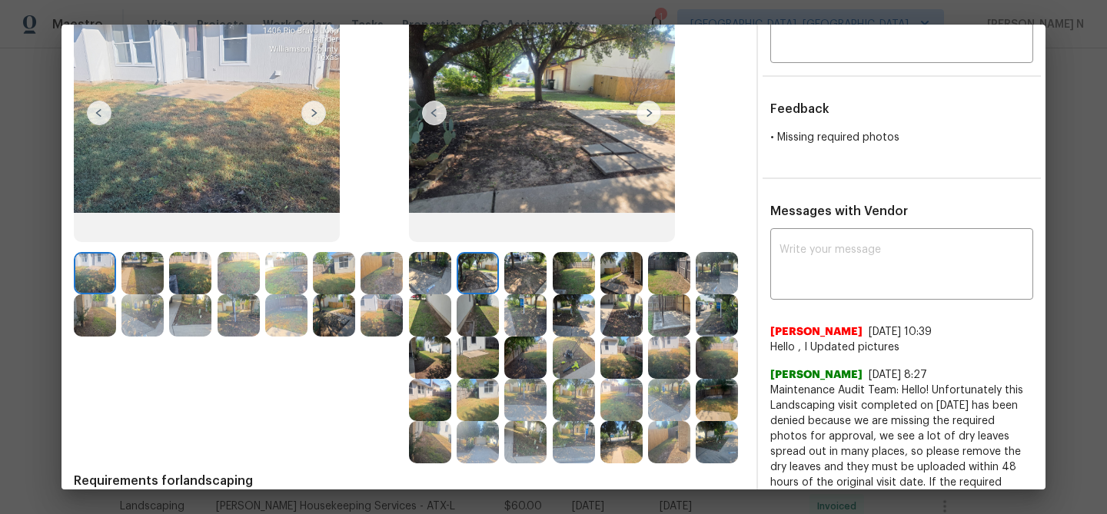
click at [521, 273] on img at bounding box center [525, 273] width 42 height 42
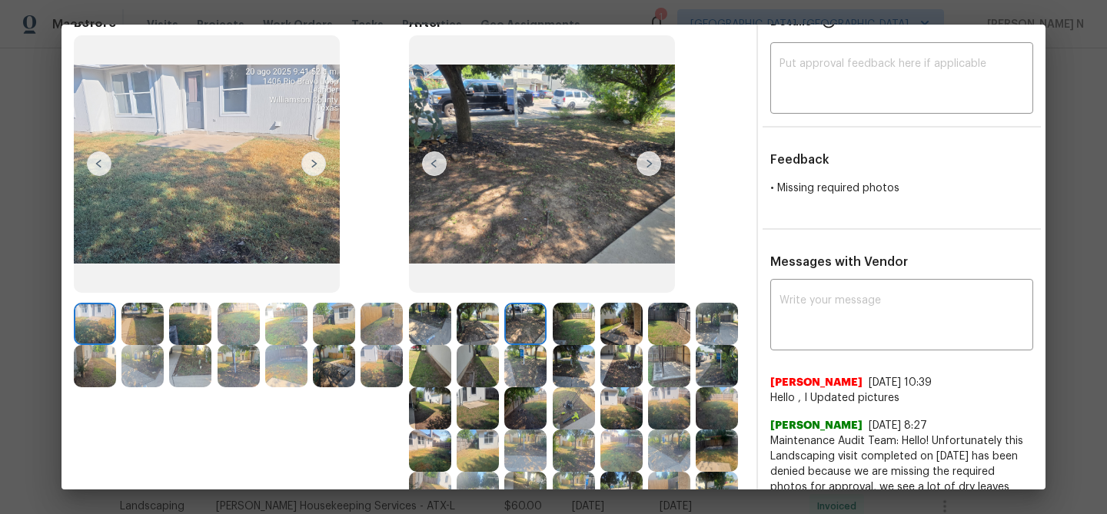
scroll to position [69, 0]
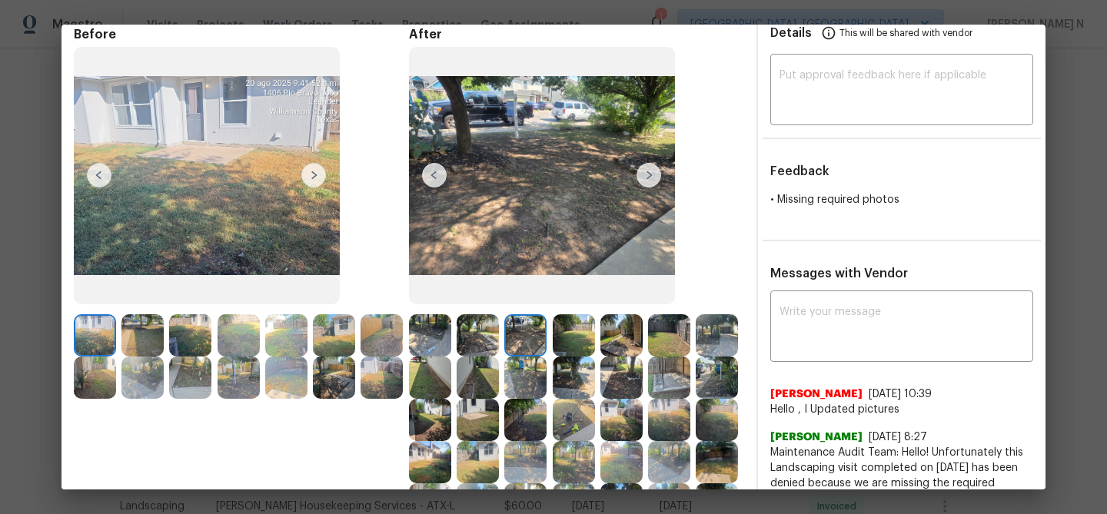
click at [568, 336] on img at bounding box center [574, 335] width 42 height 42
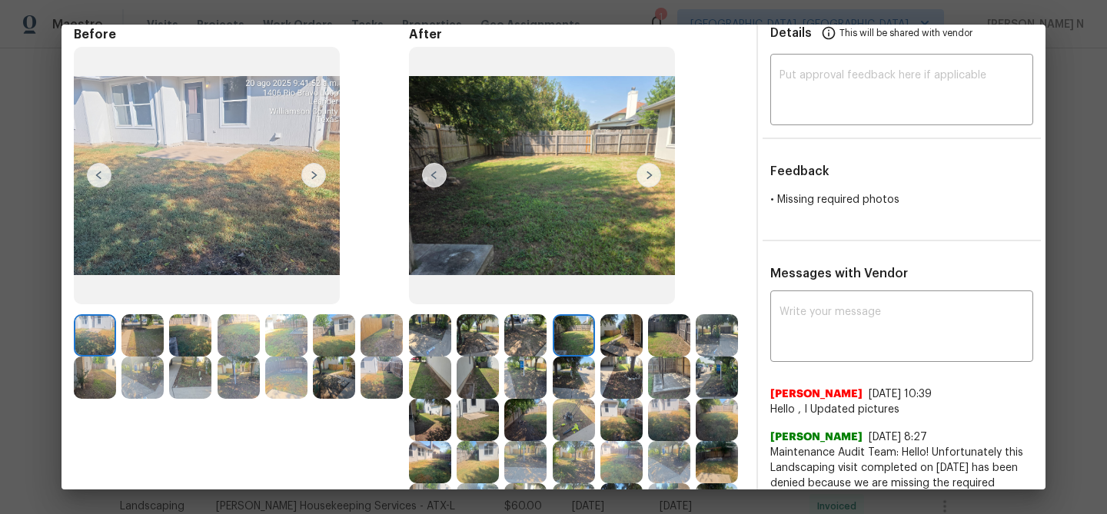
click at [632, 336] on img at bounding box center [621, 335] width 42 height 42
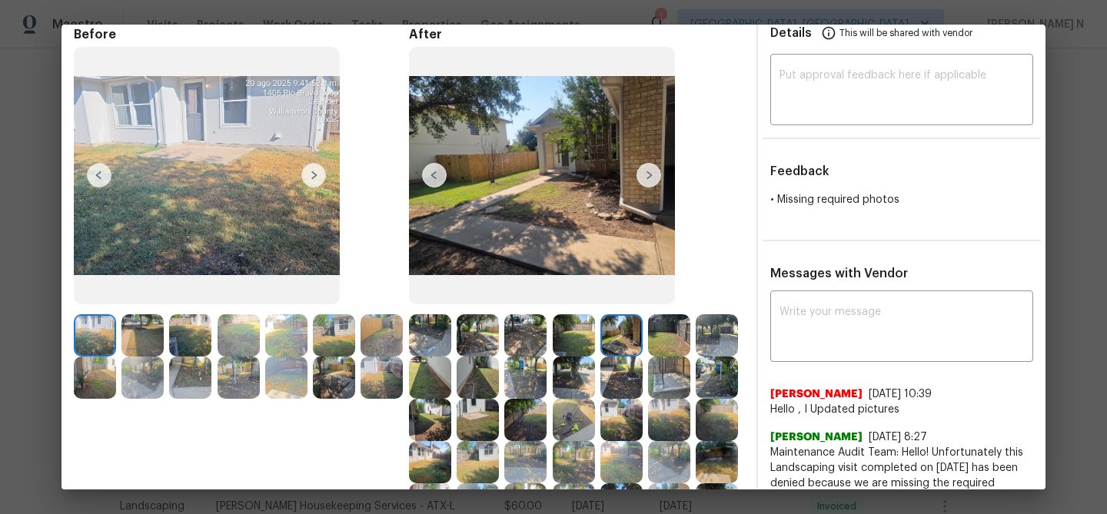
click at [673, 336] on img at bounding box center [669, 335] width 42 height 42
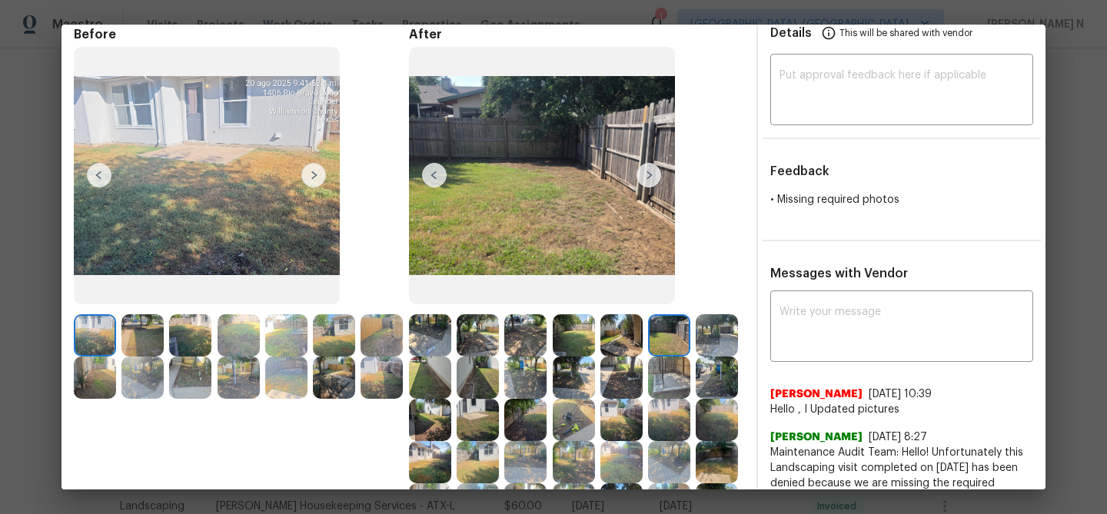
click at [706, 343] on img at bounding box center [717, 335] width 42 height 42
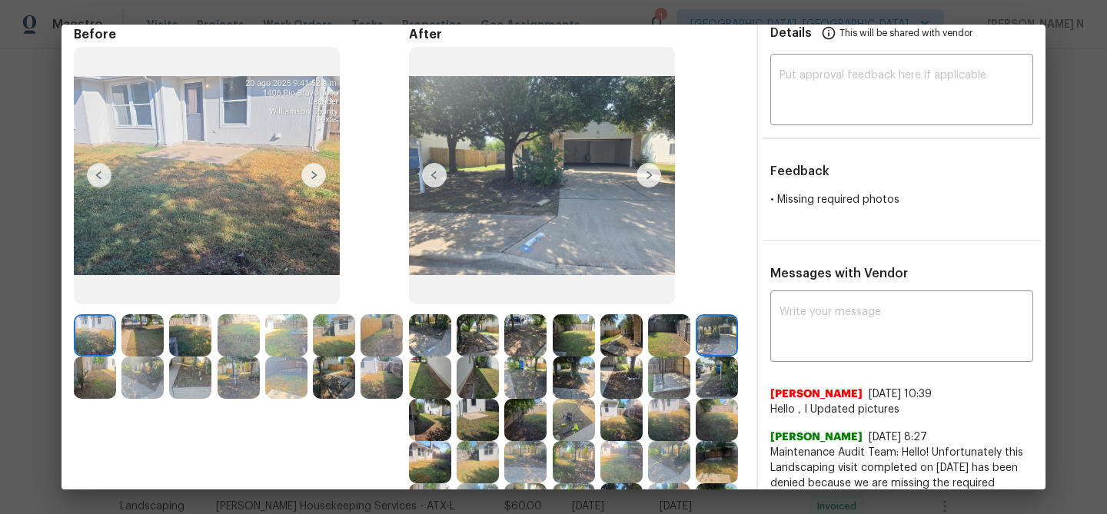
click at [431, 391] on img at bounding box center [430, 378] width 42 height 42
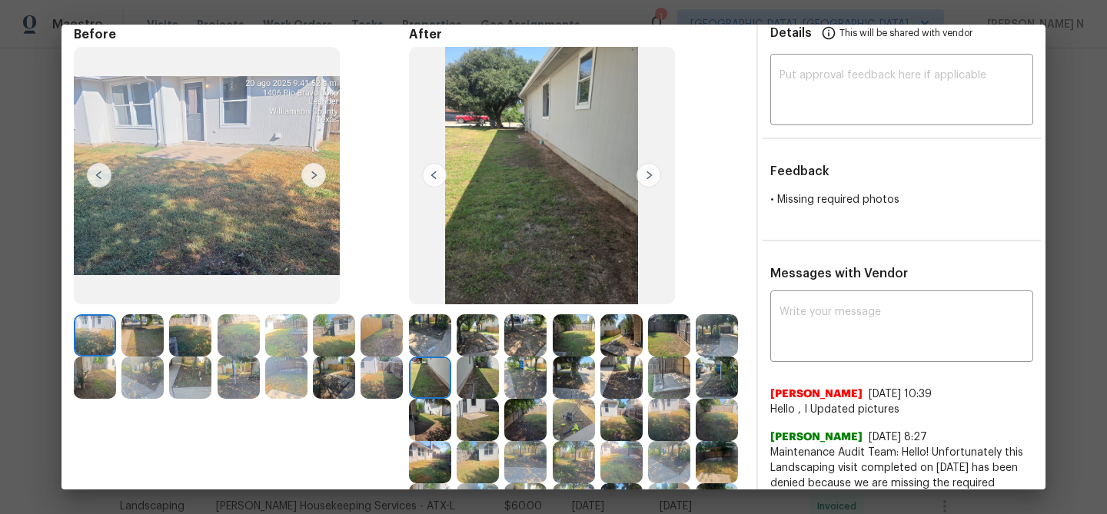
click at [470, 382] on img at bounding box center [478, 378] width 42 height 42
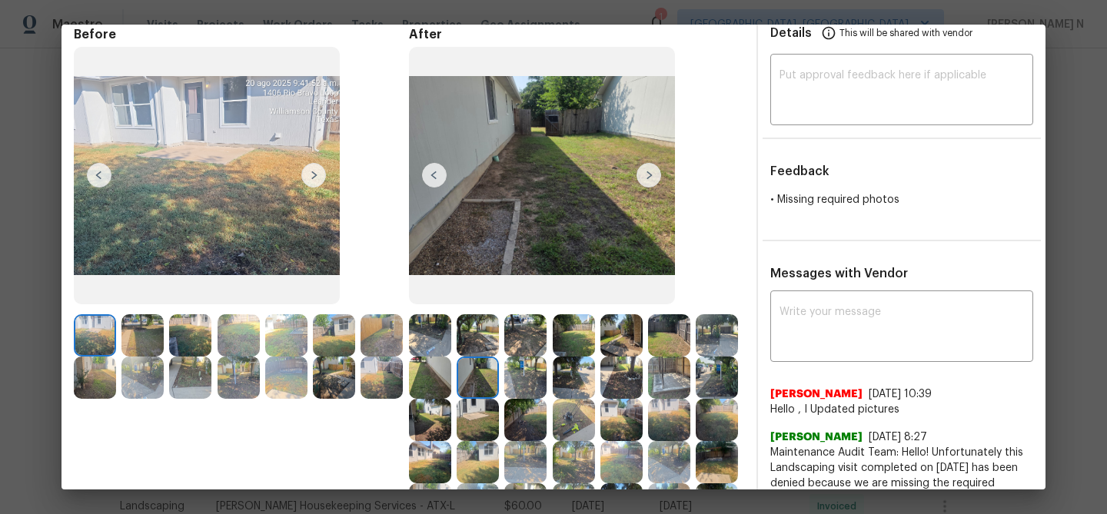
click at [530, 378] on img at bounding box center [525, 378] width 42 height 42
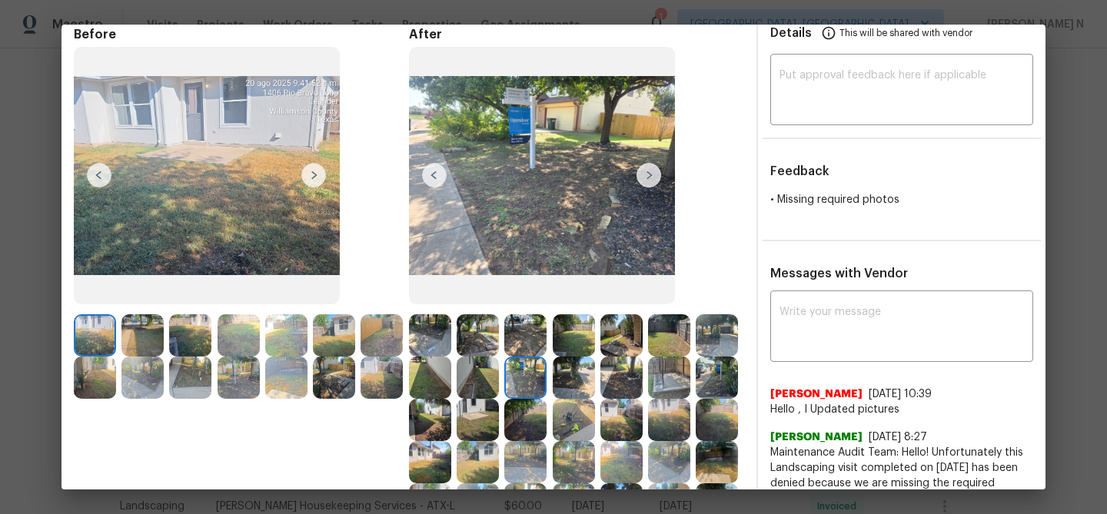
click at [568, 380] on img at bounding box center [574, 378] width 42 height 42
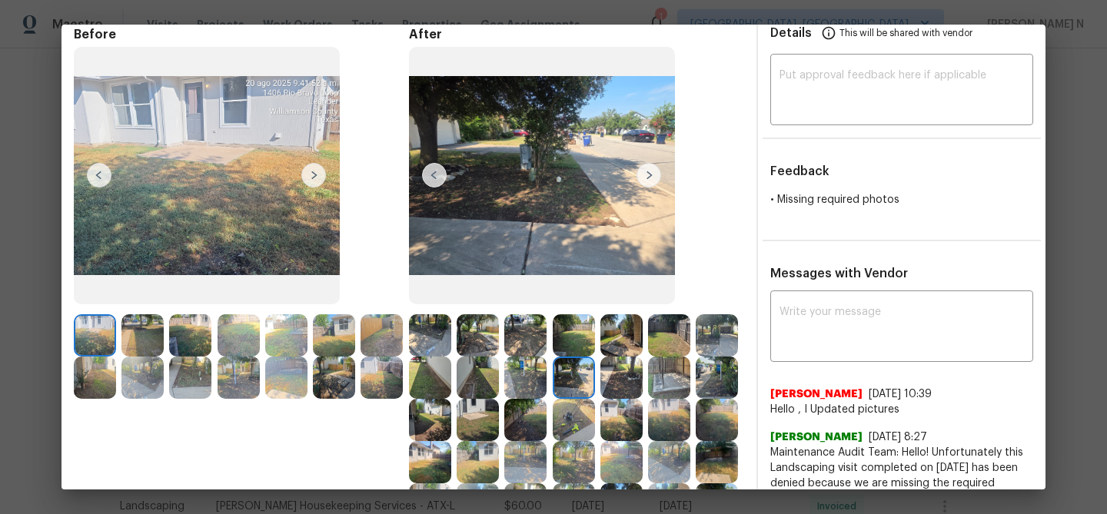
click at [624, 379] on img at bounding box center [621, 378] width 42 height 42
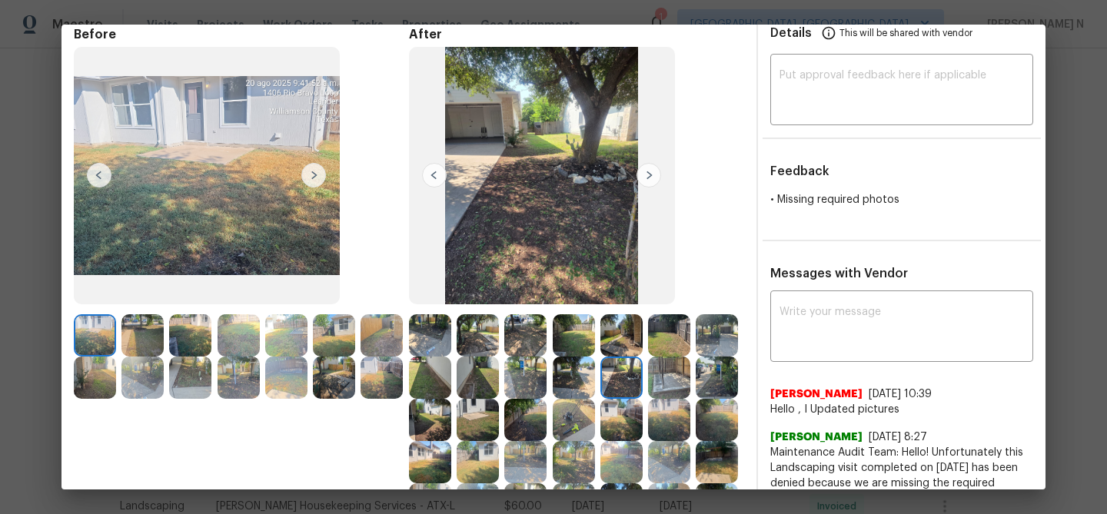
click at [679, 380] on img at bounding box center [669, 378] width 42 height 42
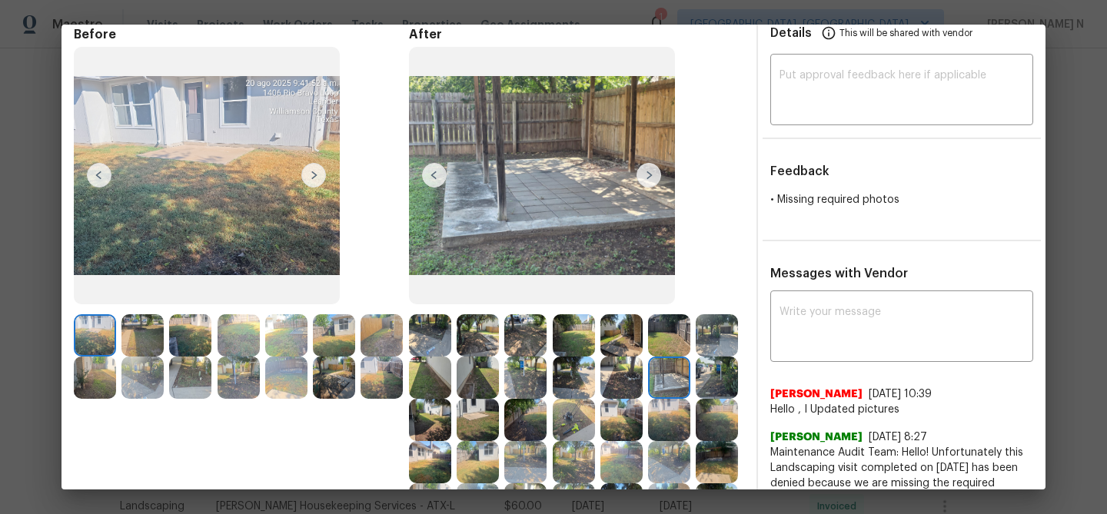
click at [704, 383] on img at bounding box center [717, 378] width 42 height 42
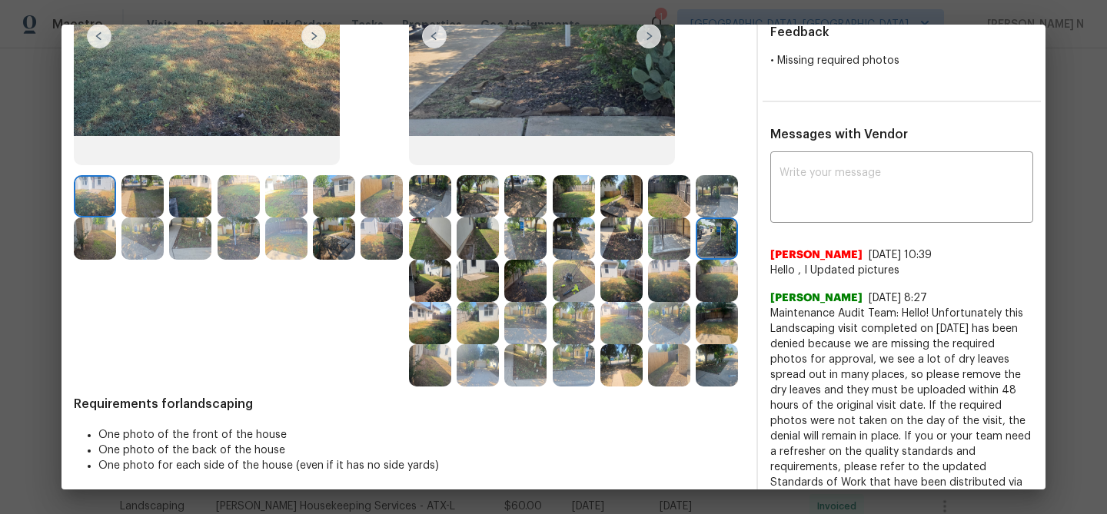
scroll to position [219, 0]
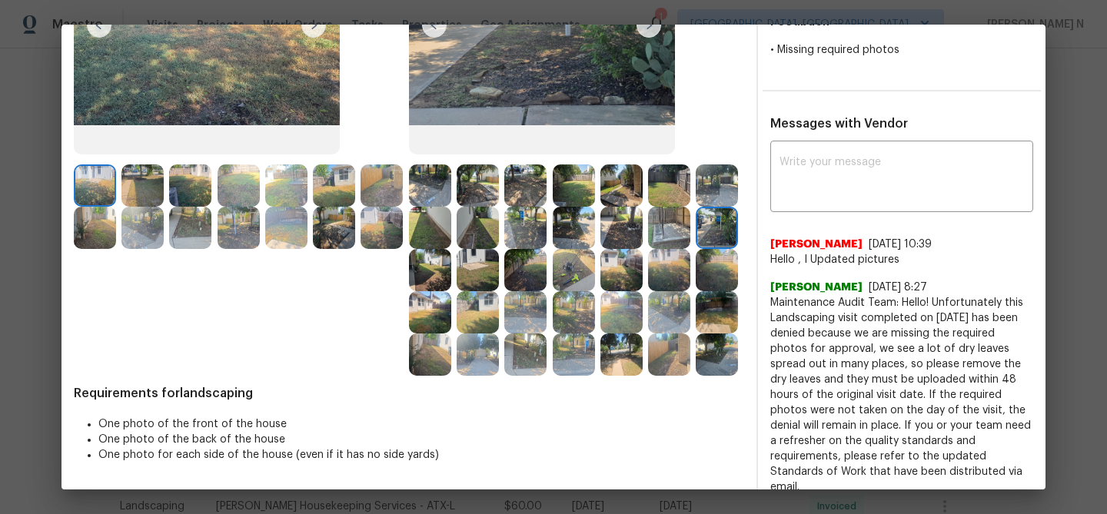
click at [423, 257] on img at bounding box center [430, 270] width 42 height 42
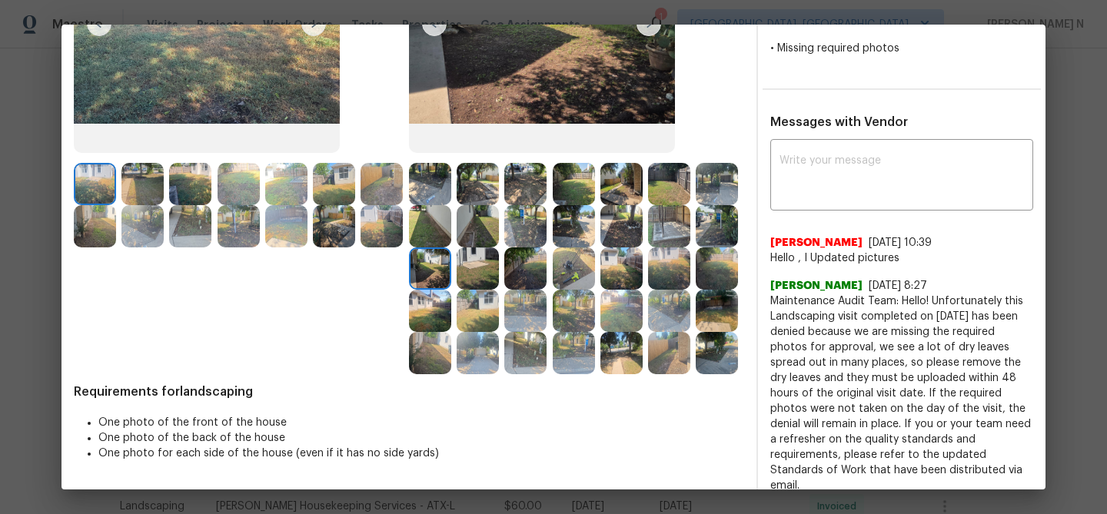
scroll to position [234, 0]
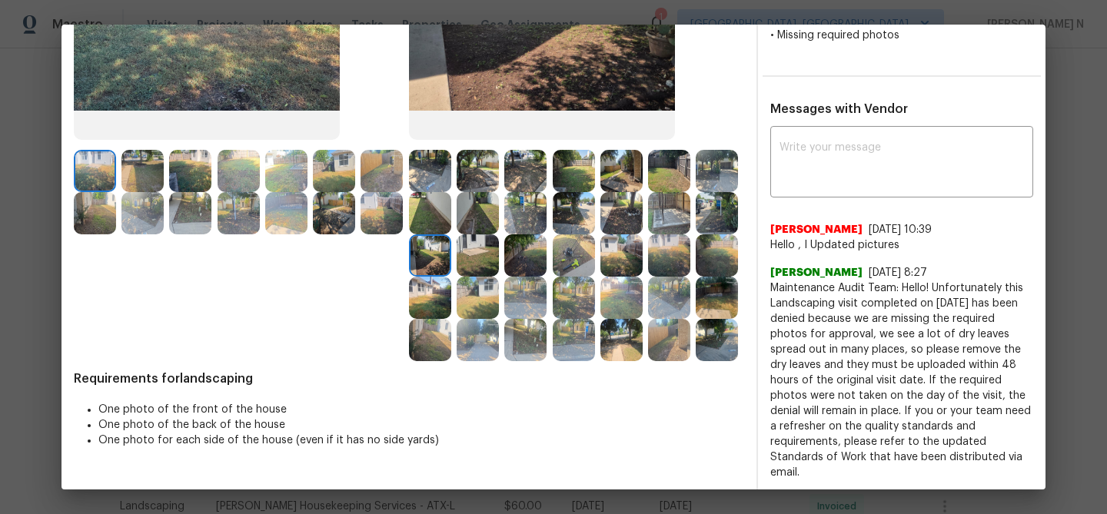
click at [795, 283] on span "Maintenance Audit Team: Hello! Unfortunately this Landscaping visit completed o…" at bounding box center [901, 381] width 263 height 200
drag, startPoint x: 795, startPoint y: 283, endPoint x: 914, endPoint y: 283, distance: 119.1
click at [914, 283] on span "Maintenance Audit Team: Hello! Unfortunately this Landscaping visit completed o…" at bounding box center [901, 381] width 263 height 200
copy span "Maintenance Audit Team: Hello!"
click at [875, 156] on textarea at bounding box center [901, 163] width 244 height 43
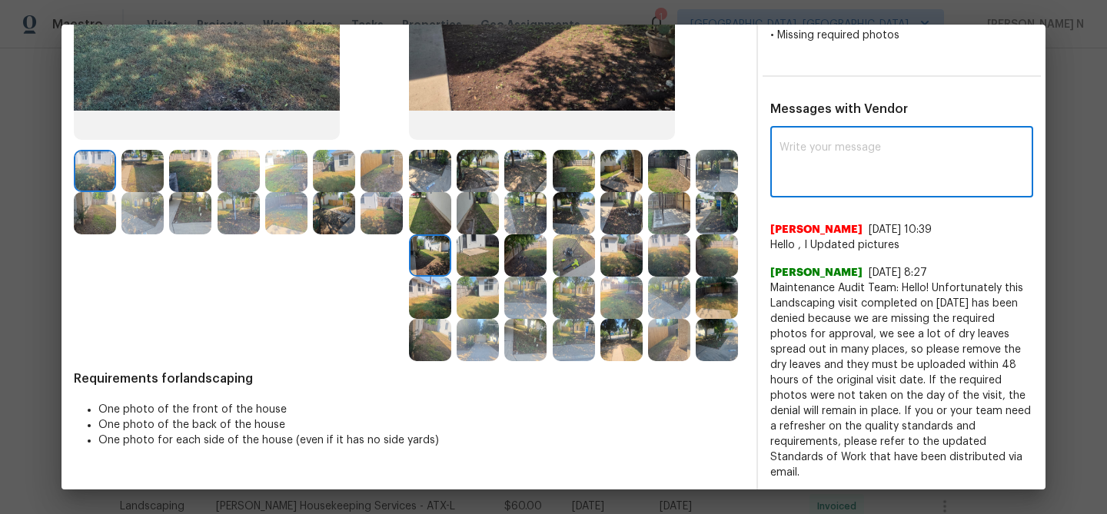
paste textarea "Maintenance Audit Team: Hello!"
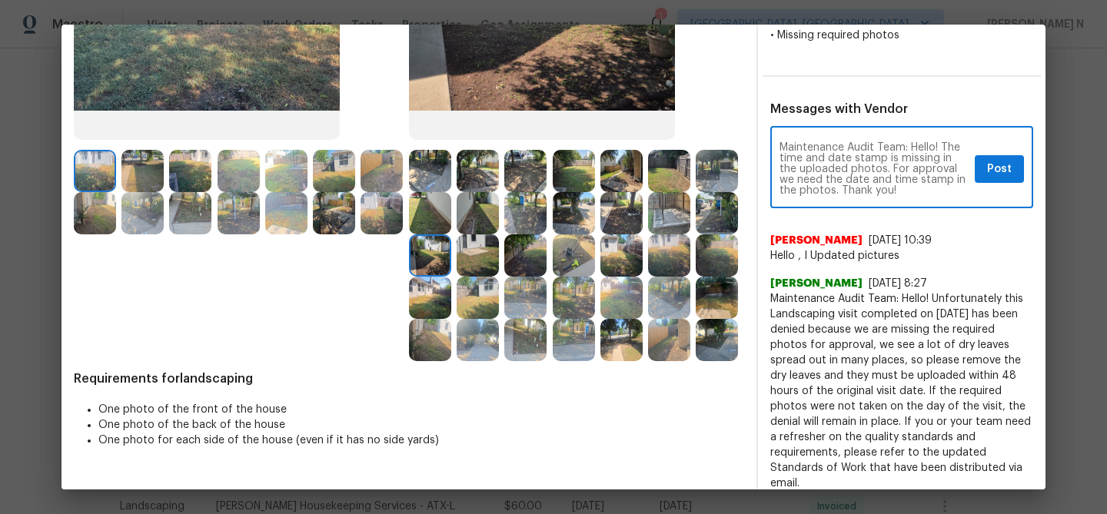
type textarea "Maintenance Audit Team: Hello! The time and date stamp is missing in the upload…"
click at [999, 174] on span "Post" at bounding box center [999, 169] width 25 height 19
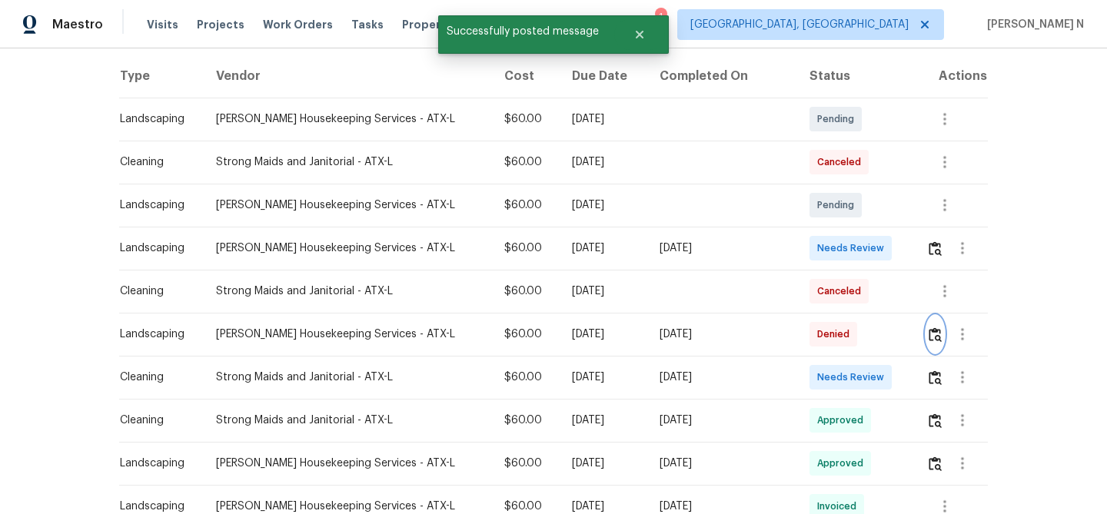
scroll to position [0, 0]
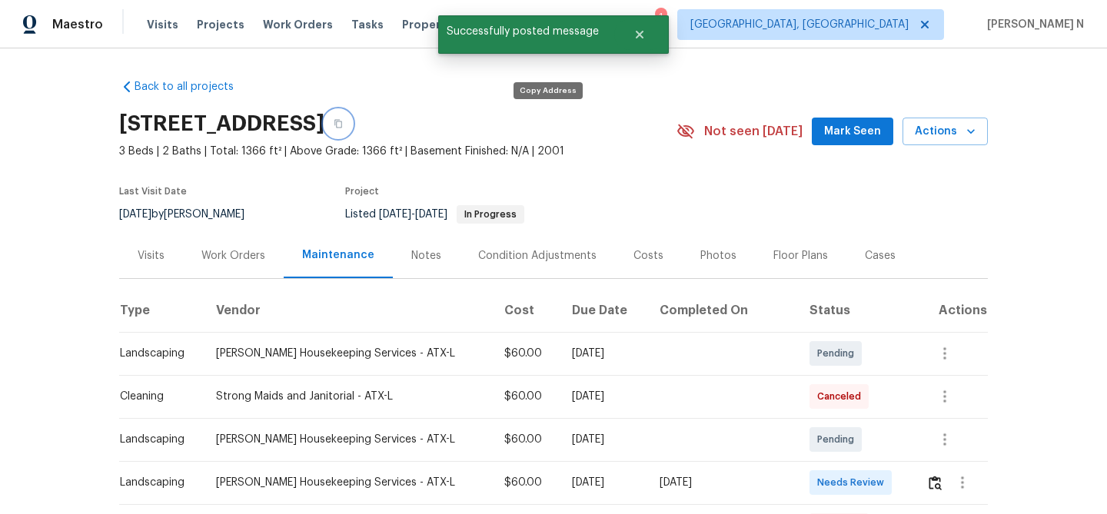
click at [343, 125] on icon "button" at bounding box center [338, 123] width 9 height 9
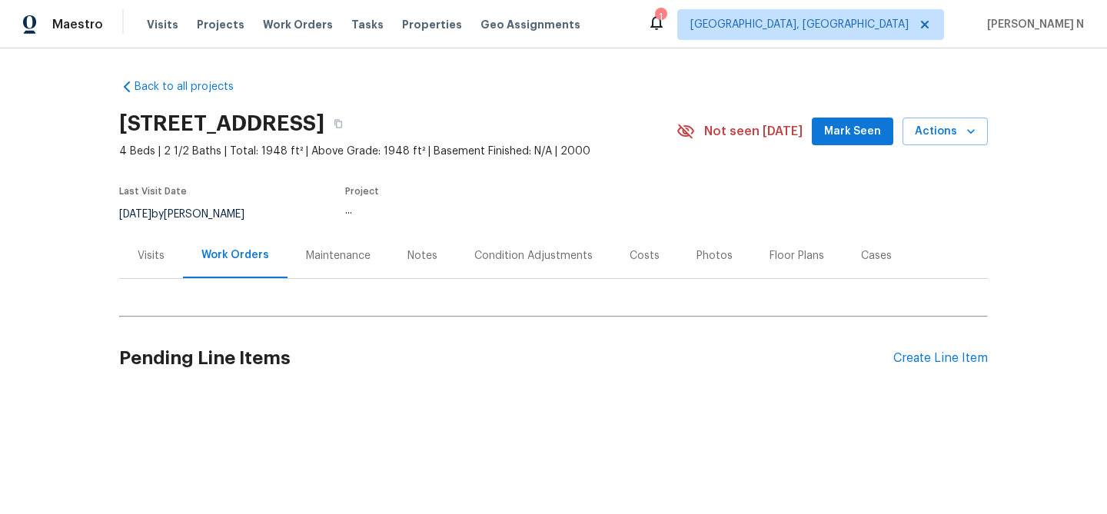
click at [337, 264] on div "Maintenance" at bounding box center [337, 255] width 101 height 45
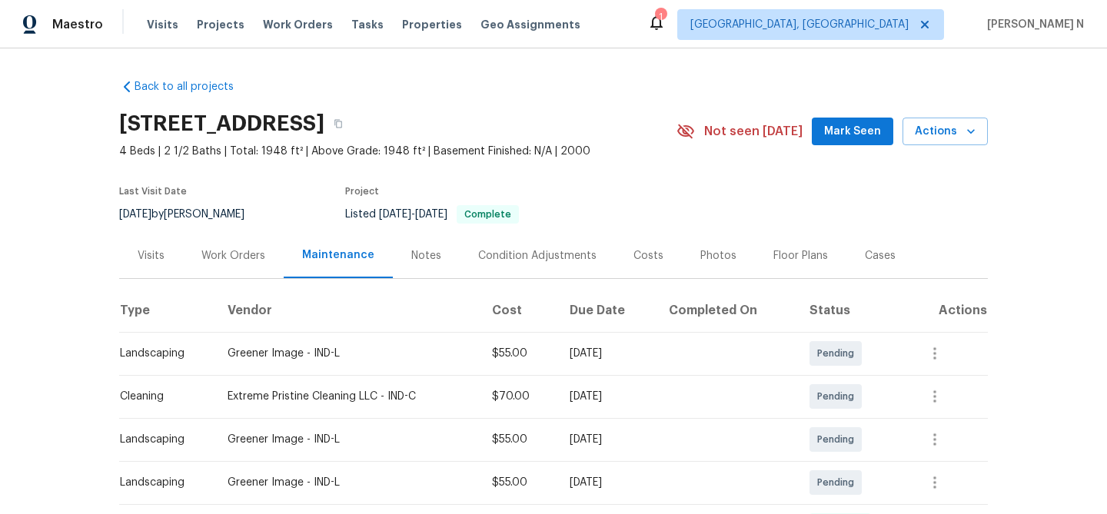
click at [564, 135] on div "[STREET_ADDRESS]" at bounding box center [397, 124] width 557 height 40
click at [352, 130] on button "button" at bounding box center [338, 124] width 28 height 28
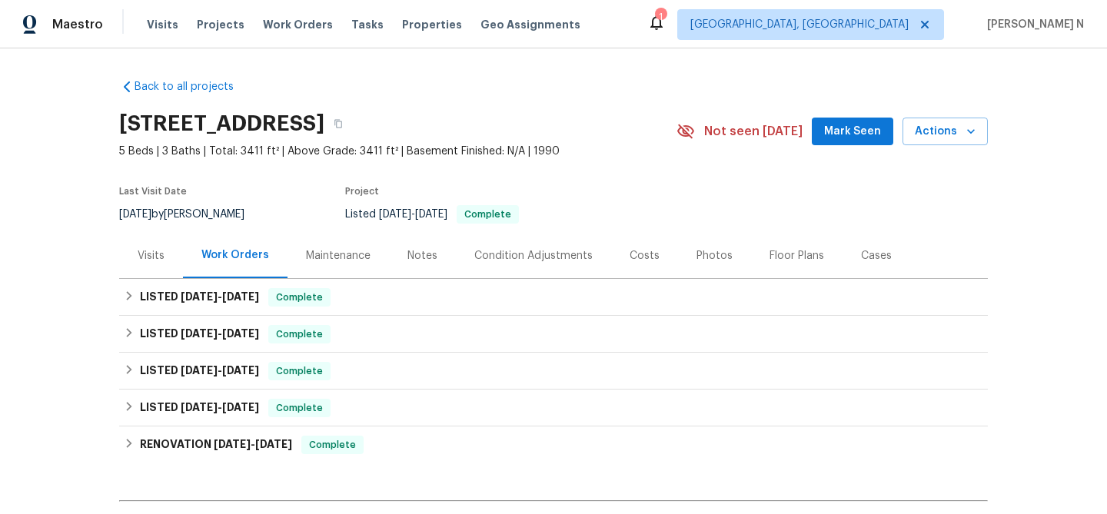
click at [326, 259] on div "Maintenance" at bounding box center [338, 255] width 65 height 15
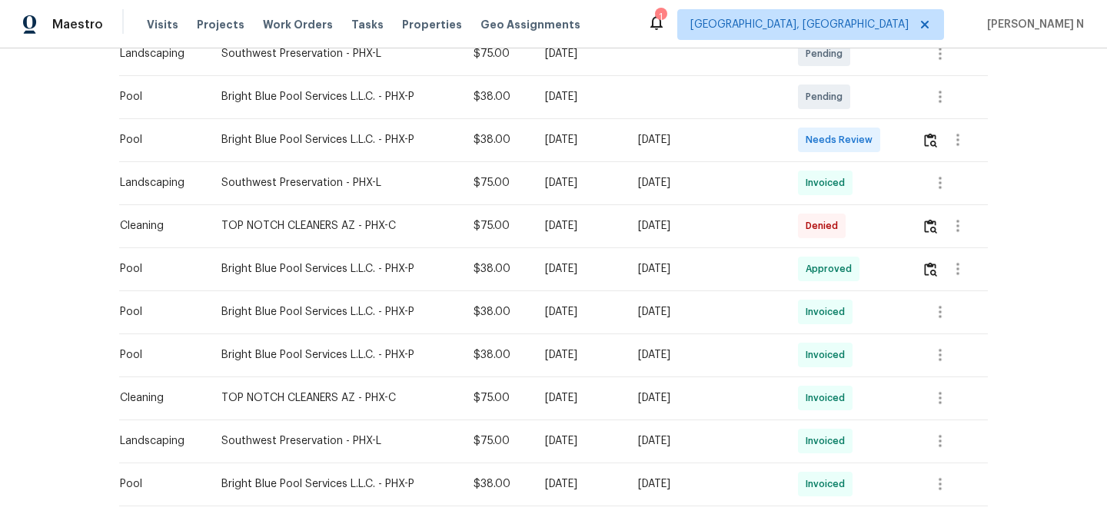
scroll to position [388, 0]
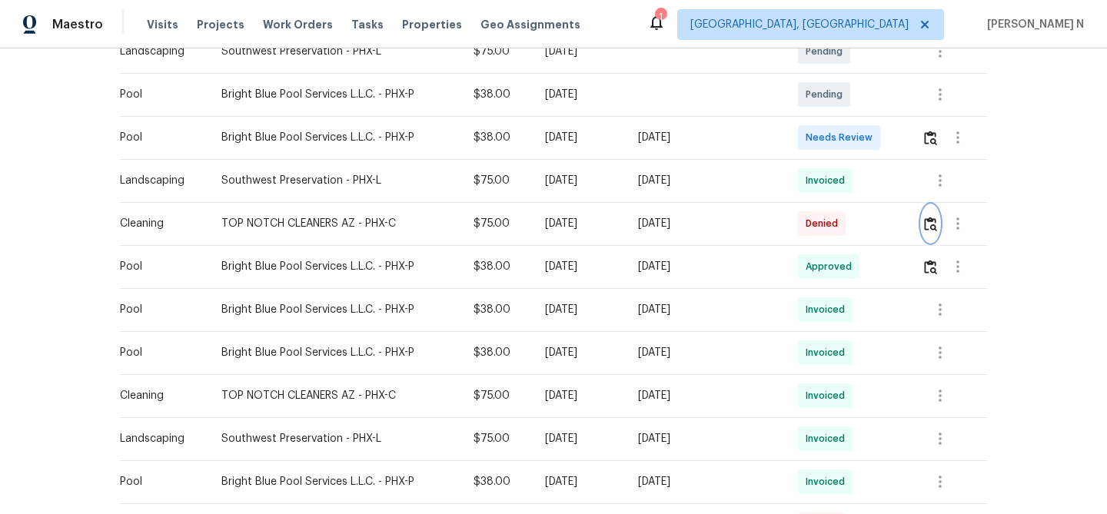
click at [935, 235] on button "button" at bounding box center [930, 223] width 18 height 37
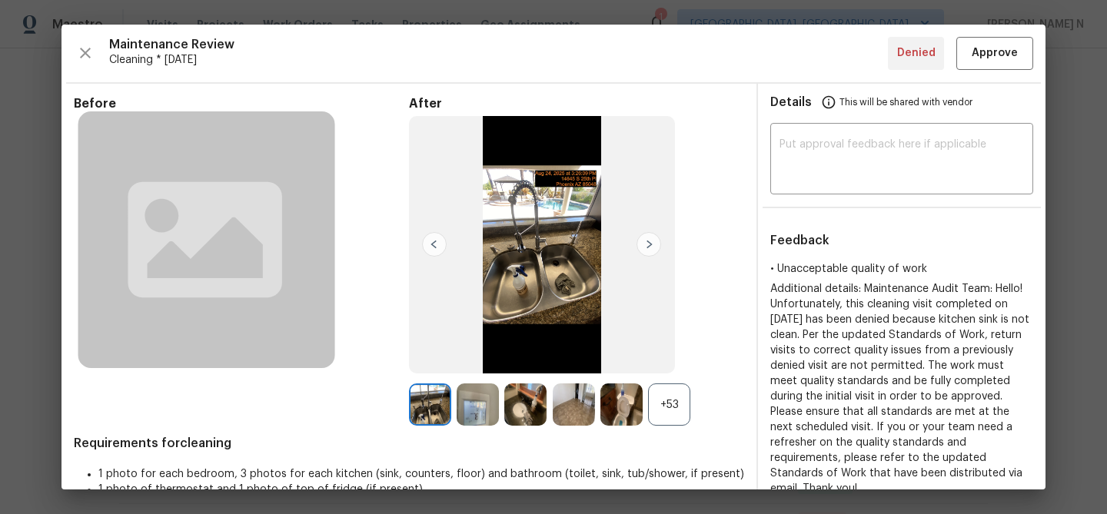
click at [672, 387] on div "+53" at bounding box center [669, 404] width 42 height 42
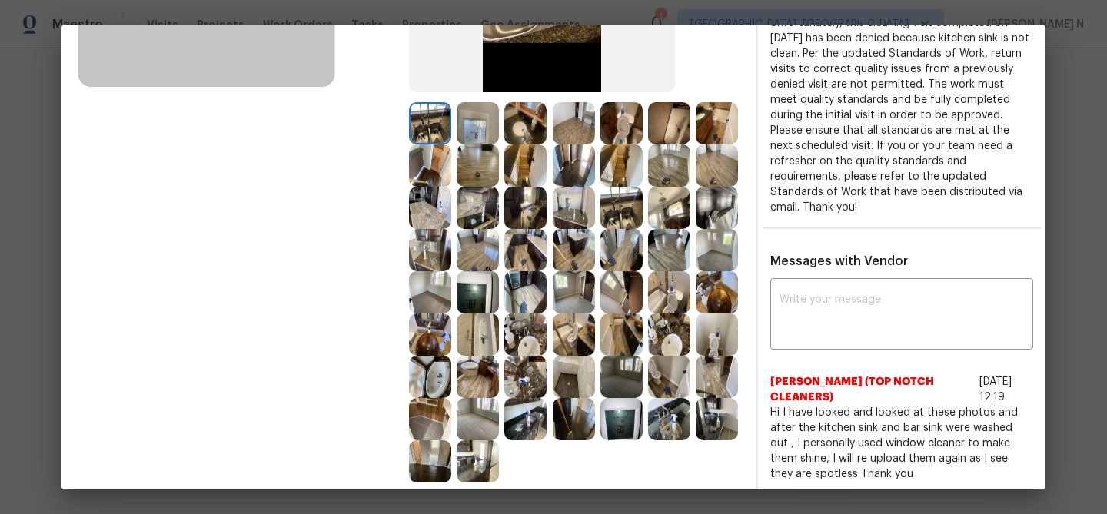
scroll to position [330, 0]
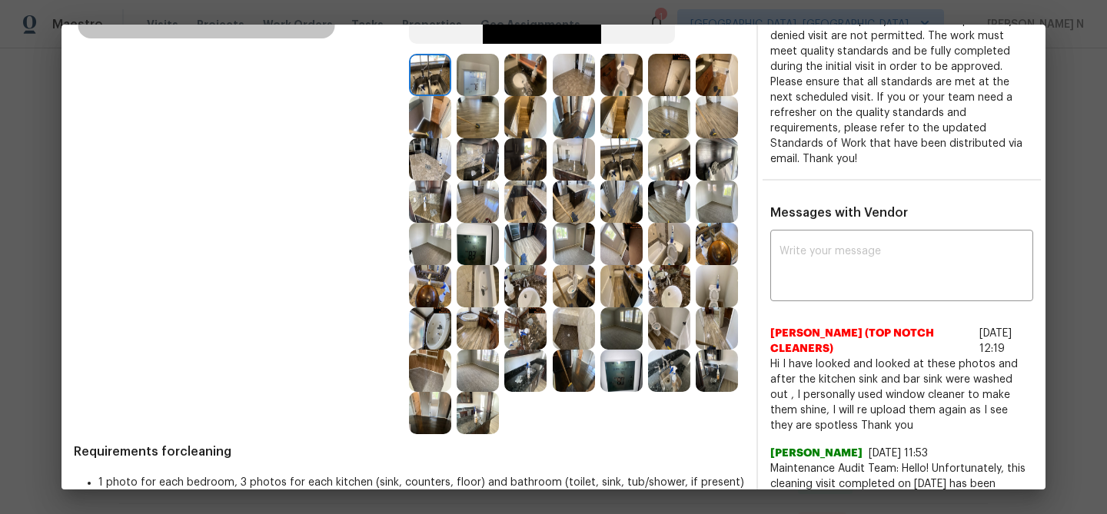
click at [633, 171] on img at bounding box center [621, 159] width 42 height 42
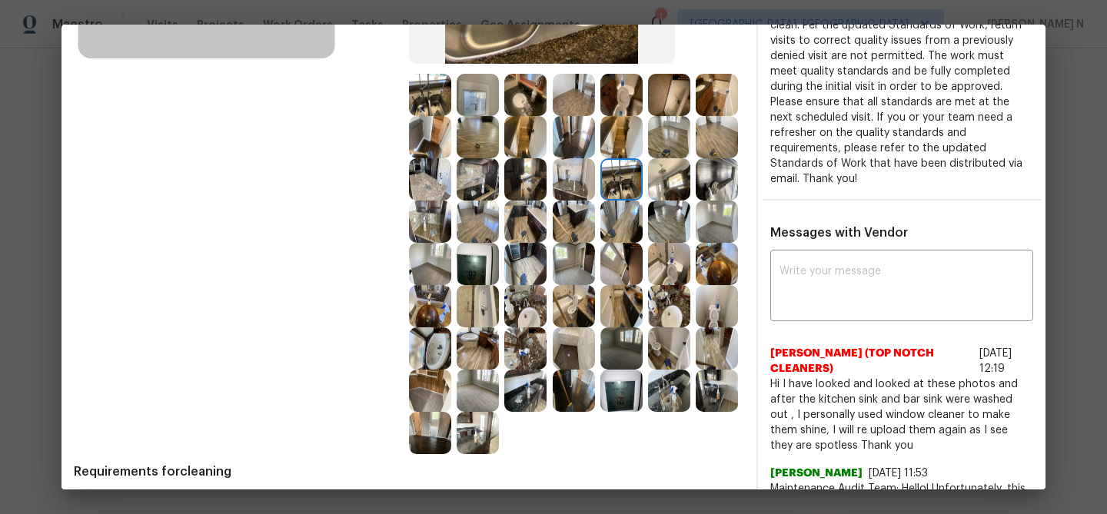
scroll to position [328, 0]
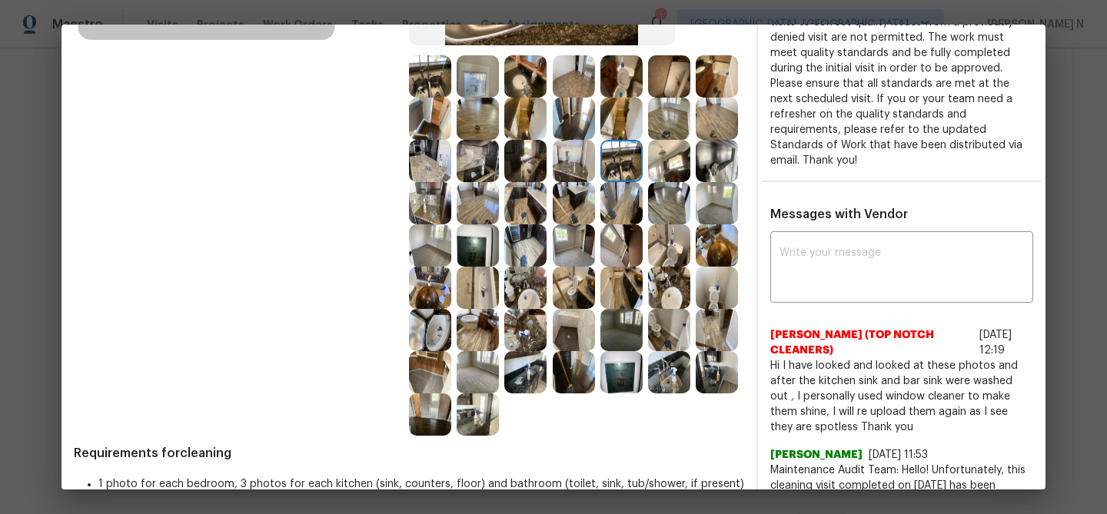
click at [678, 365] on img at bounding box center [669, 372] width 42 height 42
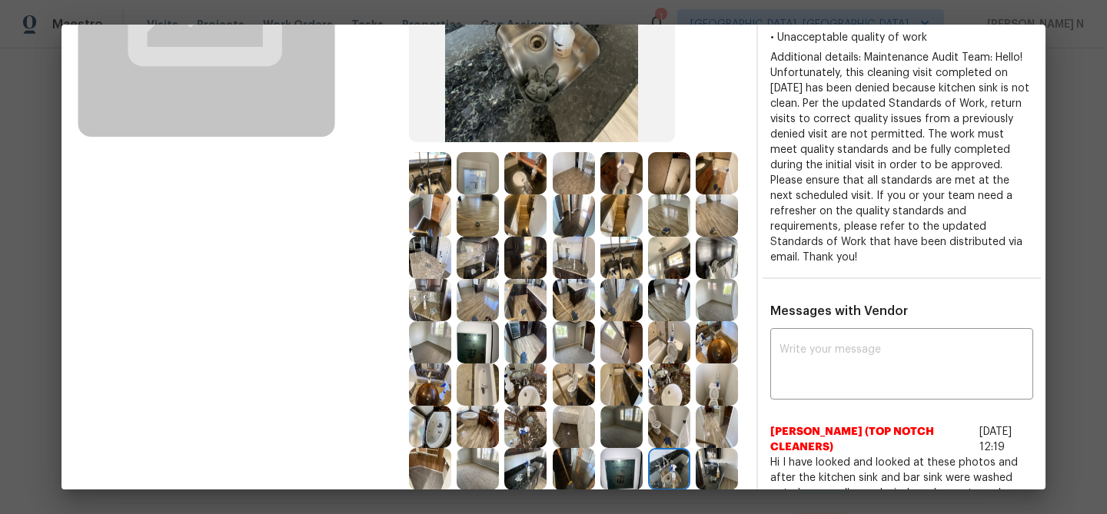
scroll to position [357, 0]
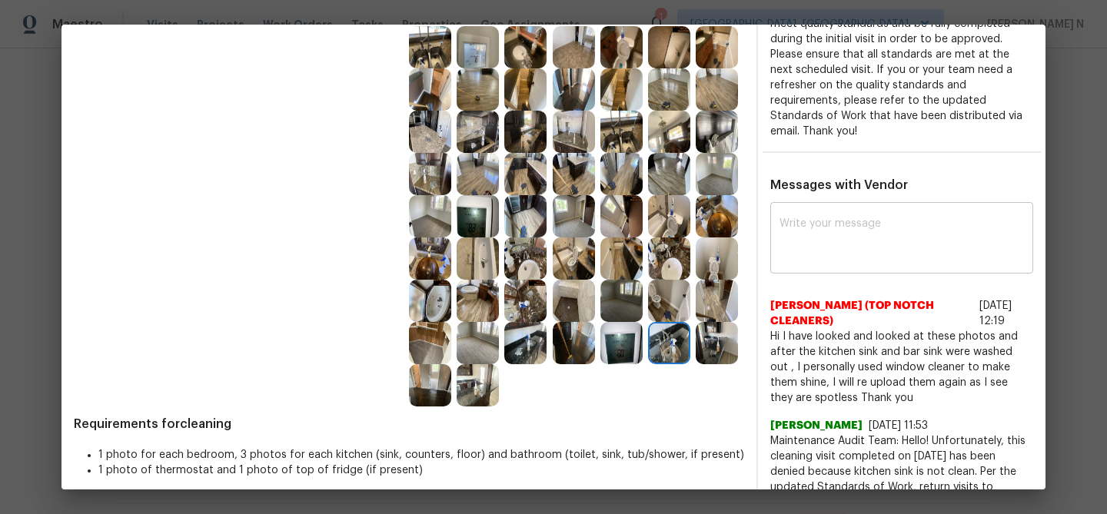
click at [816, 231] on textarea at bounding box center [901, 239] width 244 height 43
paste textarea "Maintenance Audit Team: Hello! Thank you for the feedback after further review …"
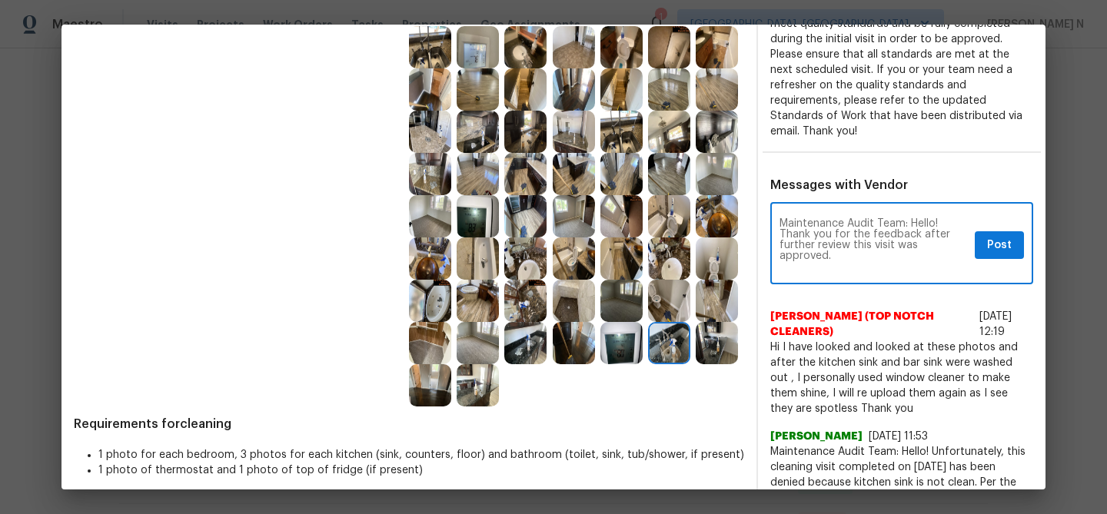
scroll to position [0, 0]
type textarea "Maintenance Audit Team: Hello! Thank you for the feedback after further review …"
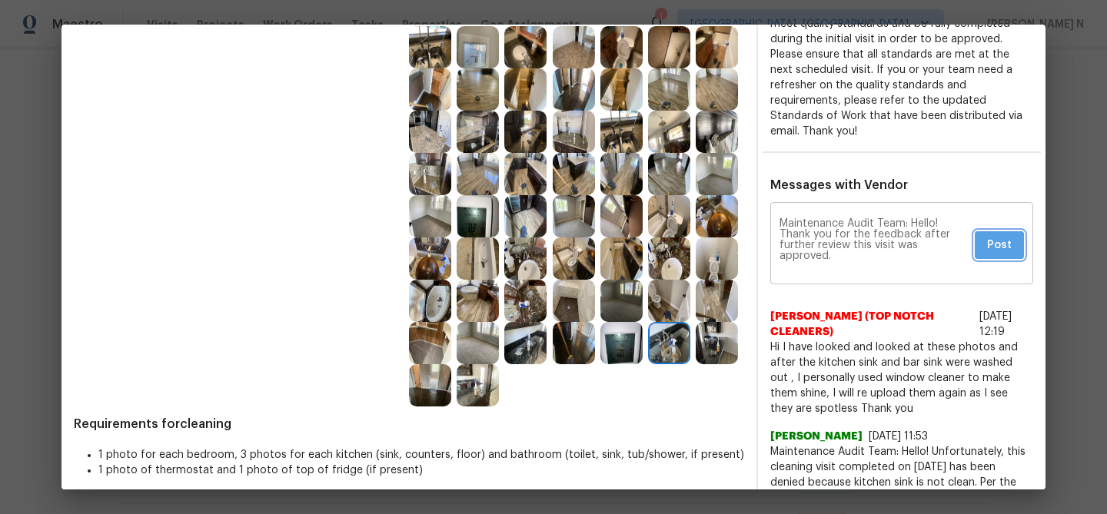
click at [994, 236] on span "Post" at bounding box center [999, 245] width 25 height 19
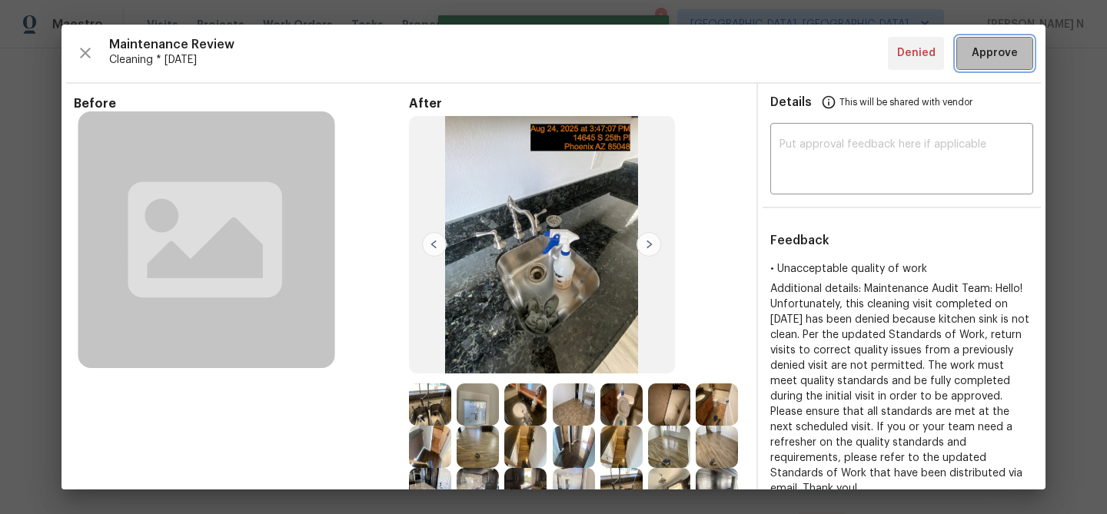
click at [994, 53] on span "Approve" at bounding box center [994, 53] width 46 height 19
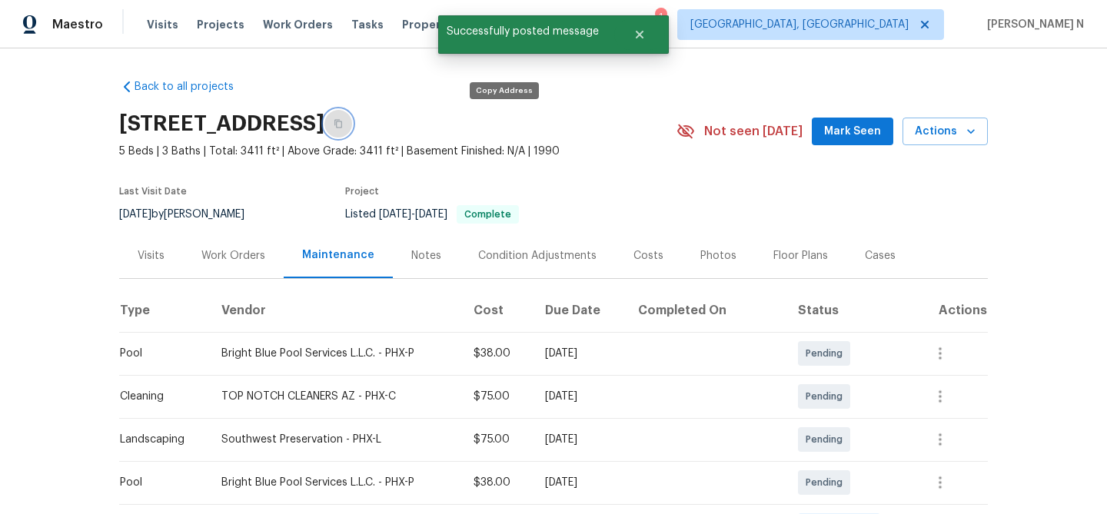
click at [352, 117] on button "button" at bounding box center [338, 124] width 28 height 28
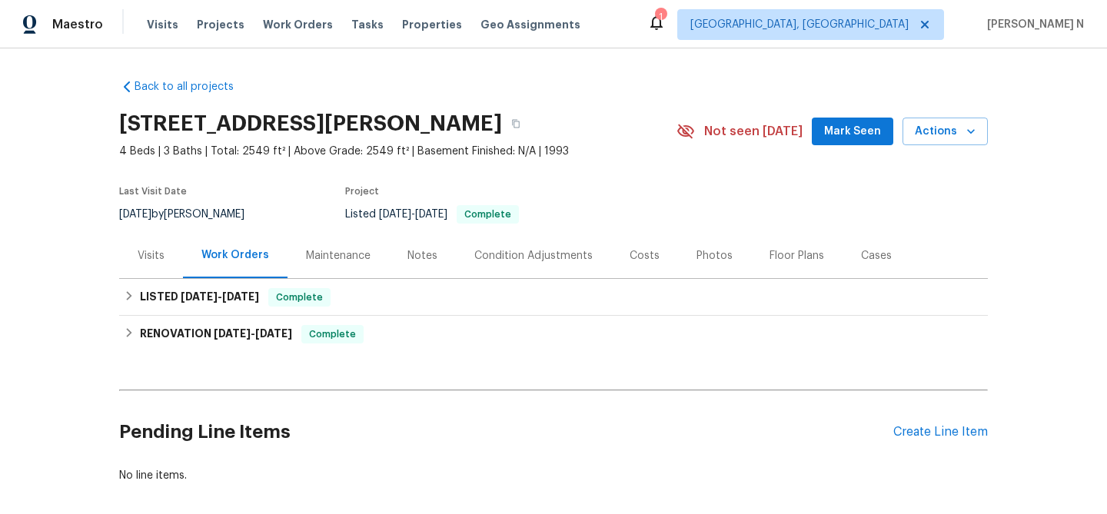
click at [323, 259] on div "Maintenance" at bounding box center [338, 255] width 65 height 15
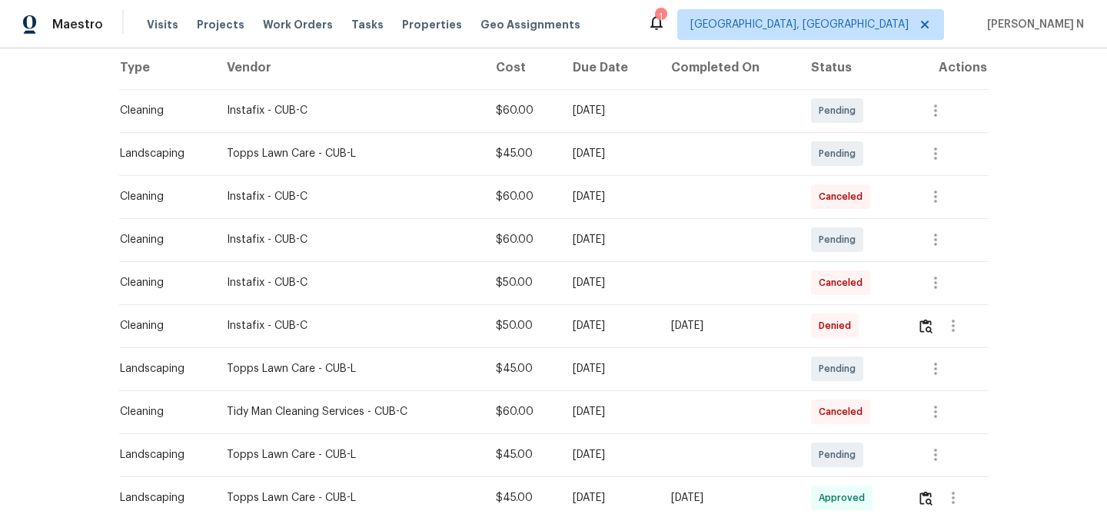
scroll to position [266, 0]
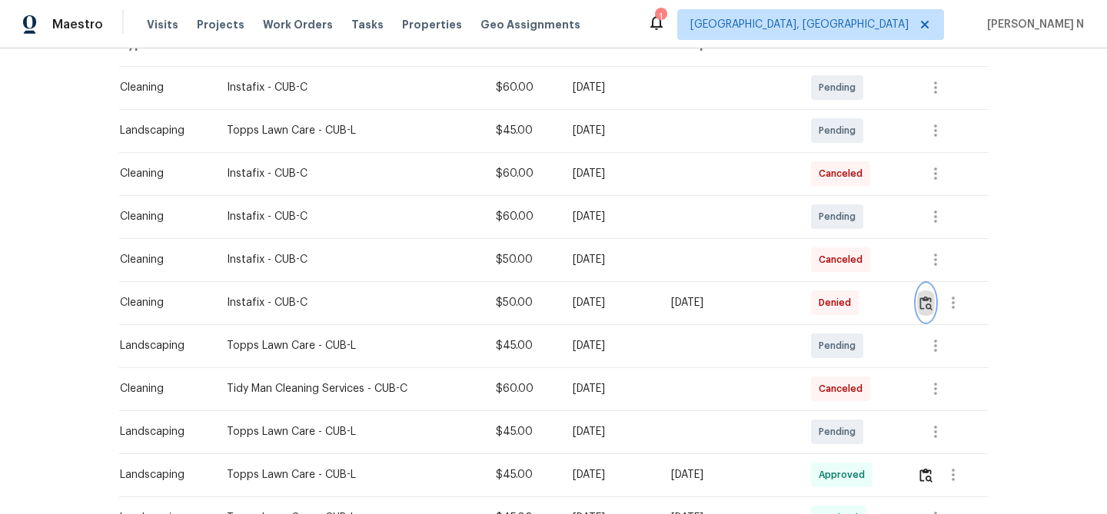
click at [929, 303] on img "button" at bounding box center [925, 303] width 13 height 15
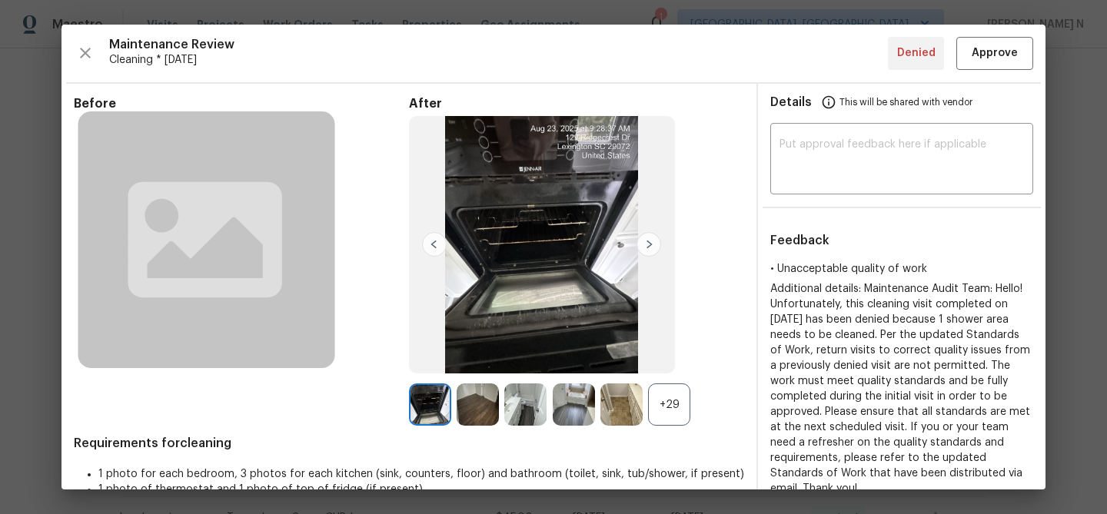
click at [665, 403] on div "+29" at bounding box center [669, 404] width 42 height 42
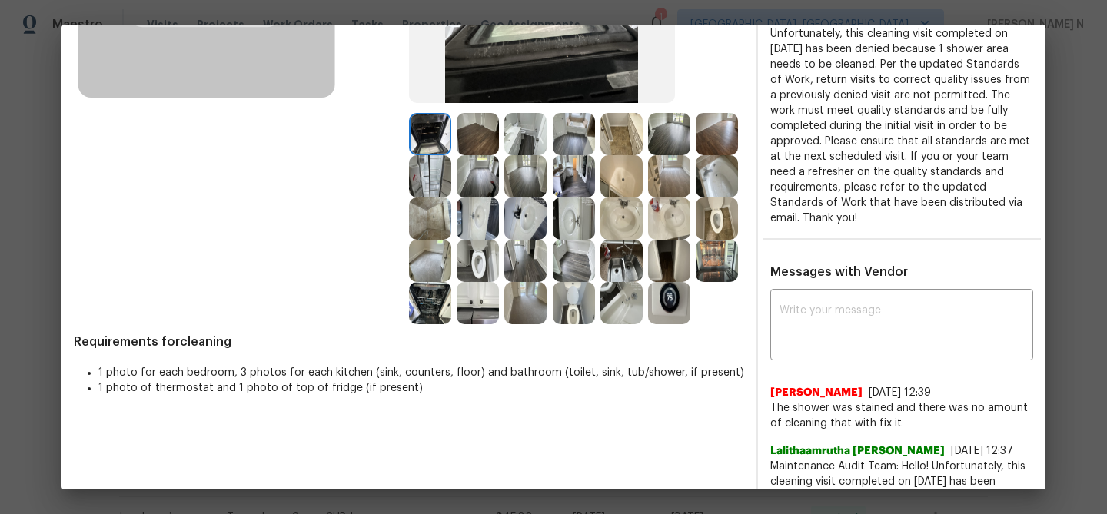
scroll to position [206, 0]
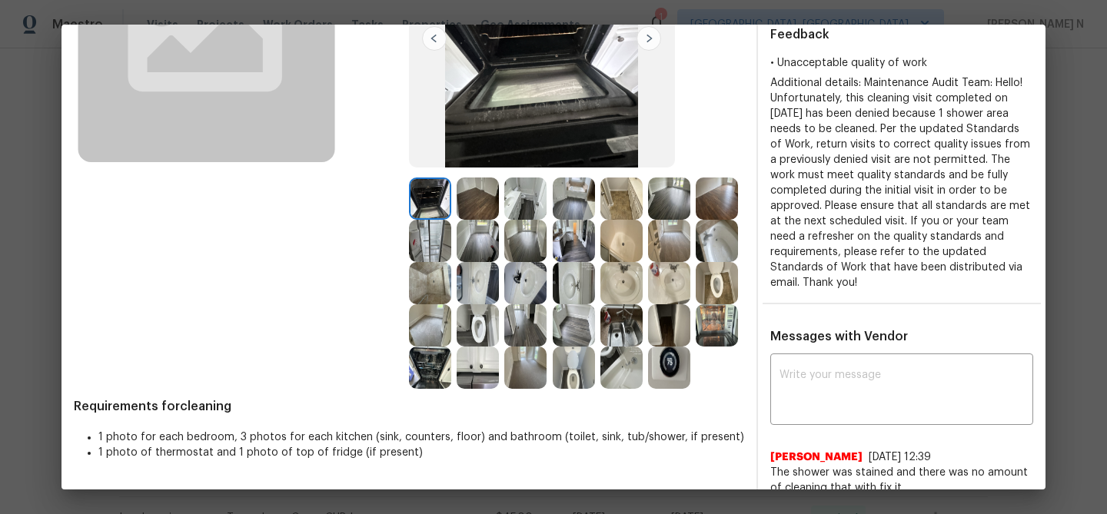
click at [613, 265] on img at bounding box center [621, 283] width 42 height 42
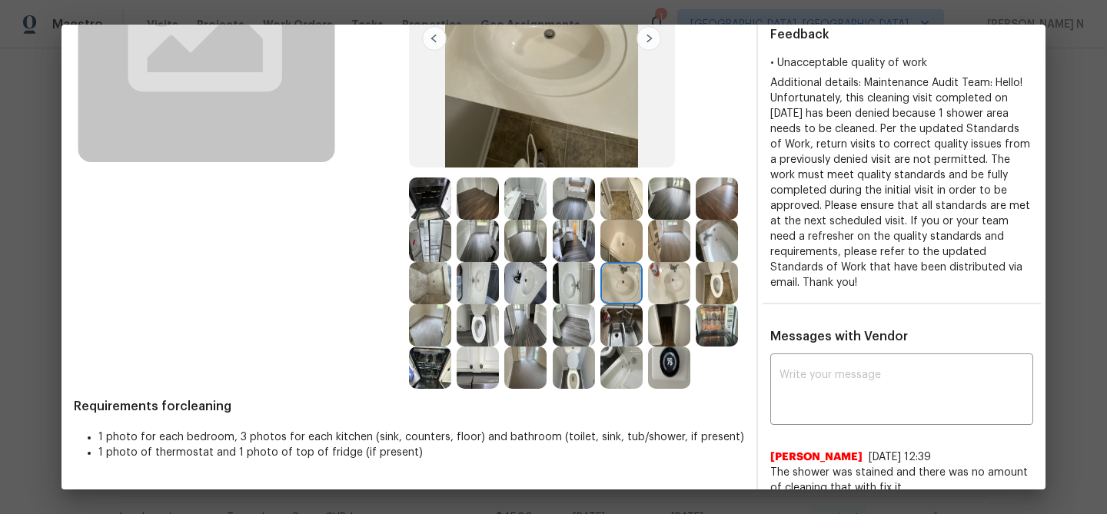
click at [616, 253] on img at bounding box center [621, 241] width 42 height 42
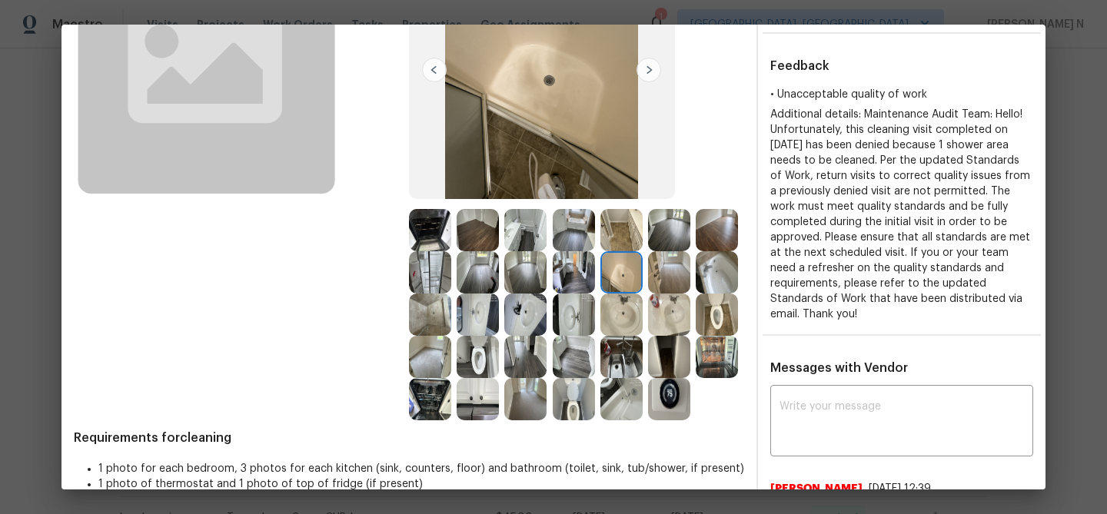
scroll to position [216, 0]
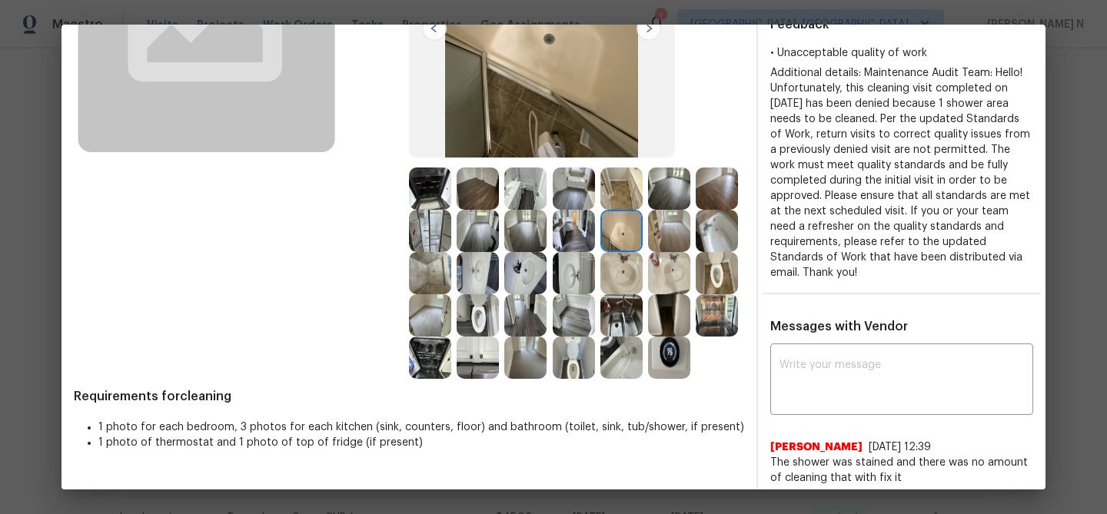
click at [433, 274] on img at bounding box center [430, 273] width 42 height 42
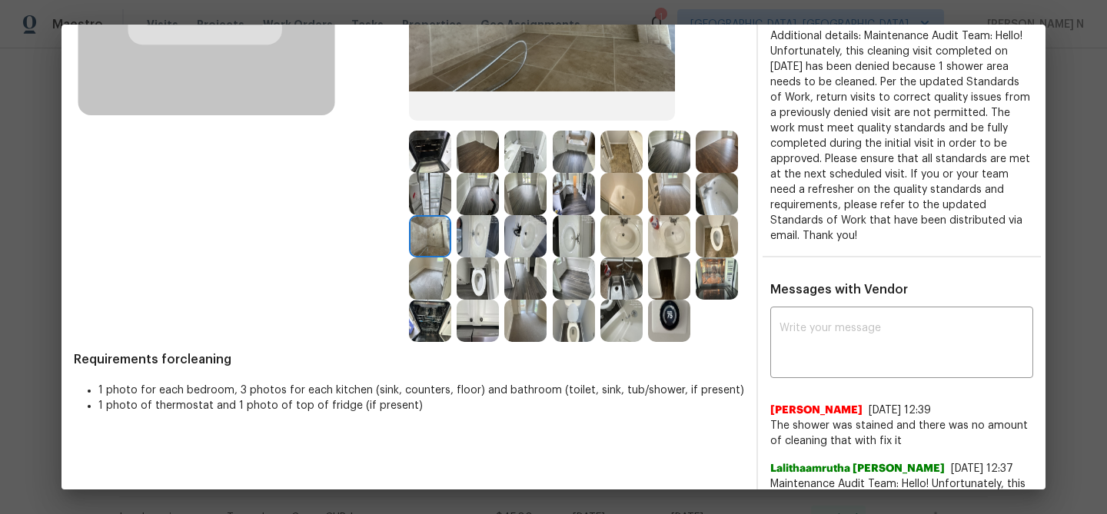
scroll to position [256, 0]
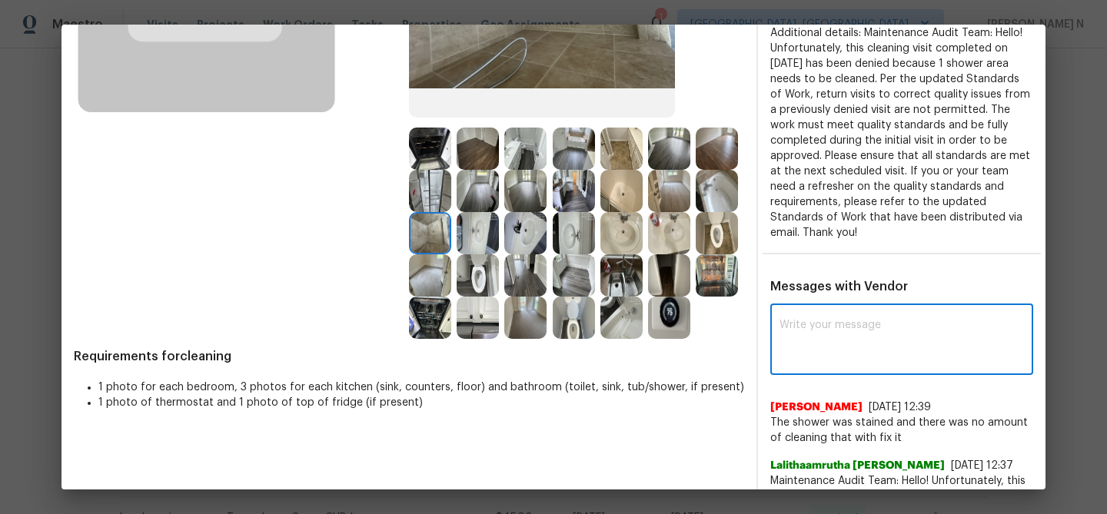
click at [831, 325] on textarea at bounding box center [901, 341] width 244 height 43
paste textarea "Maintenance Audit Team: Hello! Thank you for the feedback after further review …"
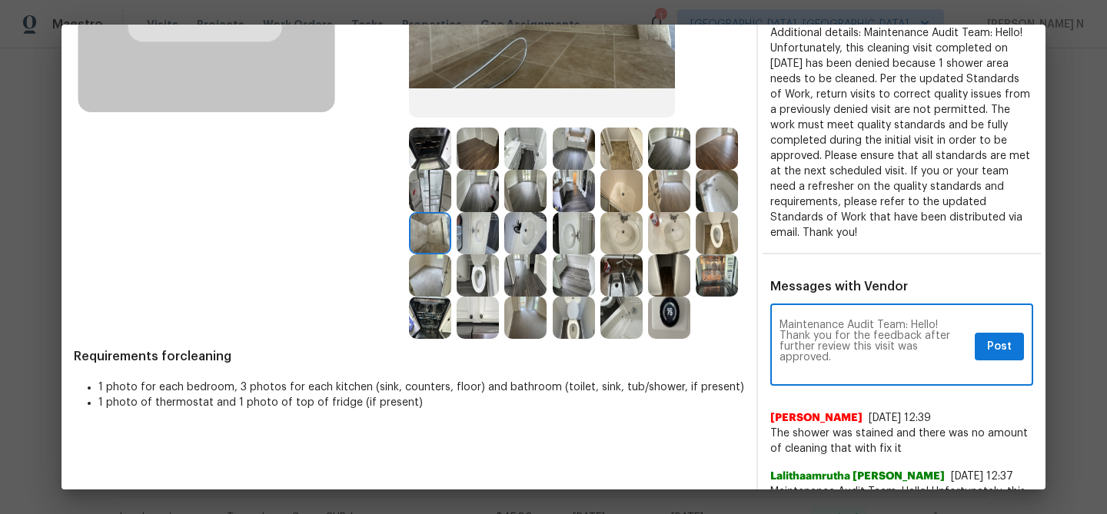
scroll to position [0, 0]
type textarea "Maintenance Audit Team: Hello! Thank you for the feedback after further review …"
click at [1000, 337] on span "Post" at bounding box center [999, 346] width 25 height 19
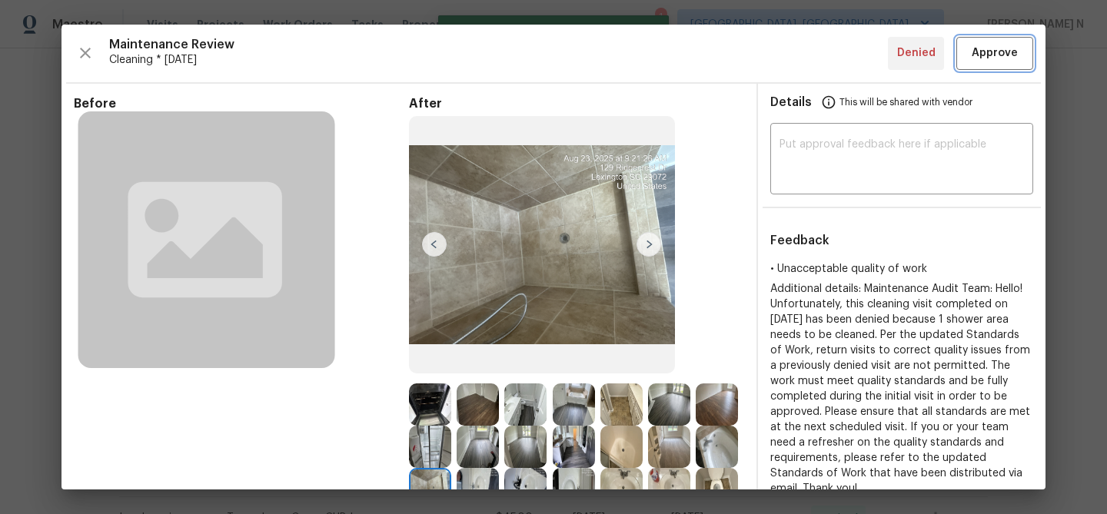
click at [993, 52] on span "Approve" at bounding box center [994, 53] width 46 height 19
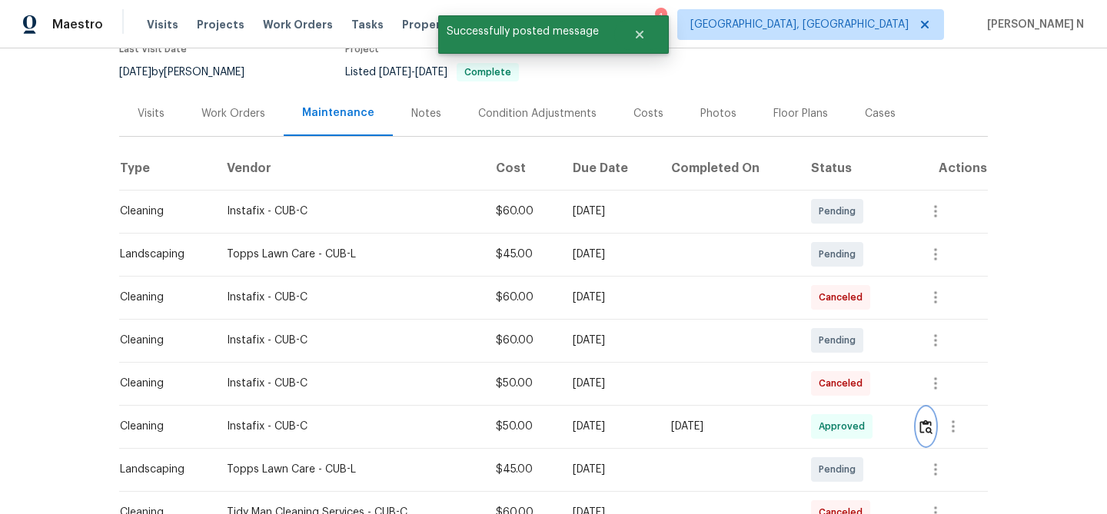
scroll to position [77, 0]
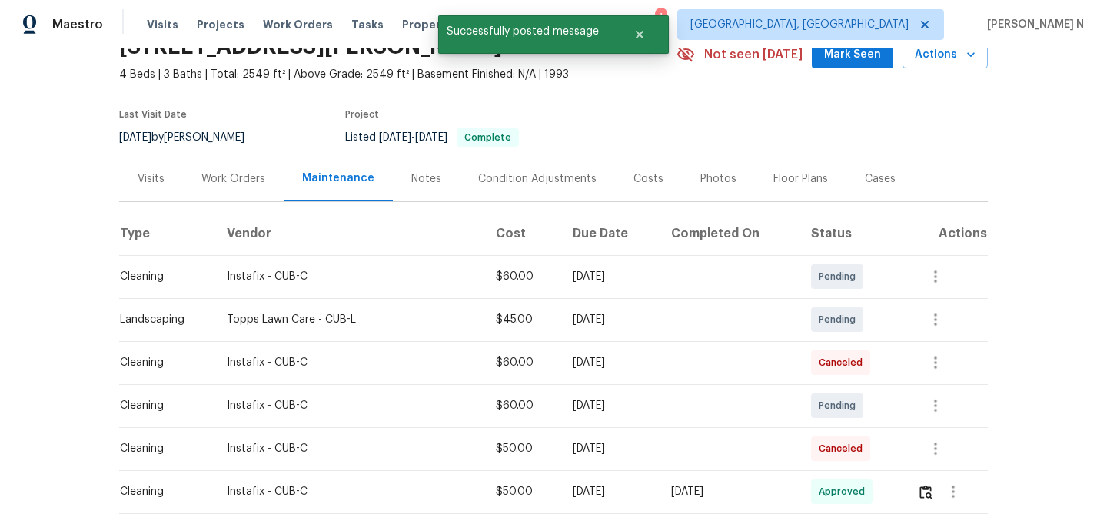
click at [565, 140] on div "Listed 6/21/2025 - 6/23/2025 Complete" at bounding box center [492, 137] width 295 height 18
click at [563, 141] on div "Listed 6/21/2025 - 6/23/2025 Complete" at bounding box center [492, 137] width 295 height 18
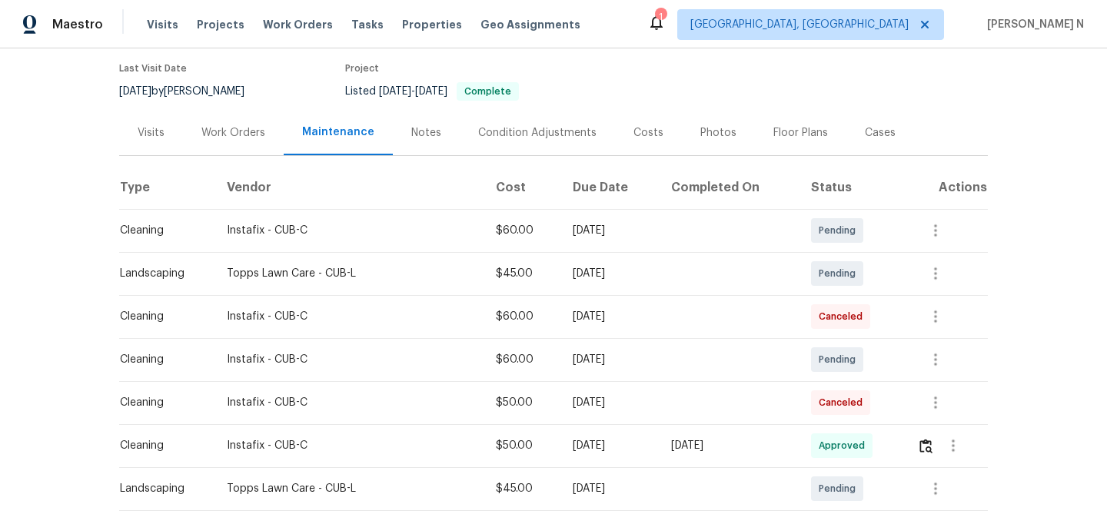
scroll to position [0, 0]
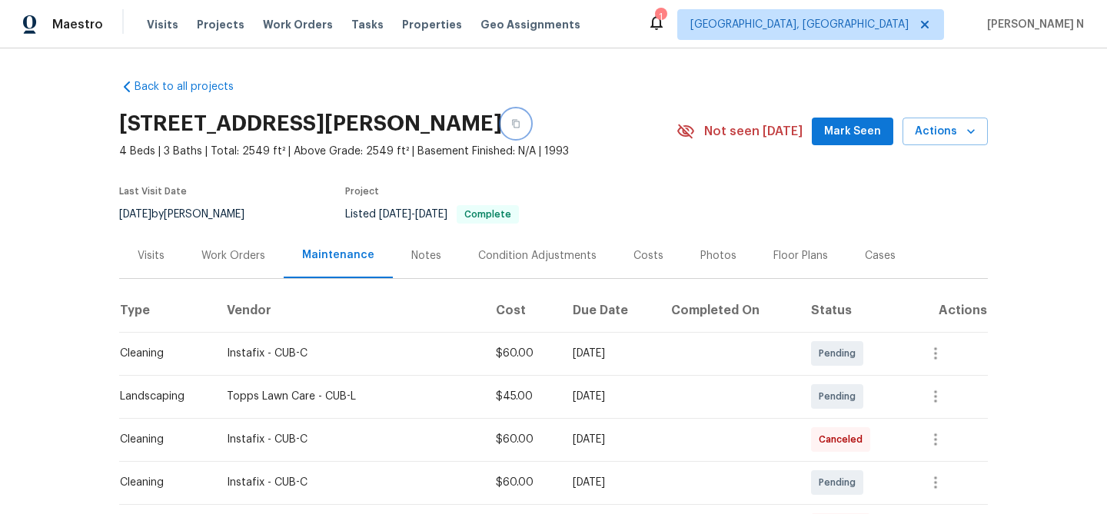
click at [530, 130] on button "button" at bounding box center [516, 124] width 28 height 28
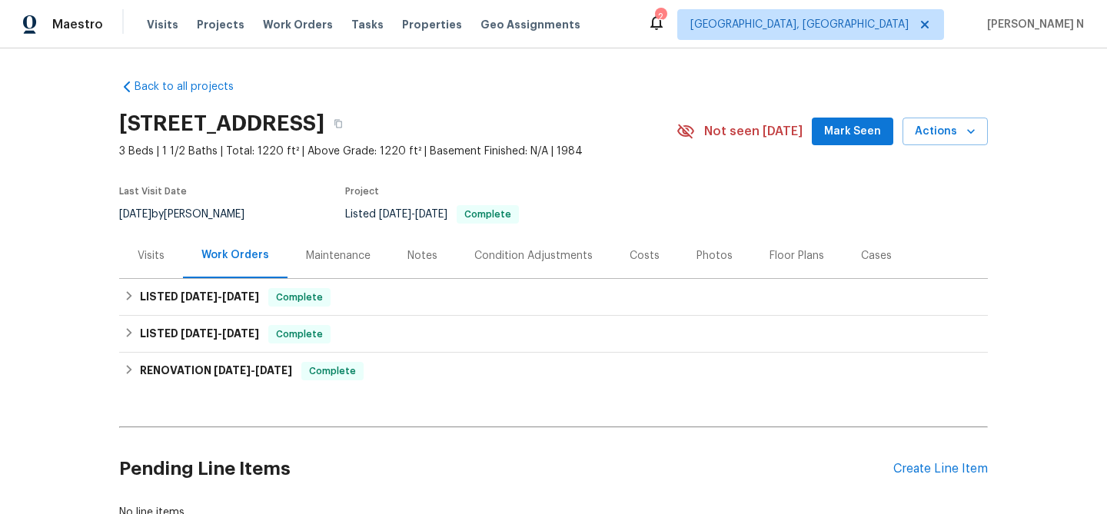
click at [344, 277] on div "Maintenance" at bounding box center [337, 255] width 101 height 45
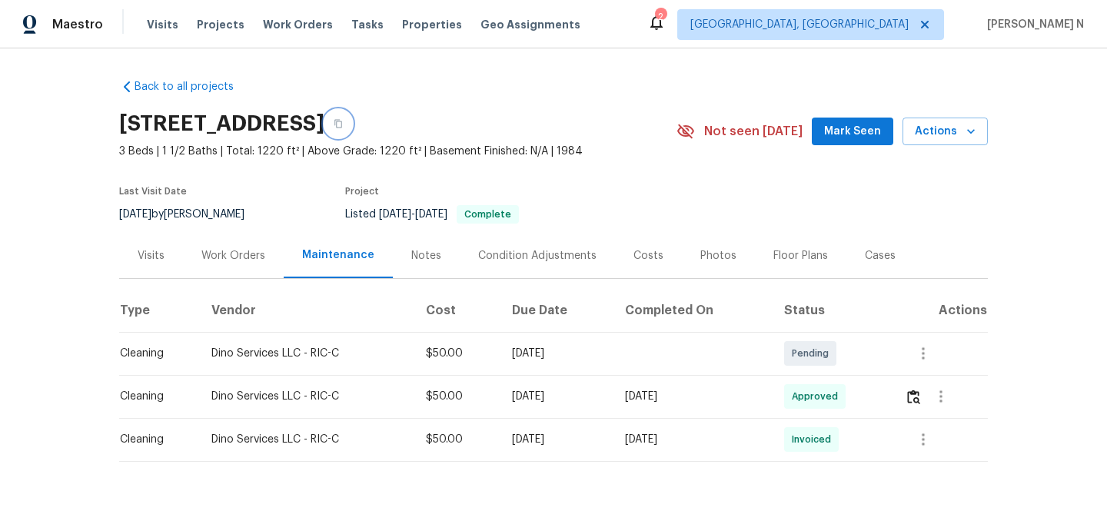
click at [352, 130] on button "button" at bounding box center [338, 124] width 28 height 28
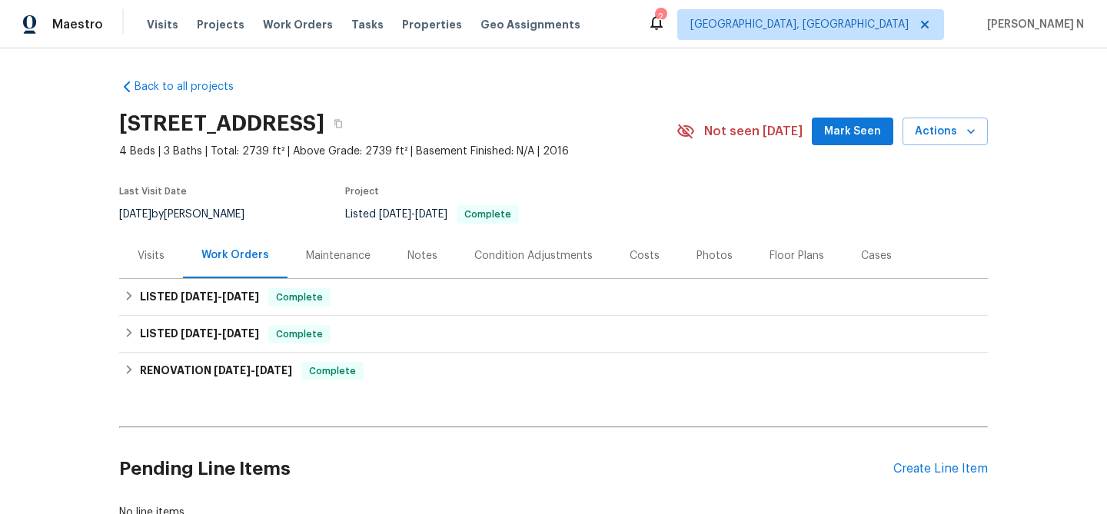
click at [350, 246] on div "Maintenance" at bounding box center [337, 255] width 101 height 45
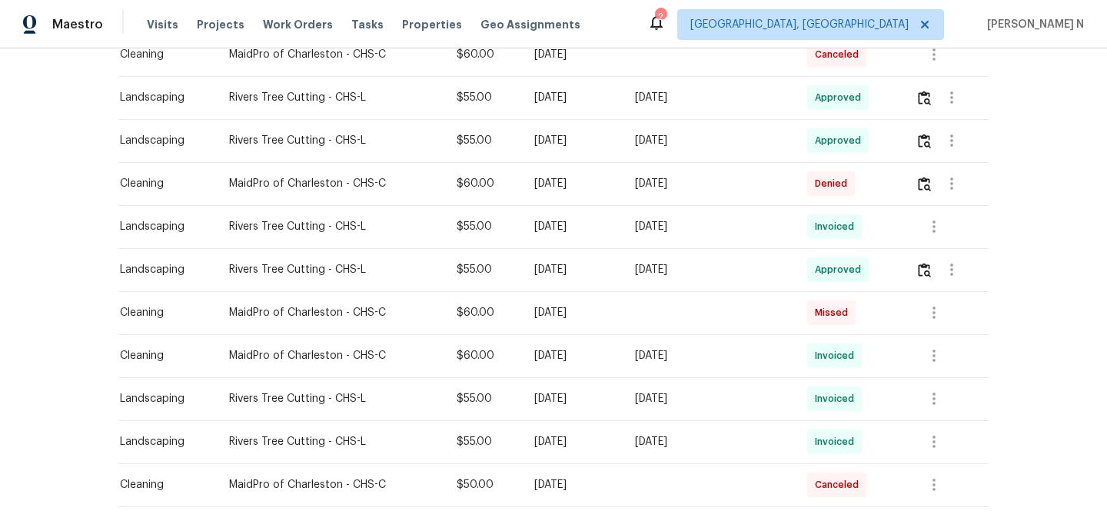
scroll to position [427, 0]
click at [925, 188] on img "button" at bounding box center [924, 185] width 13 height 15
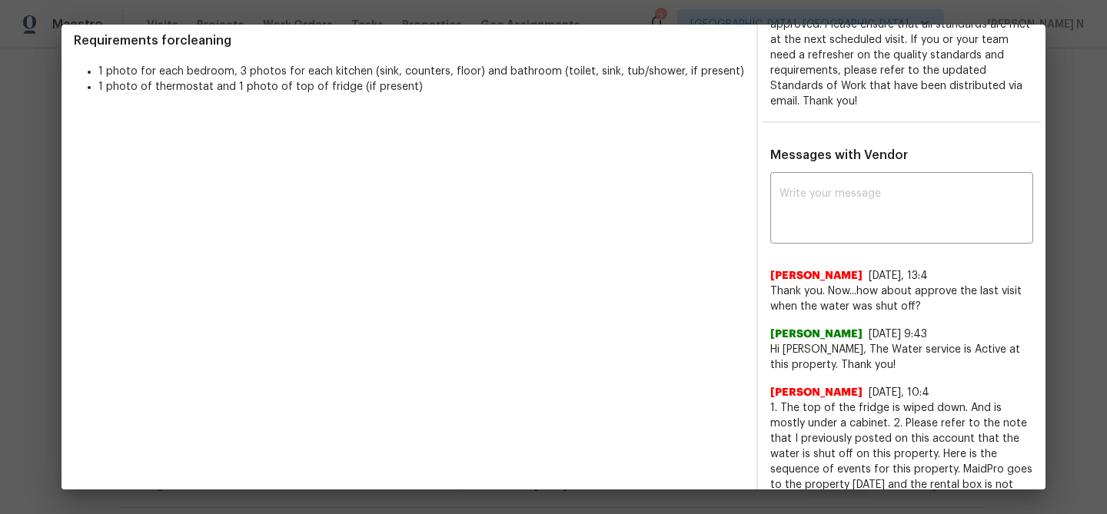
scroll to position [254, 0]
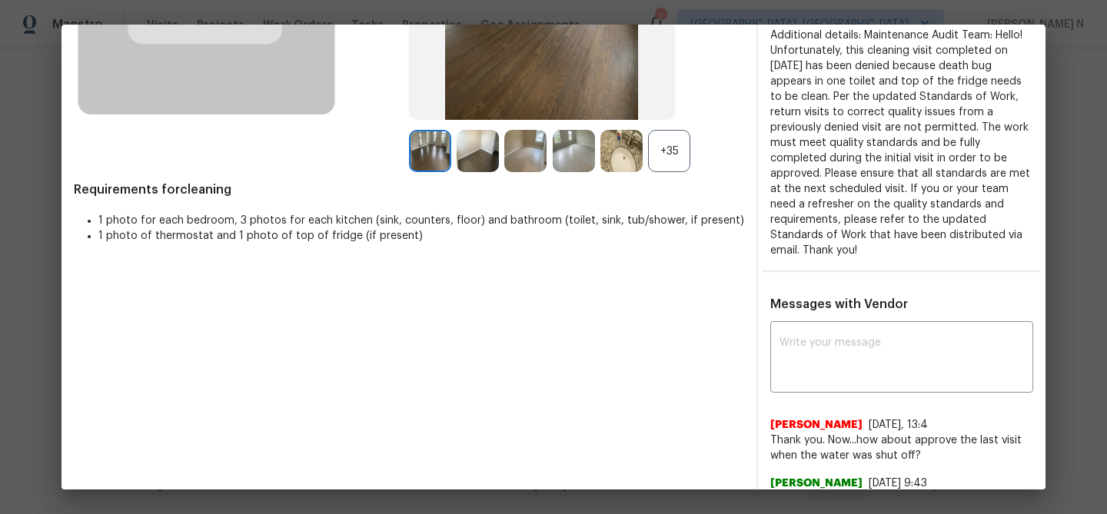
click at [664, 131] on div "+35" at bounding box center [669, 151] width 42 height 42
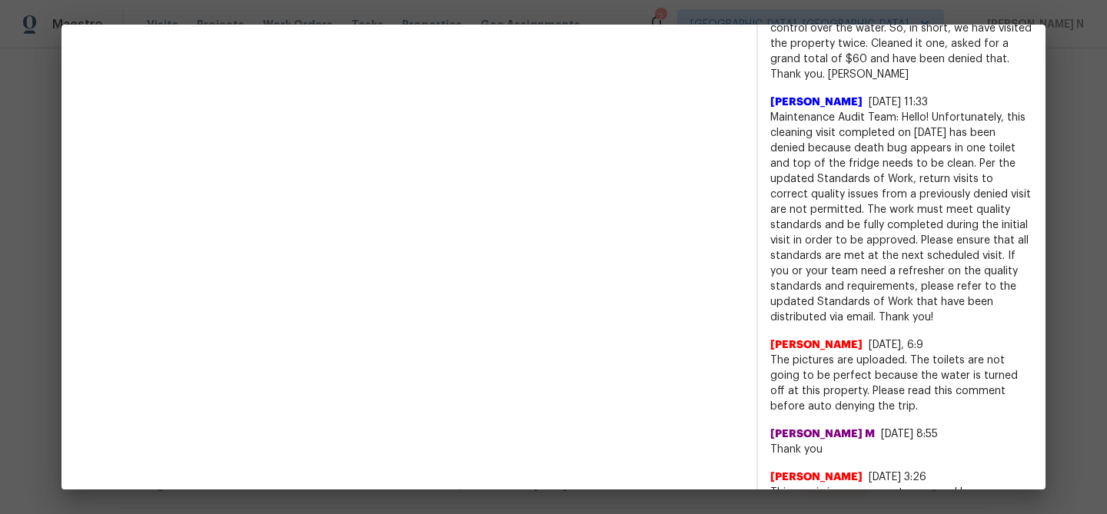
scroll to position [1007, 0]
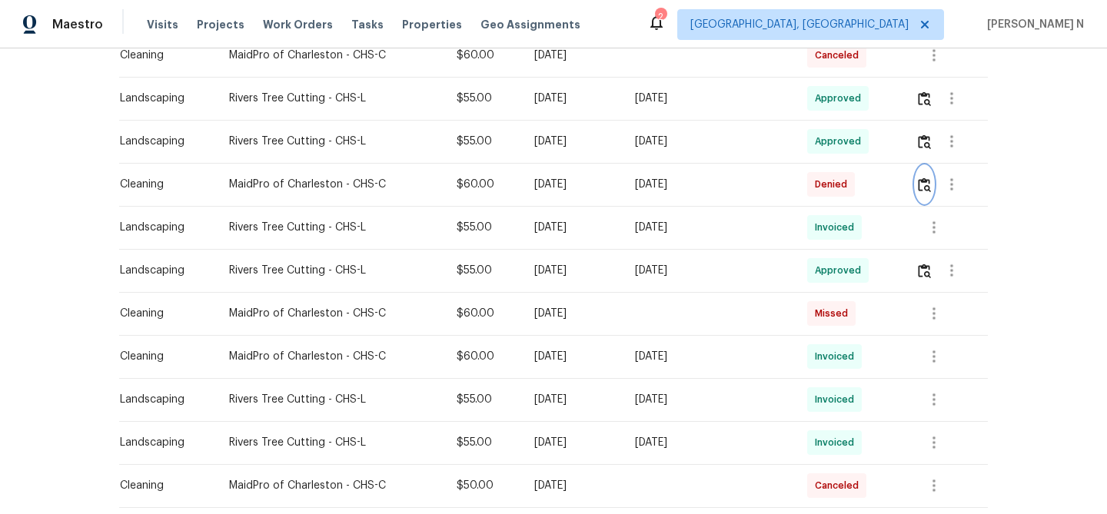
click at [922, 187] on img "button" at bounding box center [924, 185] width 13 height 15
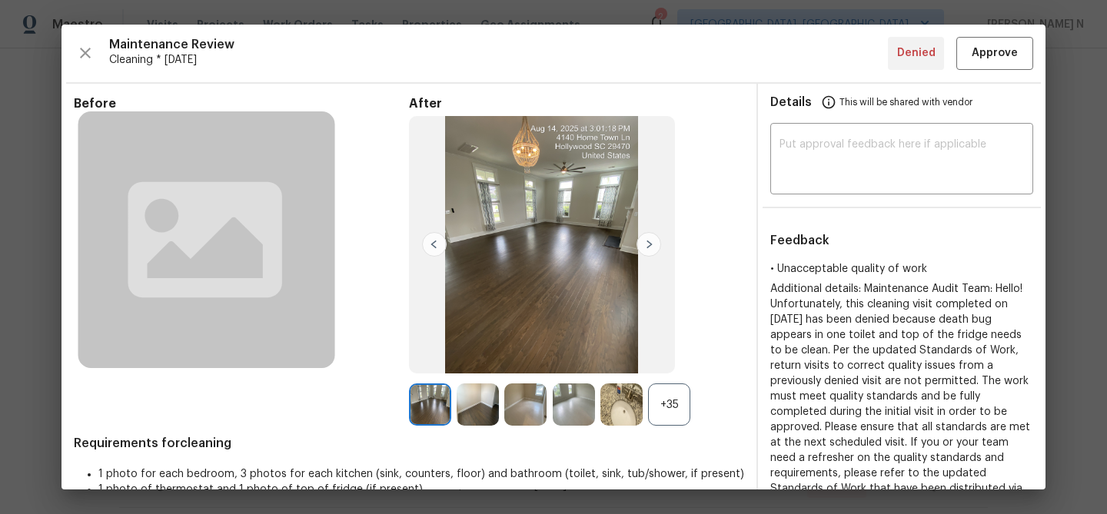
click at [669, 414] on div "+35" at bounding box center [669, 404] width 42 height 42
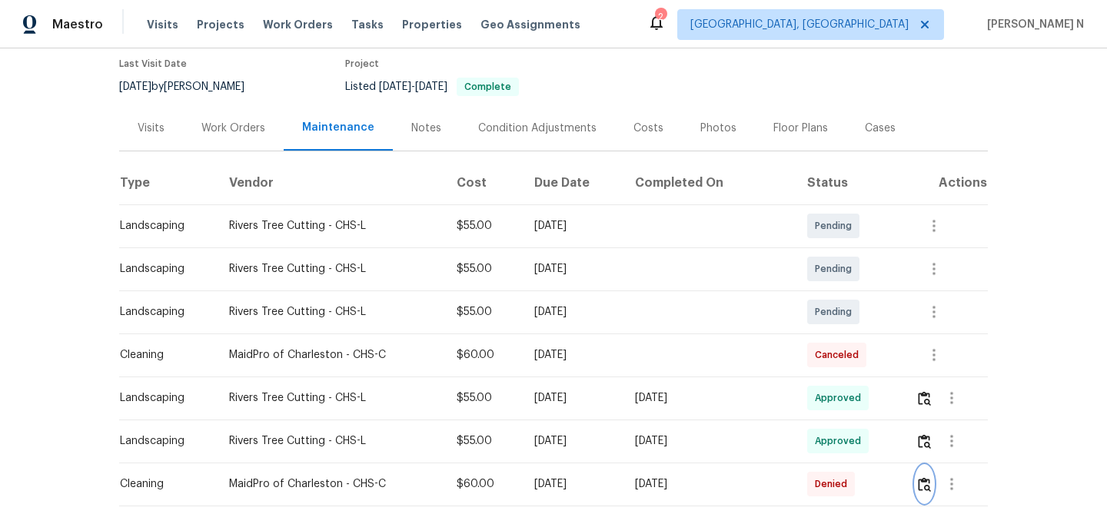
scroll to position [0, 0]
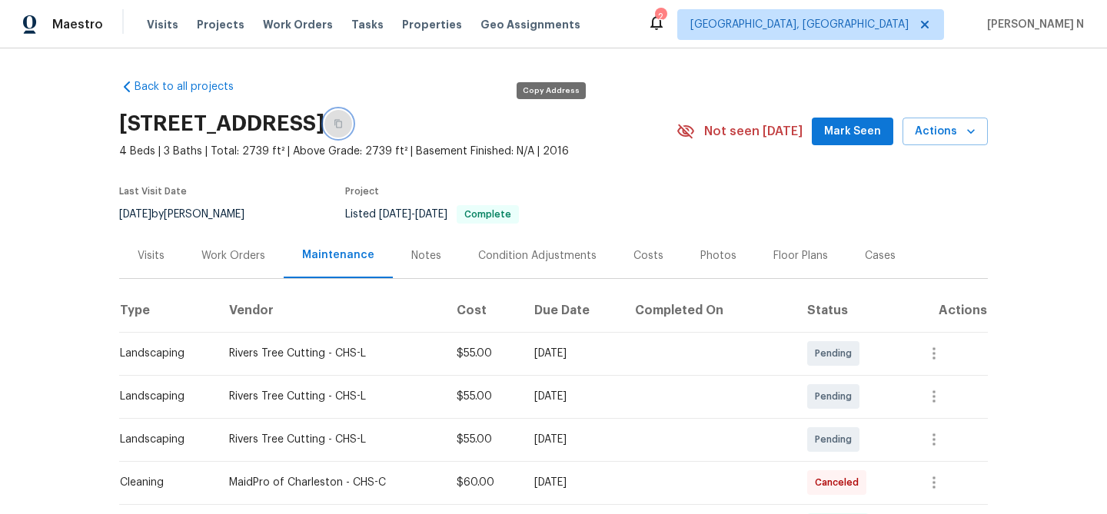
click at [352, 128] on button "button" at bounding box center [338, 124] width 28 height 28
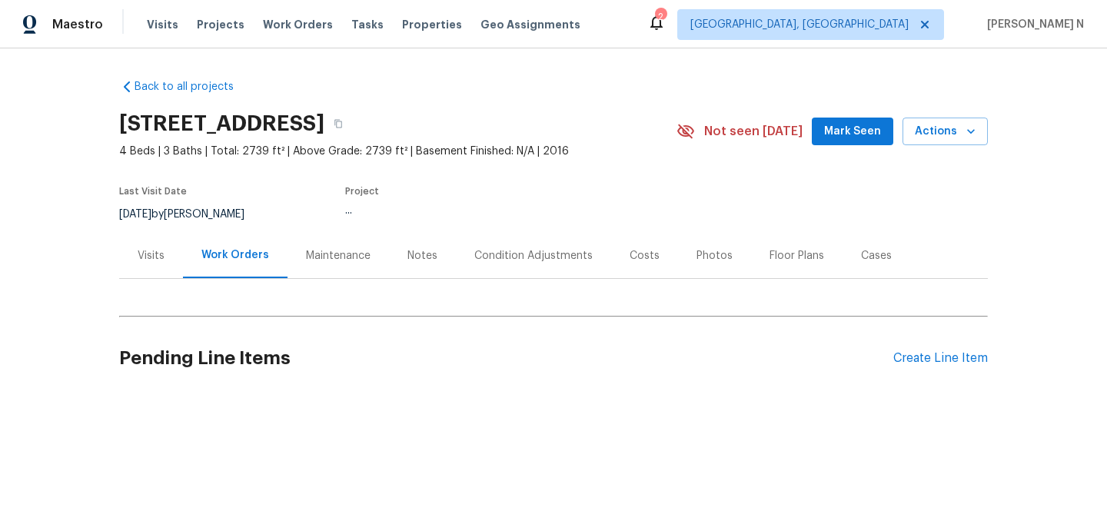
click at [330, 255] on div "Maintenance" at bounding box center [338, 255] width 65 height 15
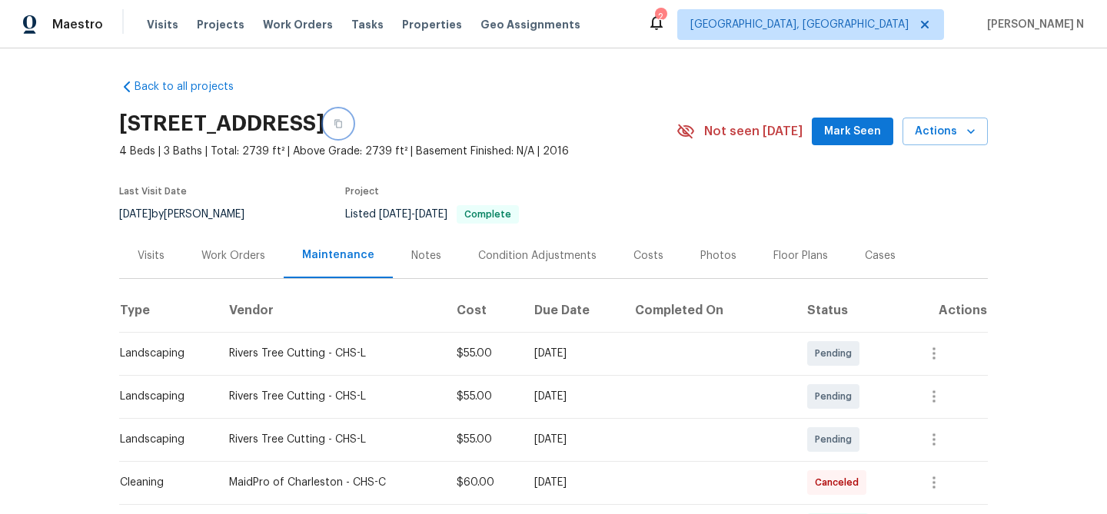
click at [342, 127] on icon "button" at bounding box center [338, 124] width 8 height 8
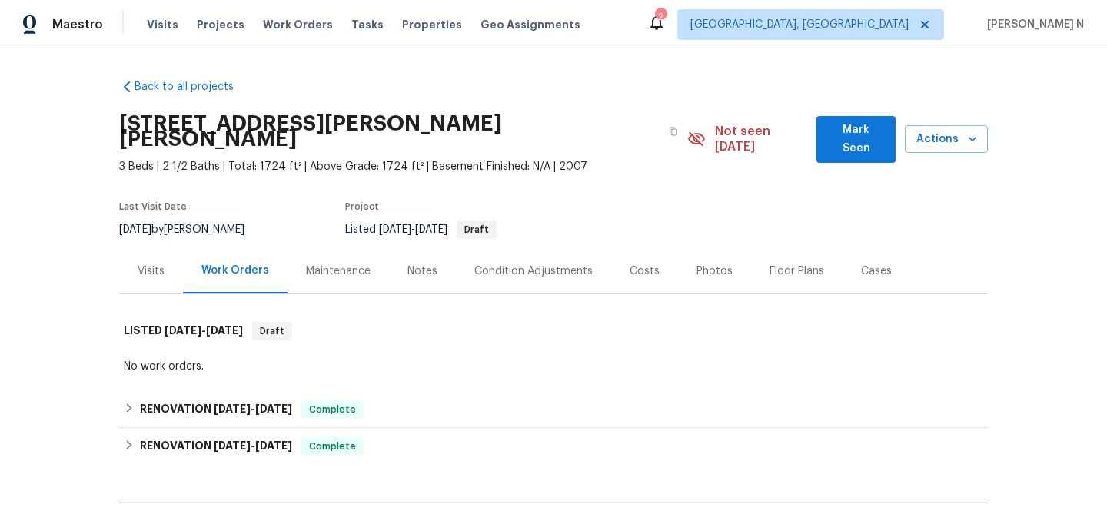
click at [353, 248] on div "Maintenance" at bounding box center [337, 270] width 101 height 45
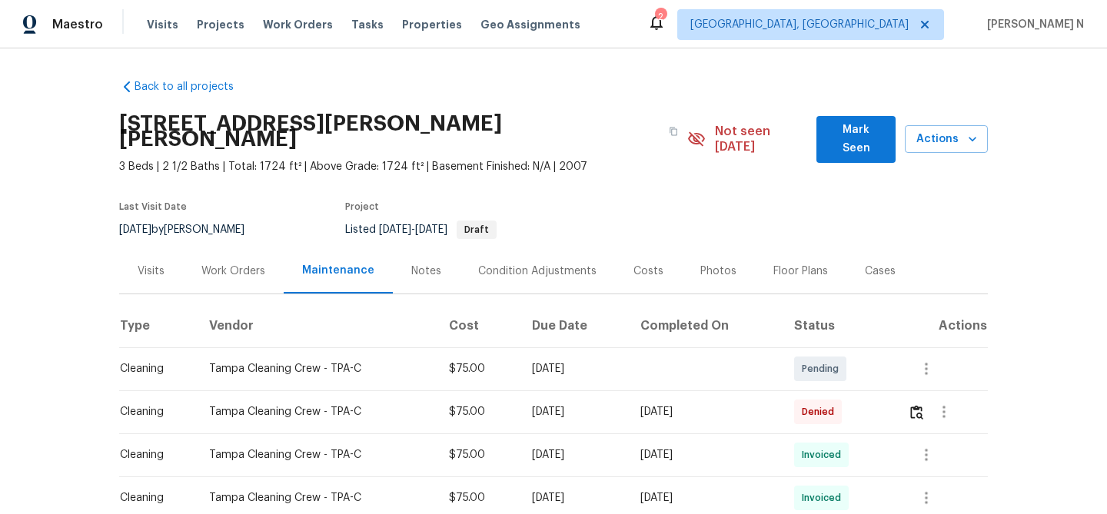
scroll to position [202, 0]
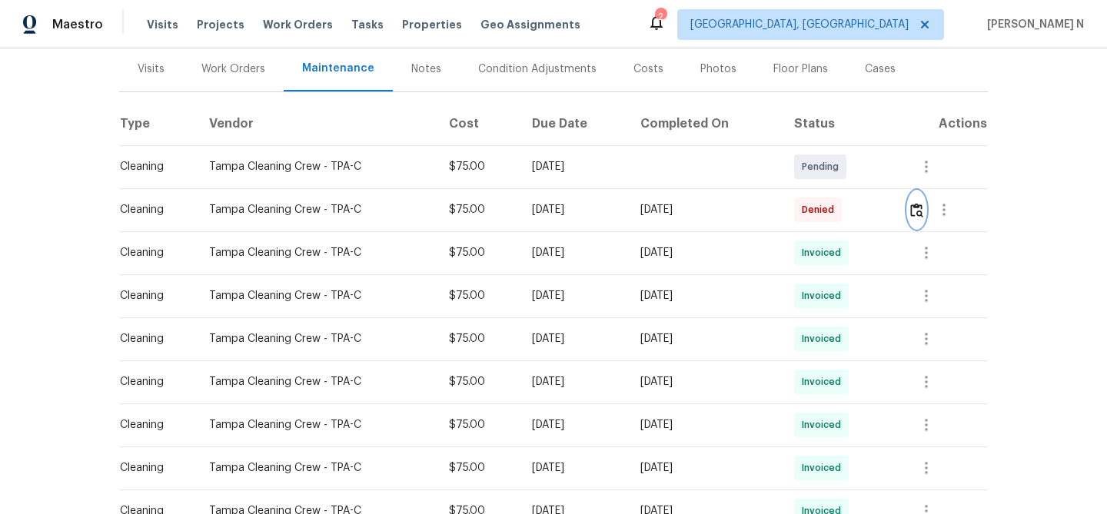
click at [916, 191] on button "button" at bounding box center [917, 209] width 18 height 37
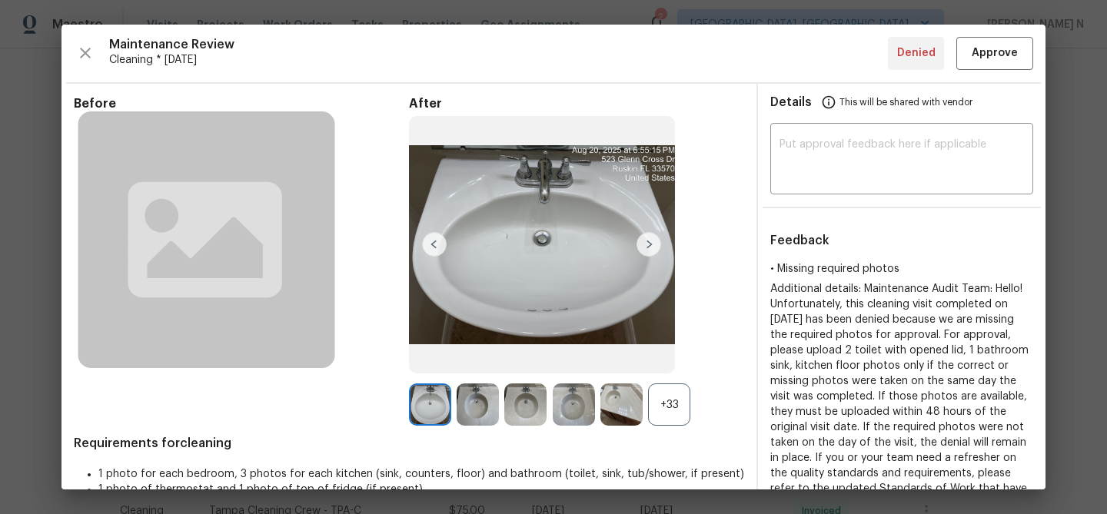
click at [692, 406] on div "+33" at bounding box center [576, 404] width 335 height 42
click at [686, 407] on div "+33" at bounding box center [669, 404] width 42 height 42
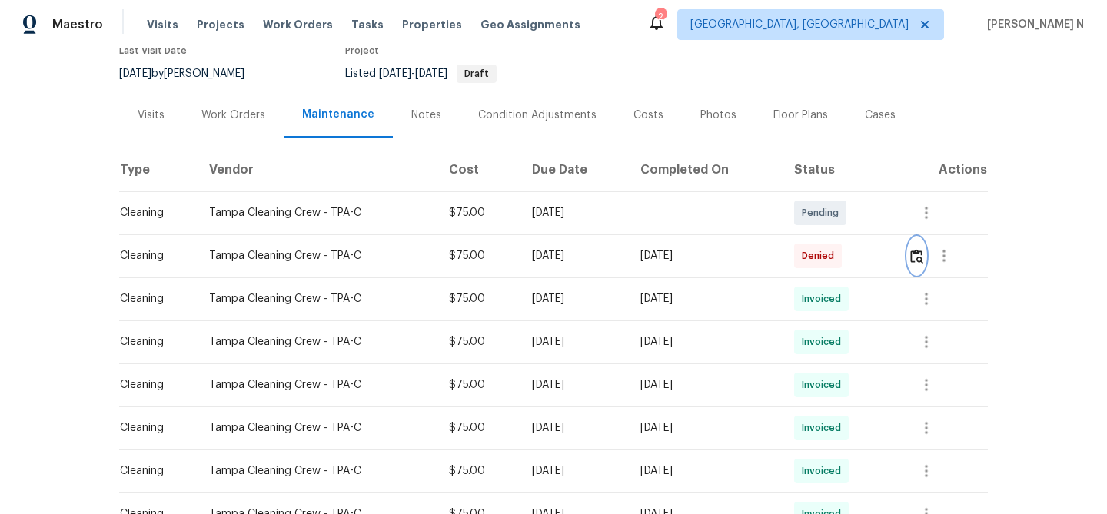
scroll to position [198, 0]
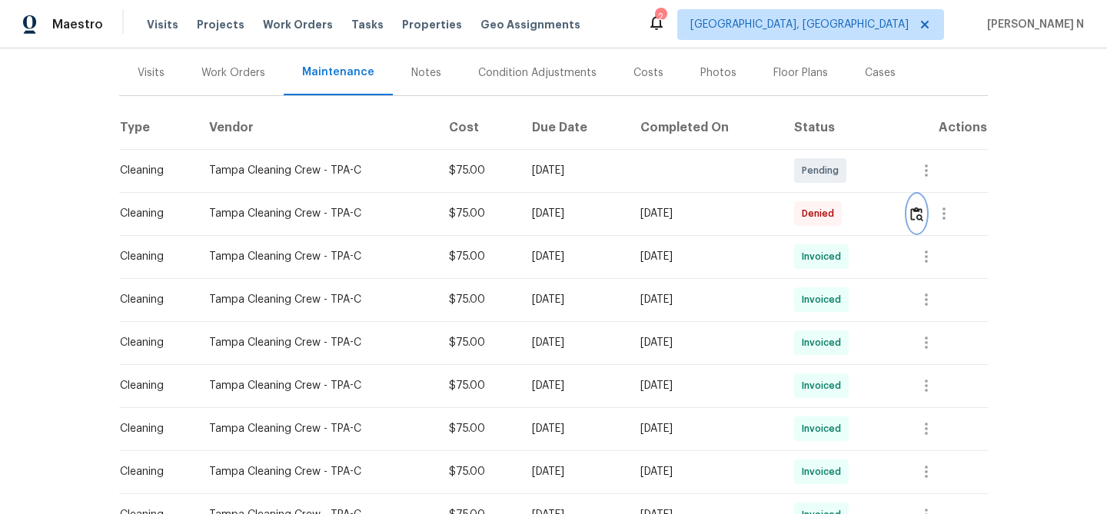
click at [912, 199] on button "button" at bounding box center [917, 213] width 18 height 37
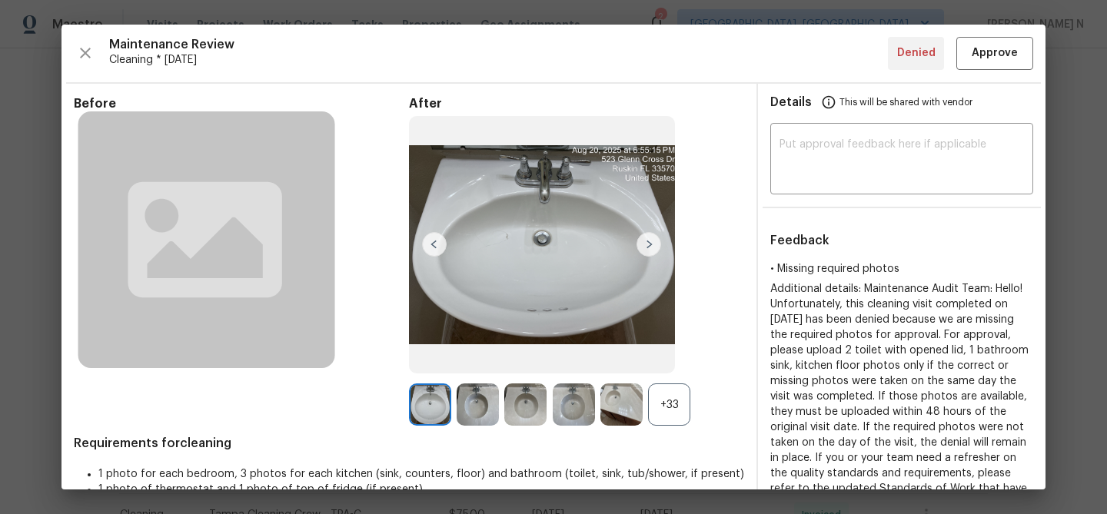
click at [652, 410] on div "+33" at bounding box center [669, 404] width 42 height 42
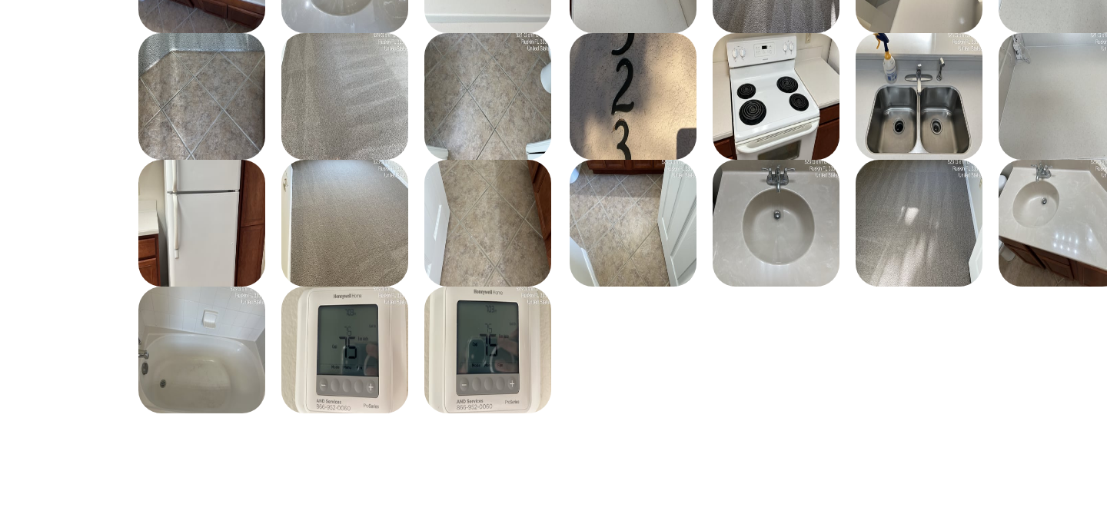
scroll to position [222, 0]
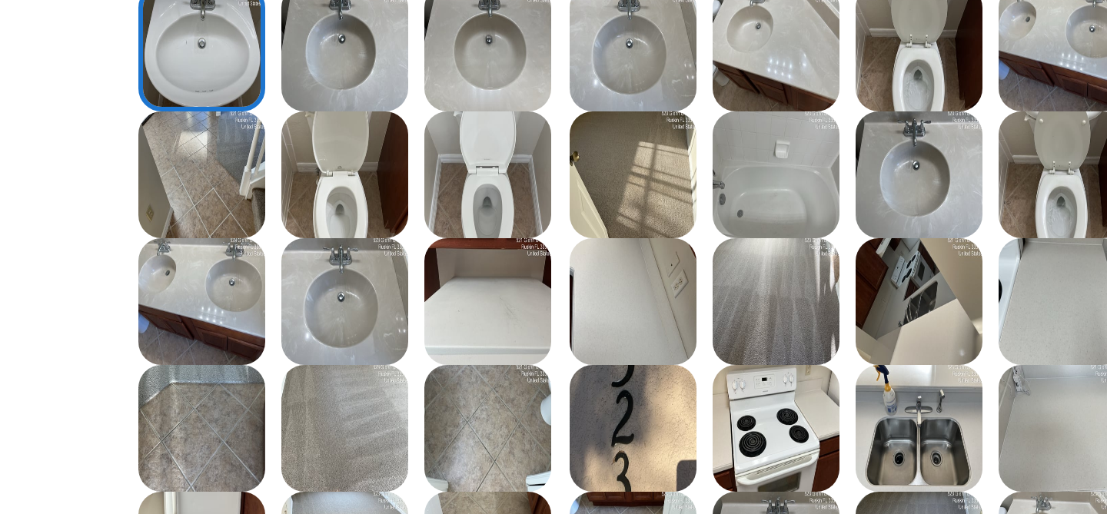
click at [623, 273] on img at bounding box center [621, 267] width 42 height 42
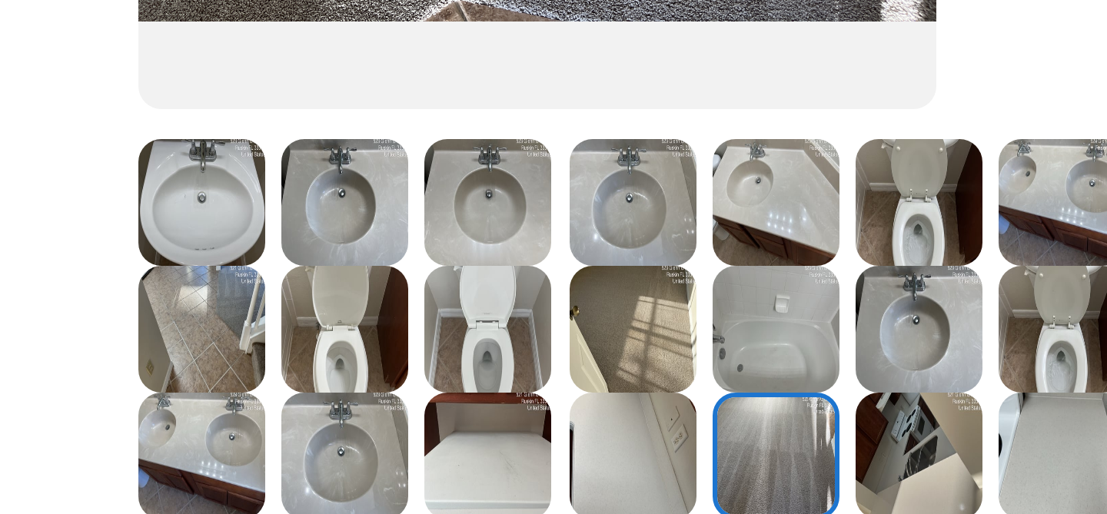
scroll to position [368, 0]
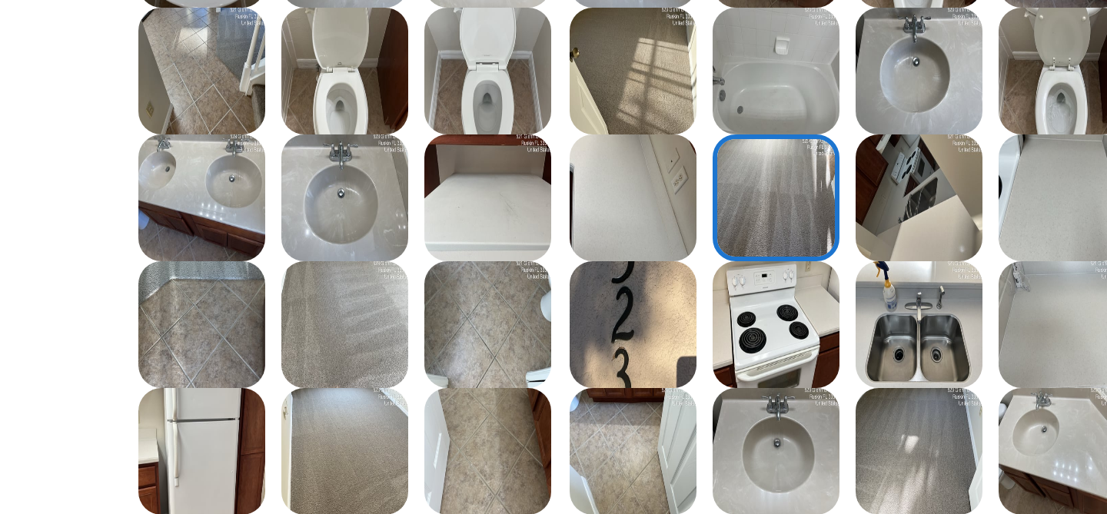
click at [419, 158] on img at bounding box center [430, 163] width 42 height 42
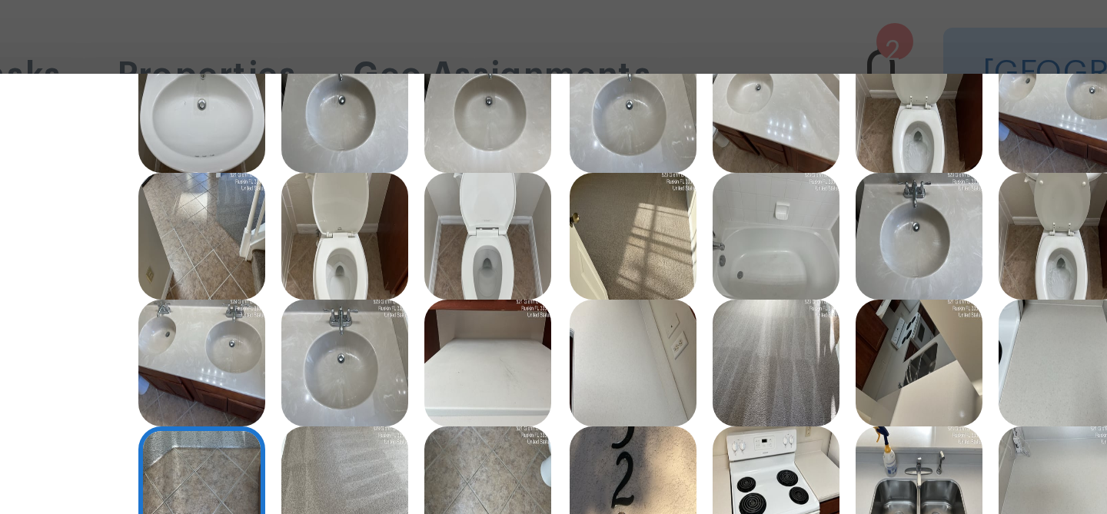
click at [427, 80] on img at bounding box center [430, 79] width 42 height 42
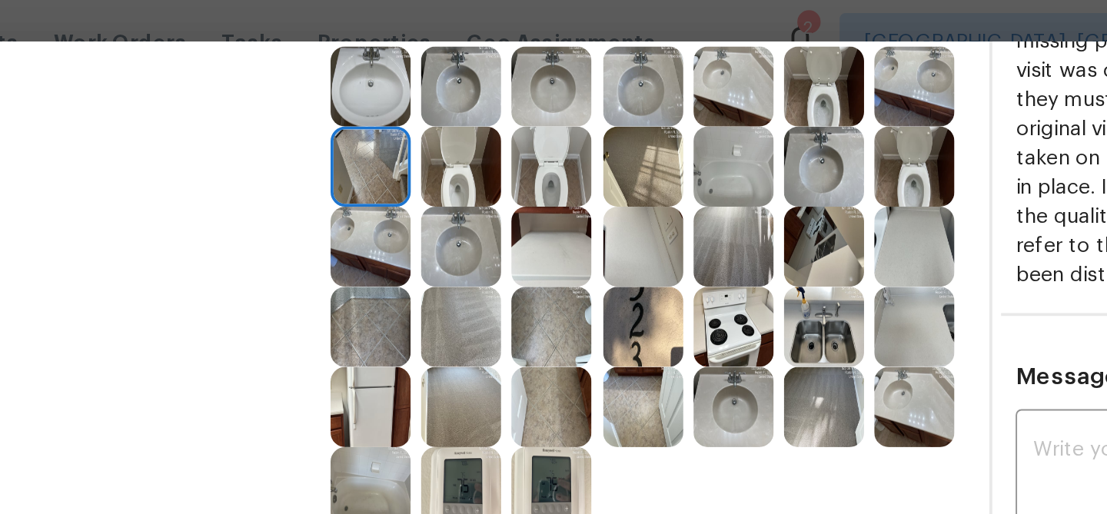
scroll to position [361, 0]
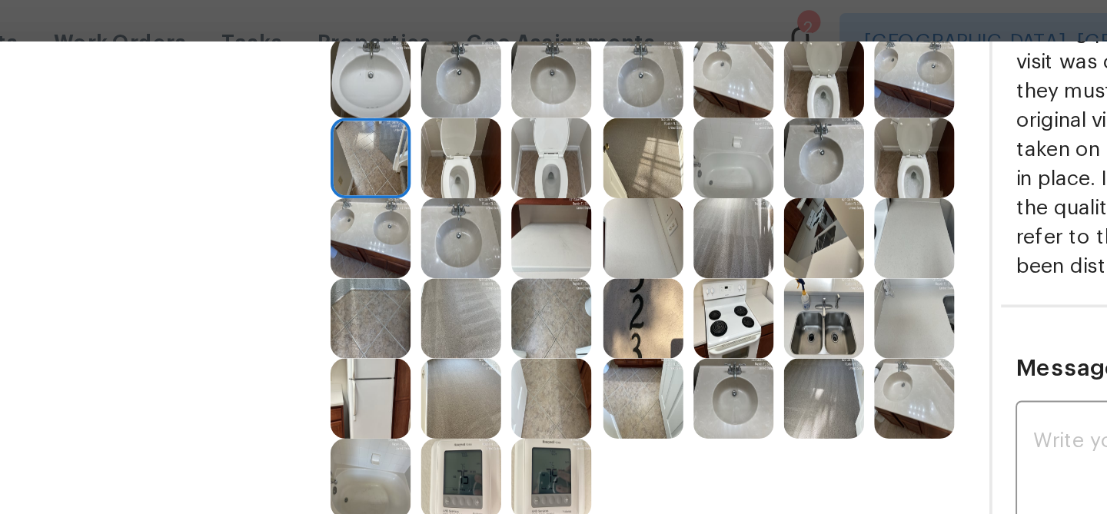
click at [676, 138] on img at bounding box center [669, 128] width 42 height 42
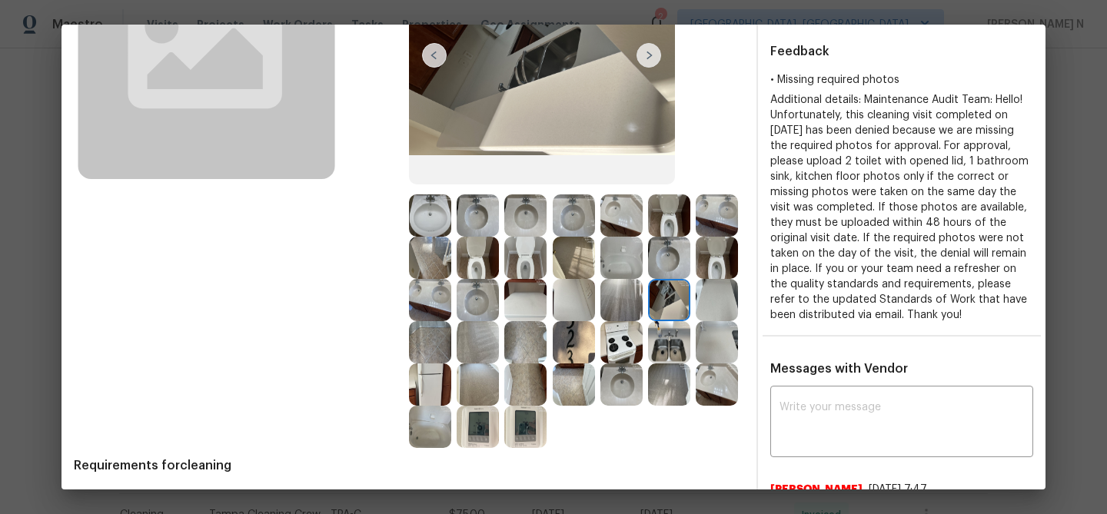
scroll to position [436, 0]
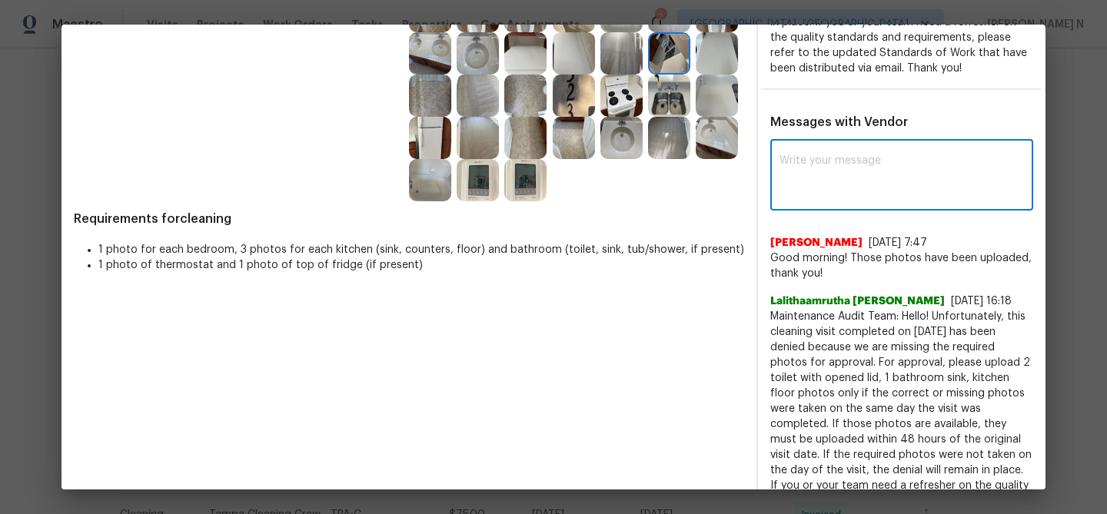
click at [845, 170] on textarea at bounding box center [901, 176] width 244 height 43
paste textarea "Maintenance Audit Team: Hello! Thank you for the feedback after further review …"
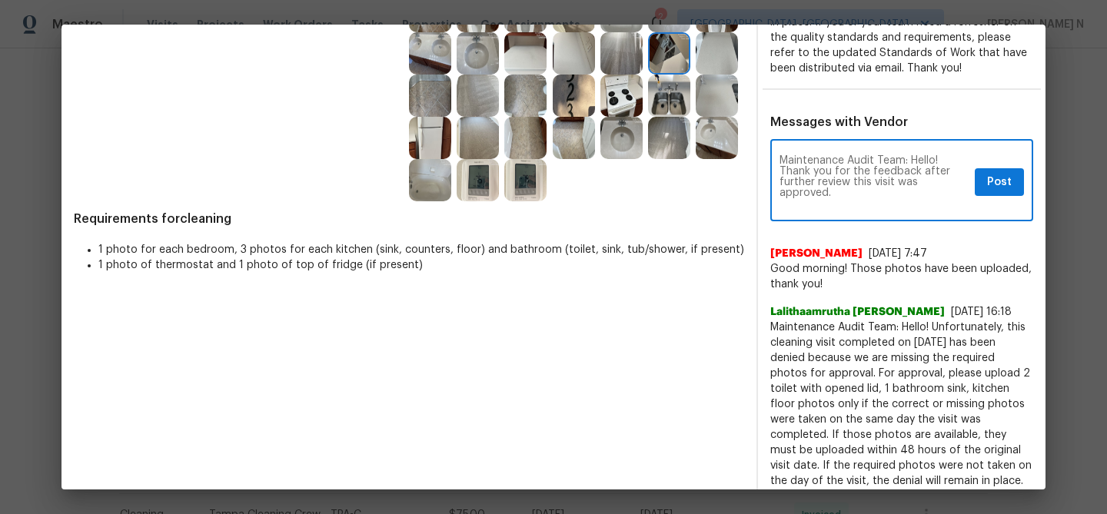
scroll to position [0, 0]
type textarea "Maintenance Audit Team: Hello! Thank you for the feedback after further review …"
click at [986, 197] on button "Post" at bounding box center [998, 182] width 49 height 28
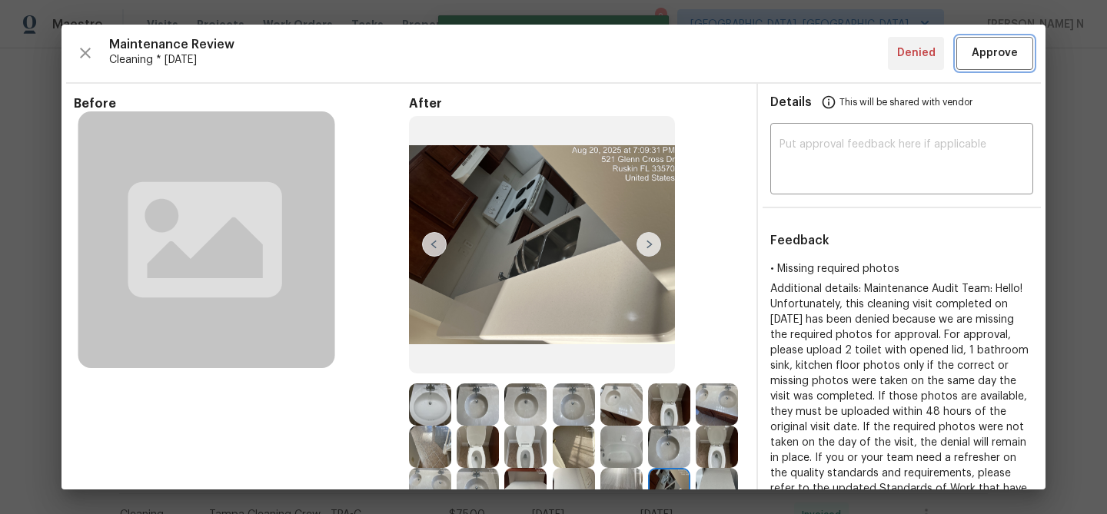
click at [994, 53] on span "Approve" at bounding box center [994, 53] width 46 height 19
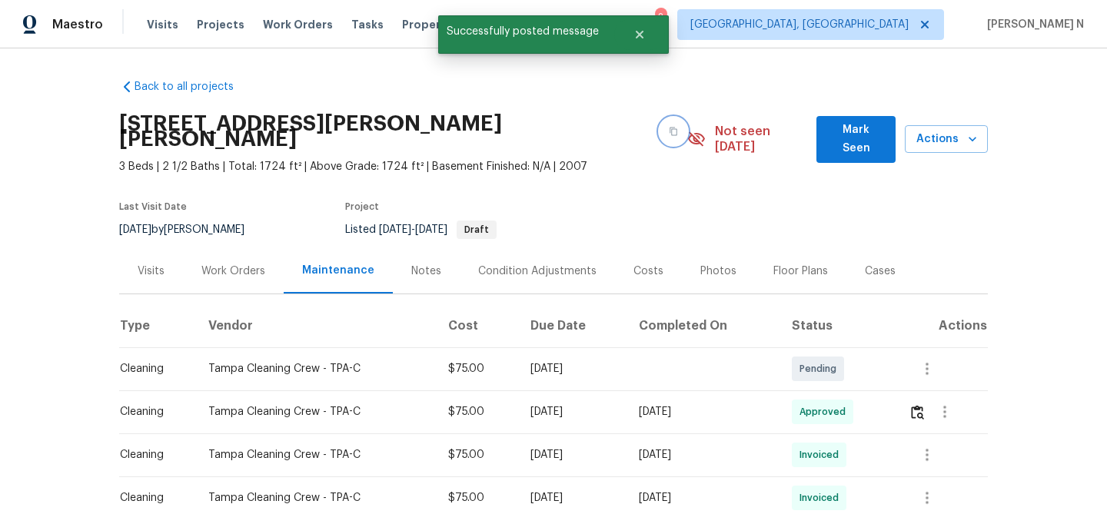
click at [659, 130] on button "button" at bounding box center [673, 132] width 28 height 28
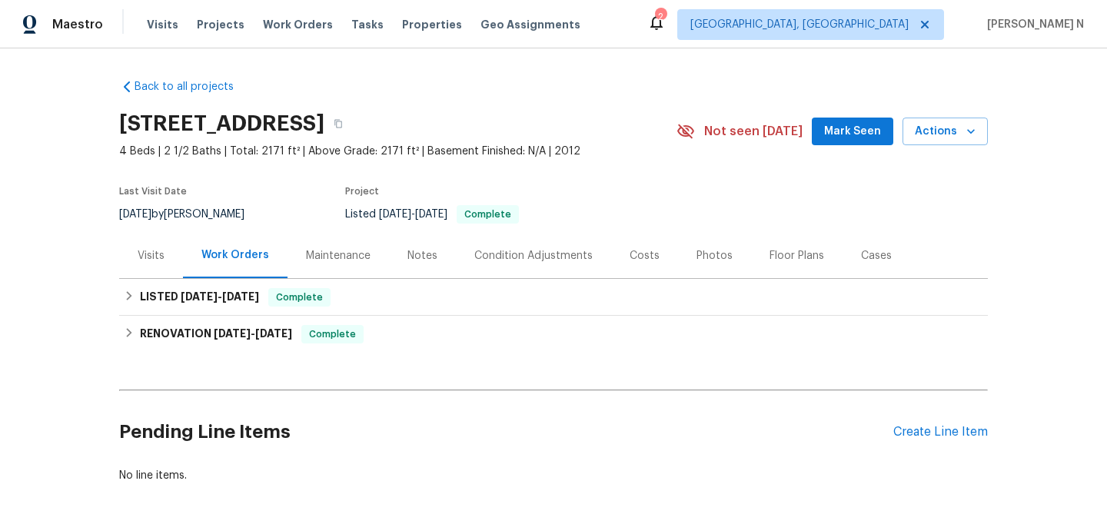
click at [322, 259] on div "Maintenance" at bounding box center [338, 255] width 65 height 15
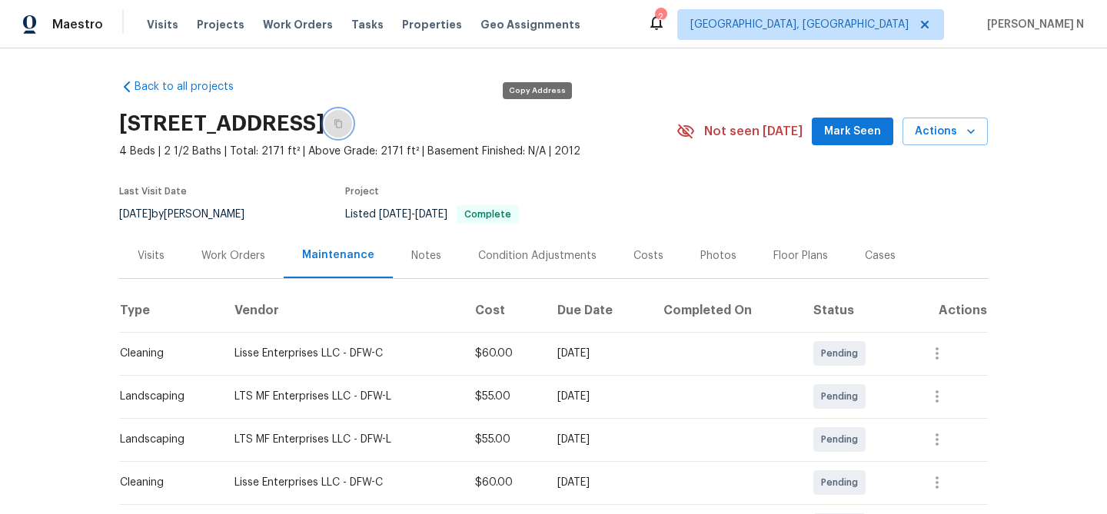
click at [342, 128] on icon "button" at bounding box center [338, 124] width 8 height 8
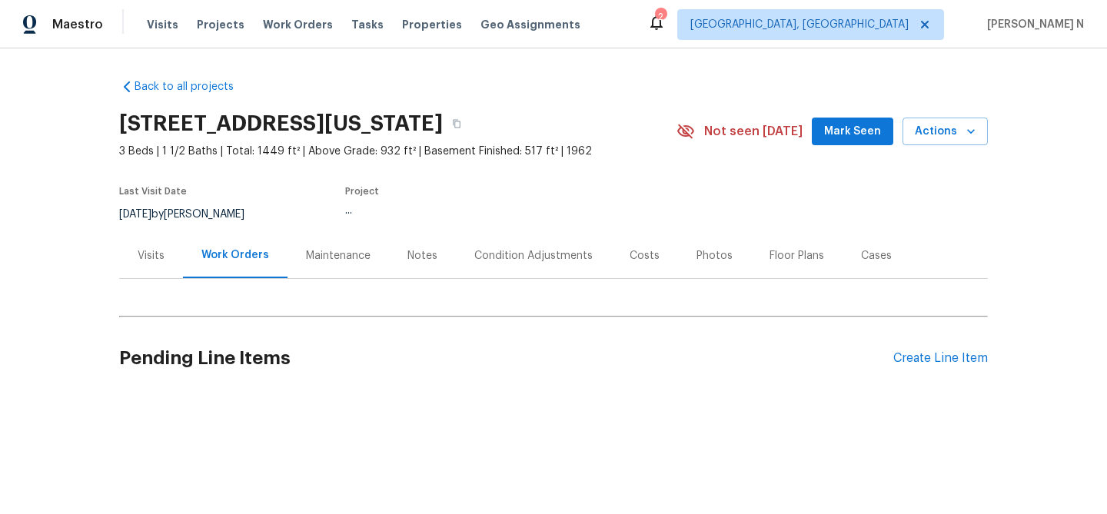
click at [332, 252] on div "Maintenance" at bounding box center [338, 255] width 65 height 15
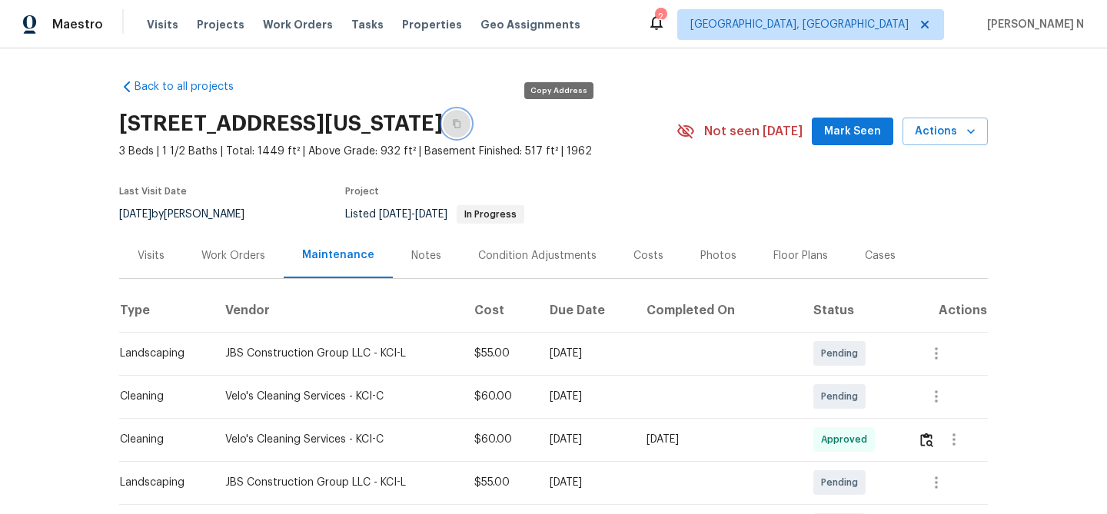
click at [470, 120] on button "button" at bounding box center [457, 124] width 28 height 28
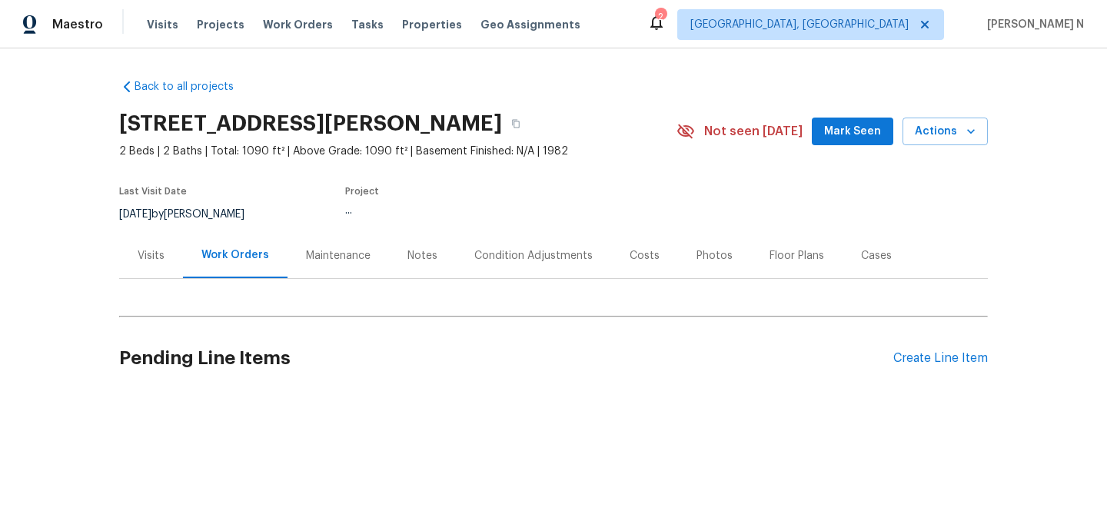
click at [330, 247] on div "Maintenance" at bounding box center [337, 255] width 101 height 45
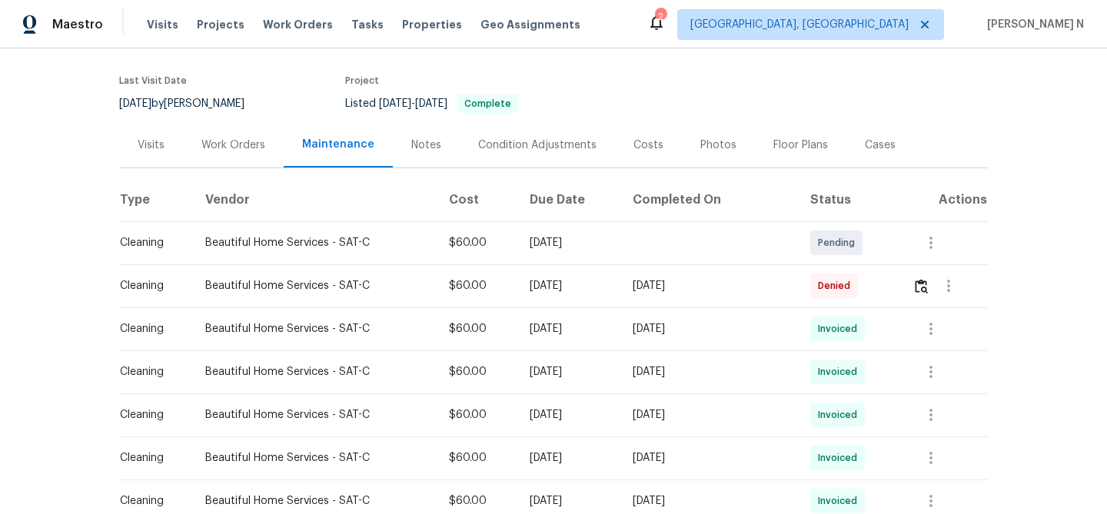
scroll to position [121, 0]
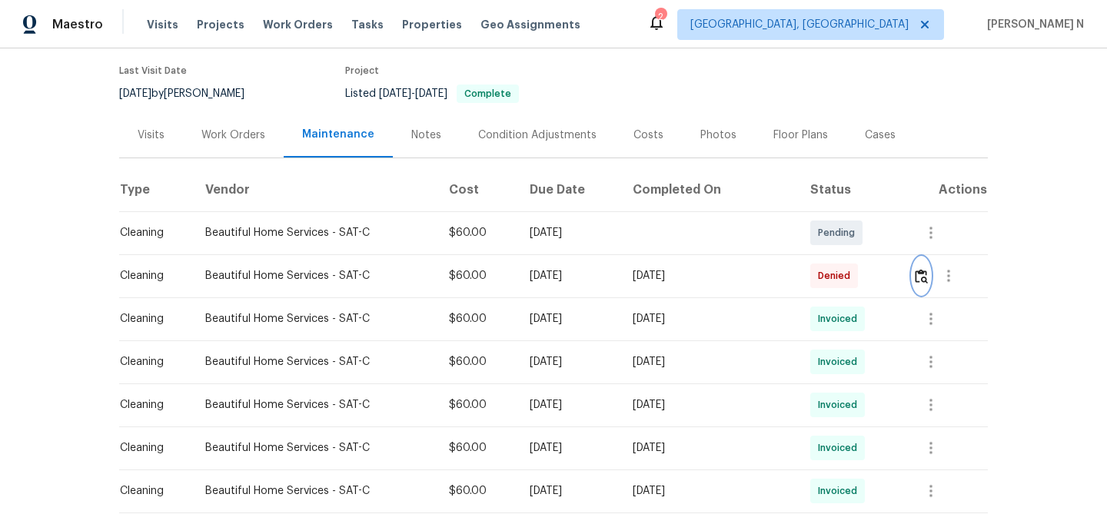
click at [921, 281] on img "button" at bounding box center [921, 276] width 13 height 15
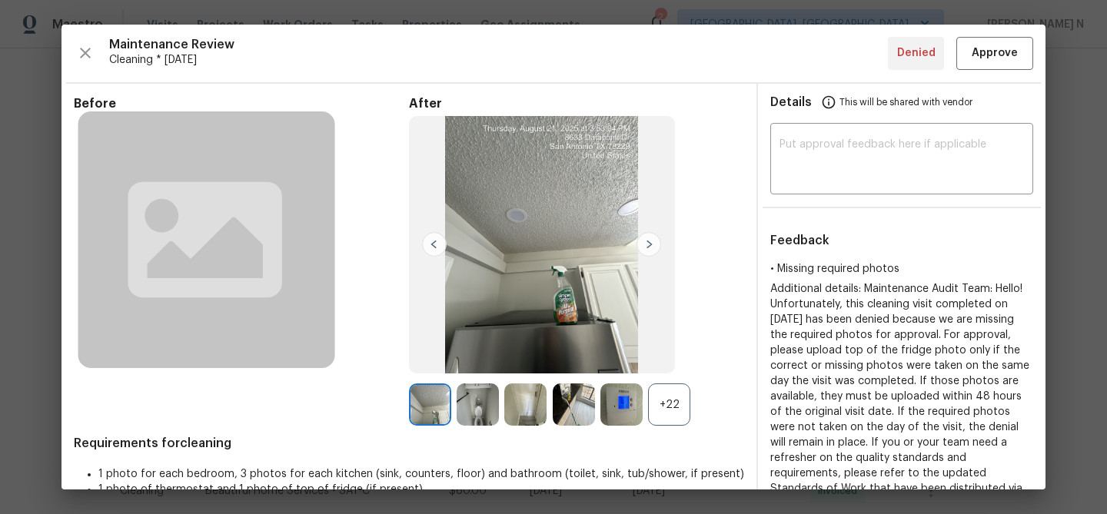
click at [673, 423] on div "+22" at bounding box center [669, 404] width 42 height 42
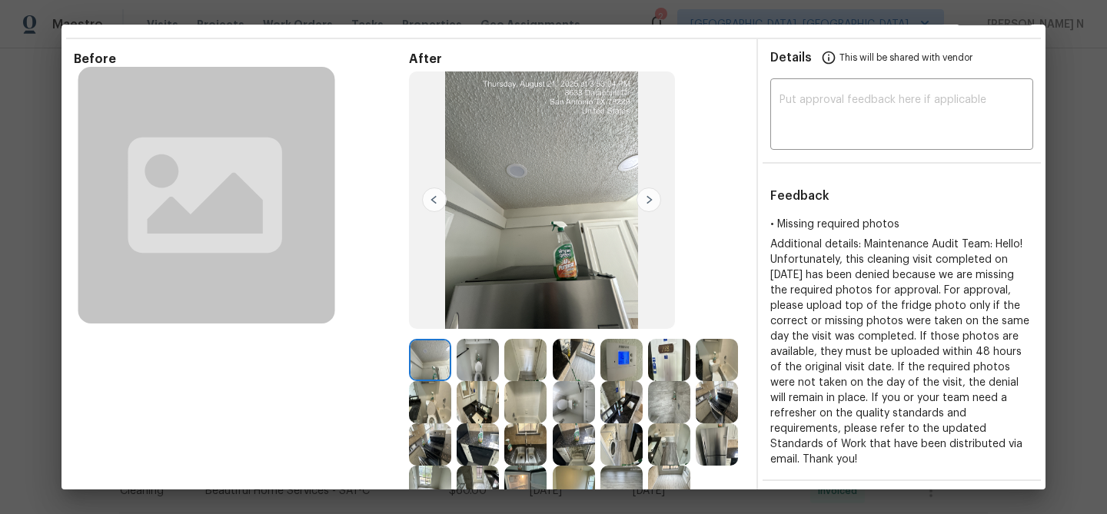
scroll to position [109, 0]
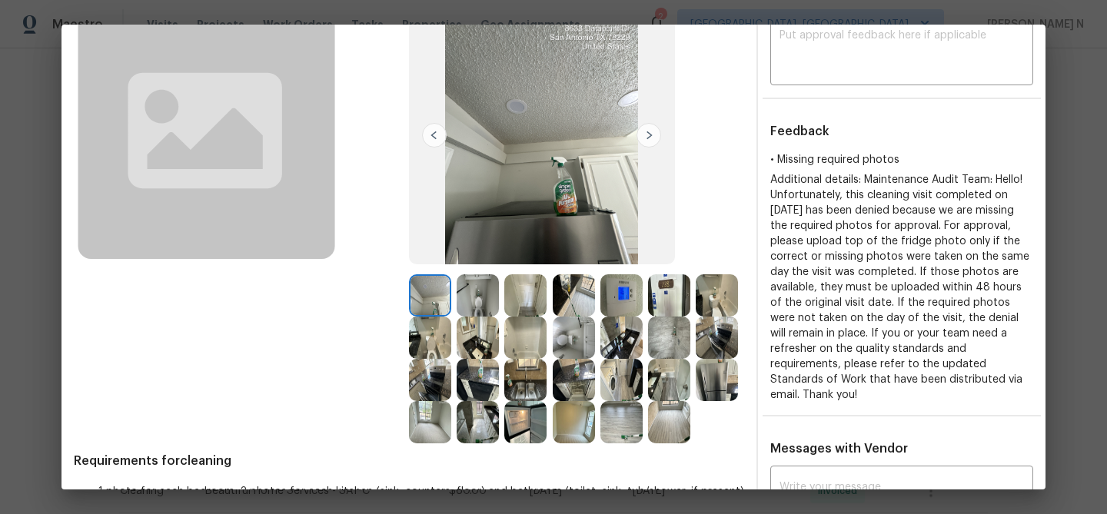
click at [576, 397] on img at bounding box center [574, 380] width 42 height 42
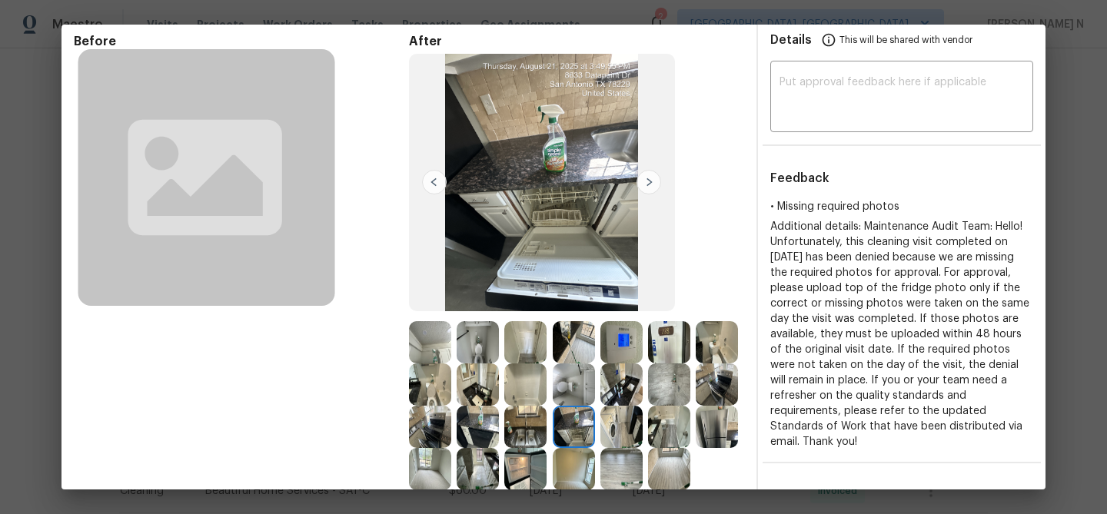
scroll to position [59, 0]
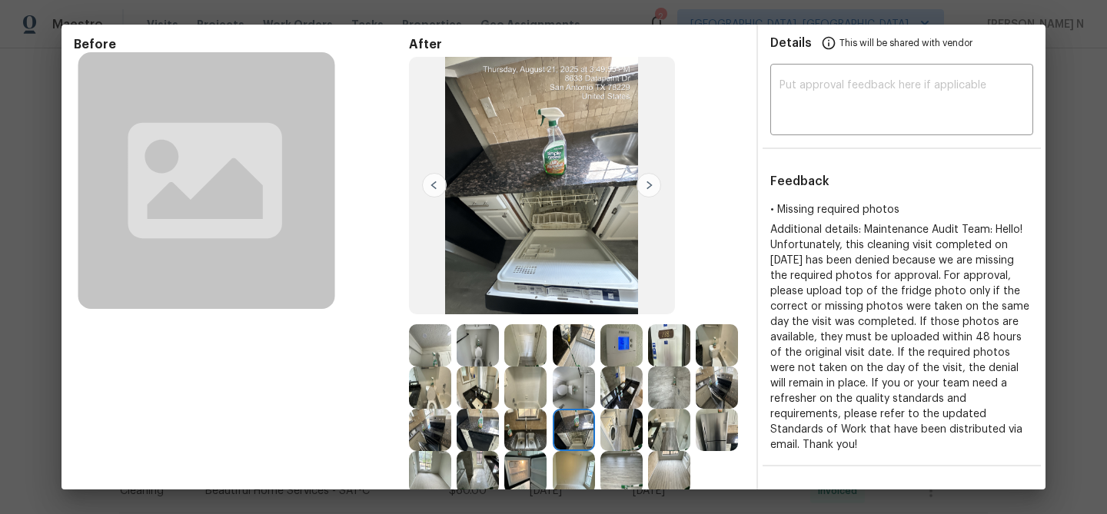
click at [442, 351] on img at bounding box center [430, 345] width 42 height 42
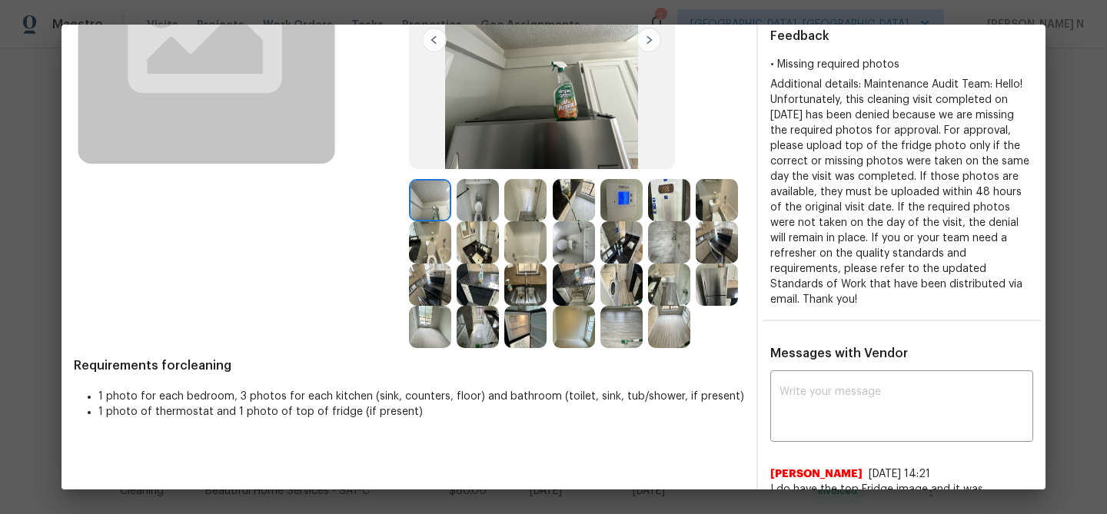
scroll to position [369, 0]
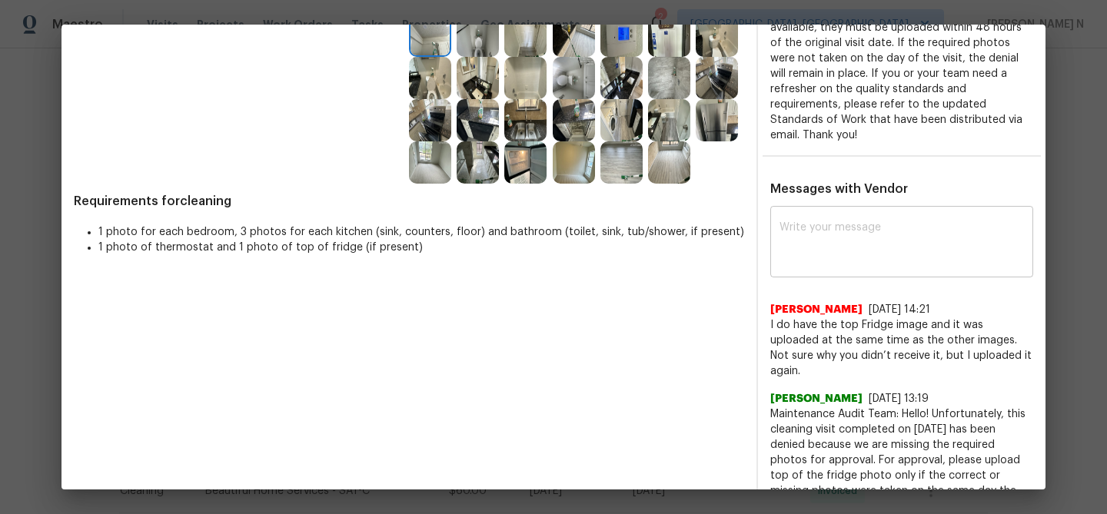
click at [925, 265] on div "x ​" at bounding box center [901, 244] width 263 height 68
paste textarea "Maintenance Audit Team: Hello! Thank you for uploading the photo, after further…"
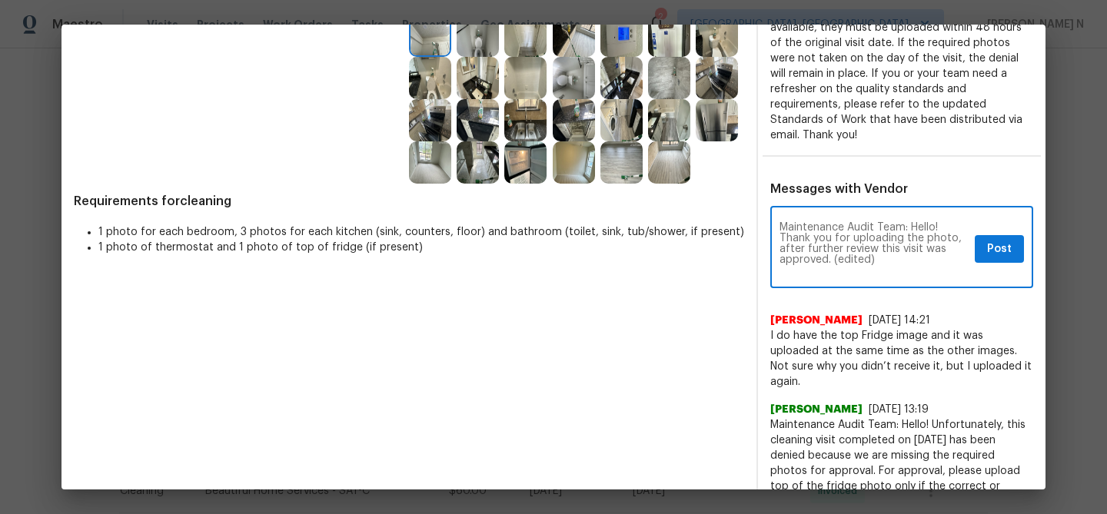
scroll to position [0, 0]
drag, startPoint x: 832, startPoint y: 261, endPoint x: 946, endPoint y: 256, distance: 114.6
click at [946, 256] on textarea "Maintenance Audit Team: Hello! Thank you for uploading the photo, after further…" at bounding box center [873, 249] width 189 height 54
type textarea "Maintenance Audit Team: Hello! Thank you for uploading the photo, after further…"
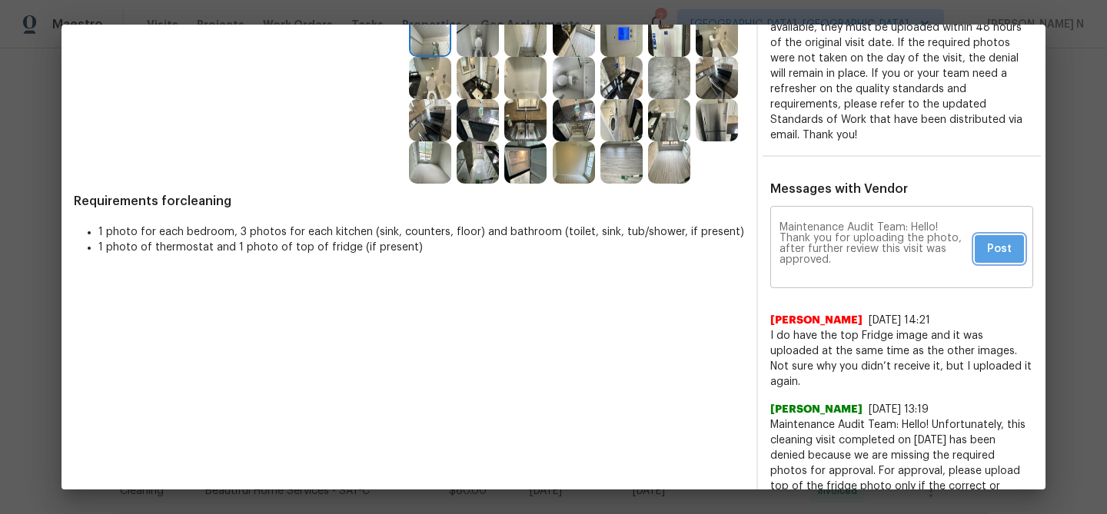
click at [1007, 235] on button "Post" at bounding box center [998, 249] width 49 height 28
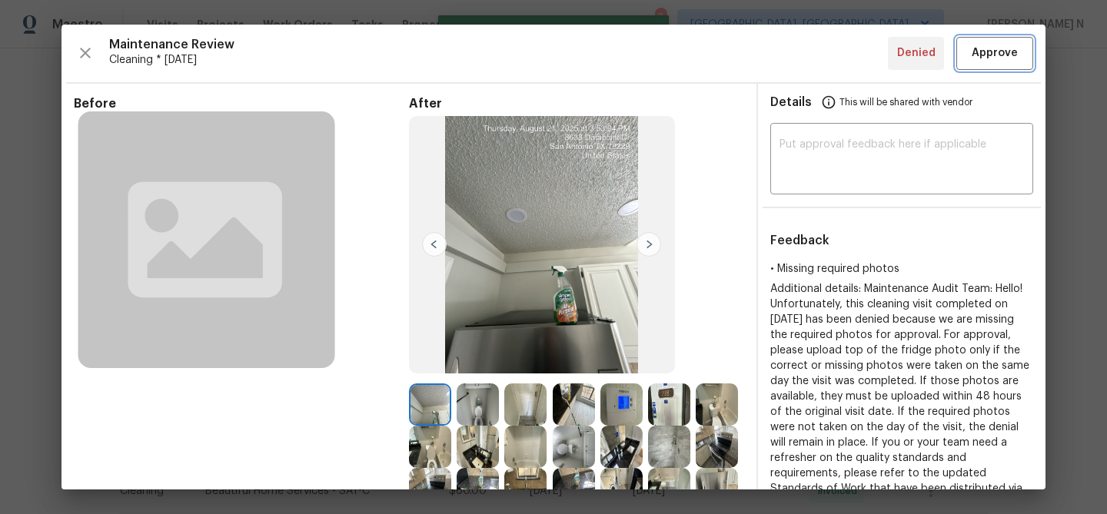
click at [984, 65] on button "Approve" at bounding box center [994, 53] width 77 height 33
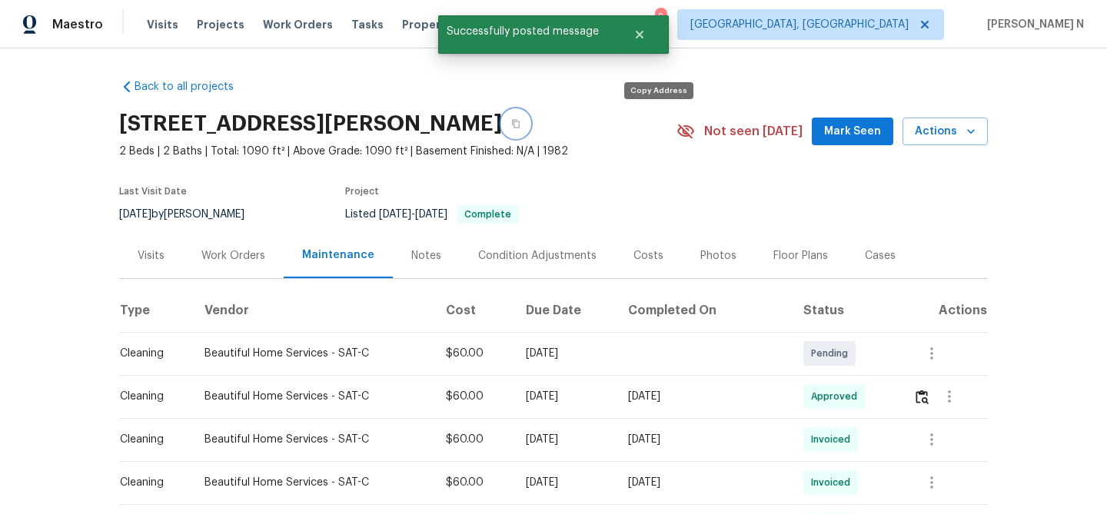
click at [530, 125] on button "button" at bounding box center [516, 124] width 28 height 28
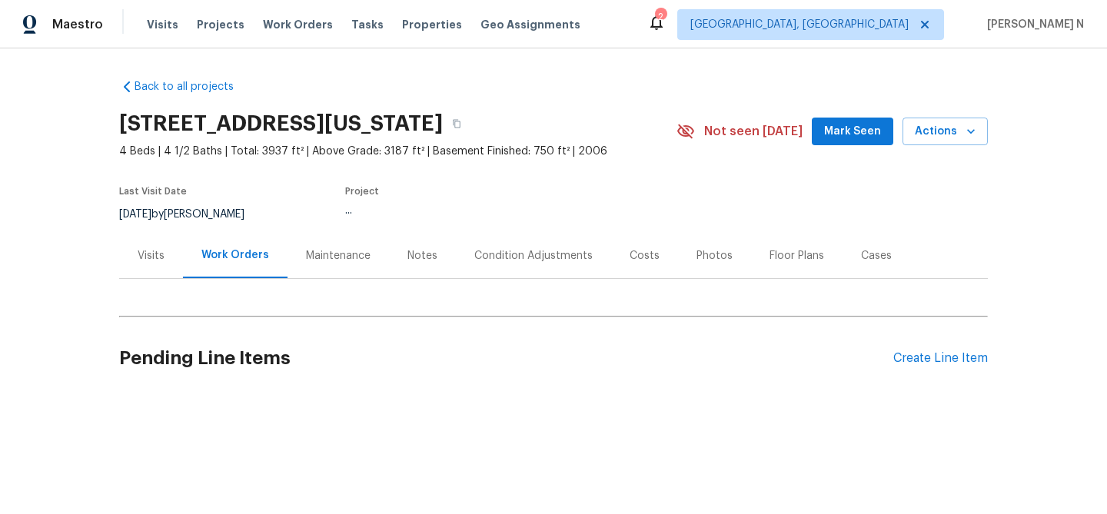
click at [315, 255] on div "Maintenance" at bounding box center [338, 255] width 65 height 15
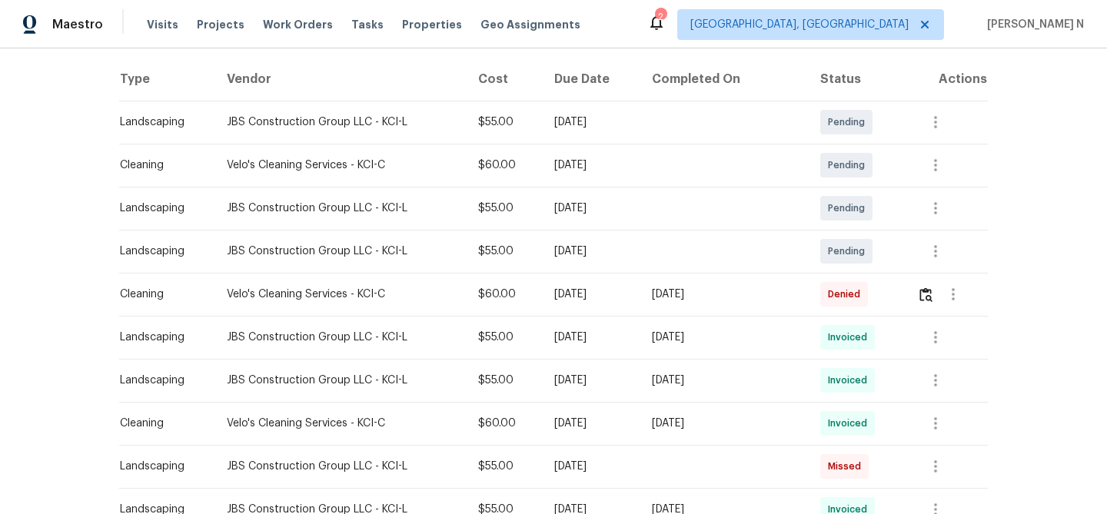
scroll to position [236, 0]
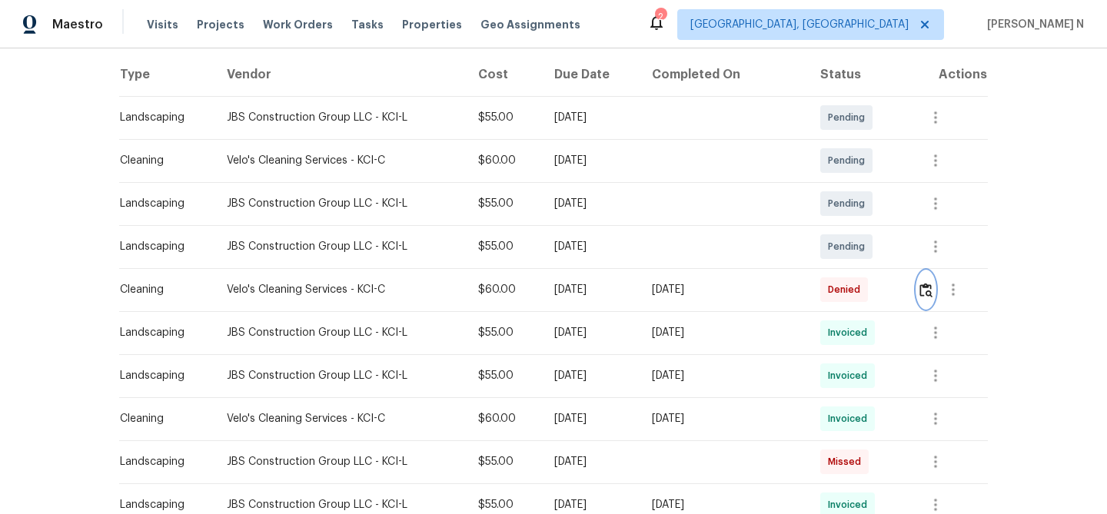
click at [920, 298] on button "button" at bounding box center [926, 289] width 18 height 37
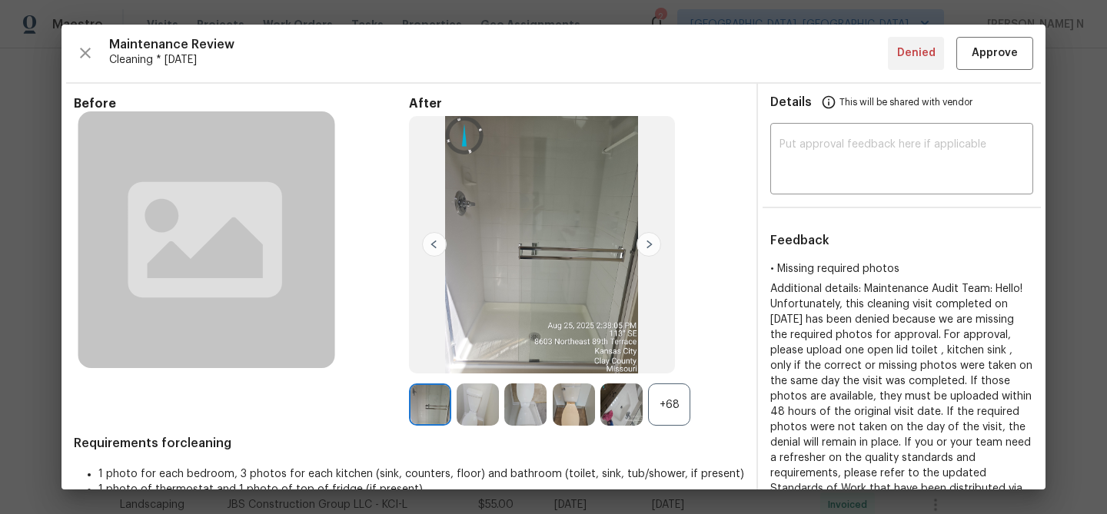
click at [675, 405] on div "+68" at bounding box center [669, 404] width 42 height 42
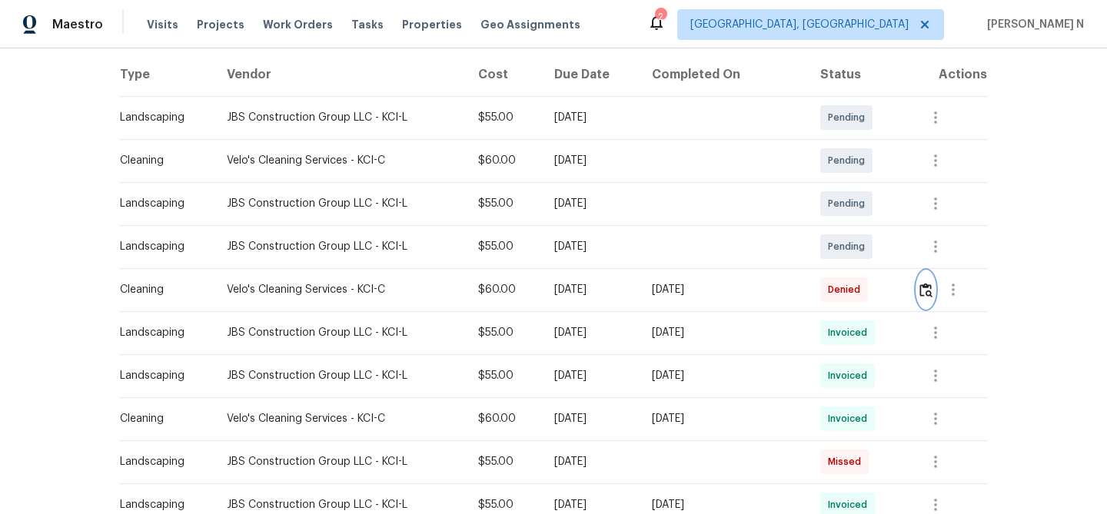
scroll to position [0, 0]
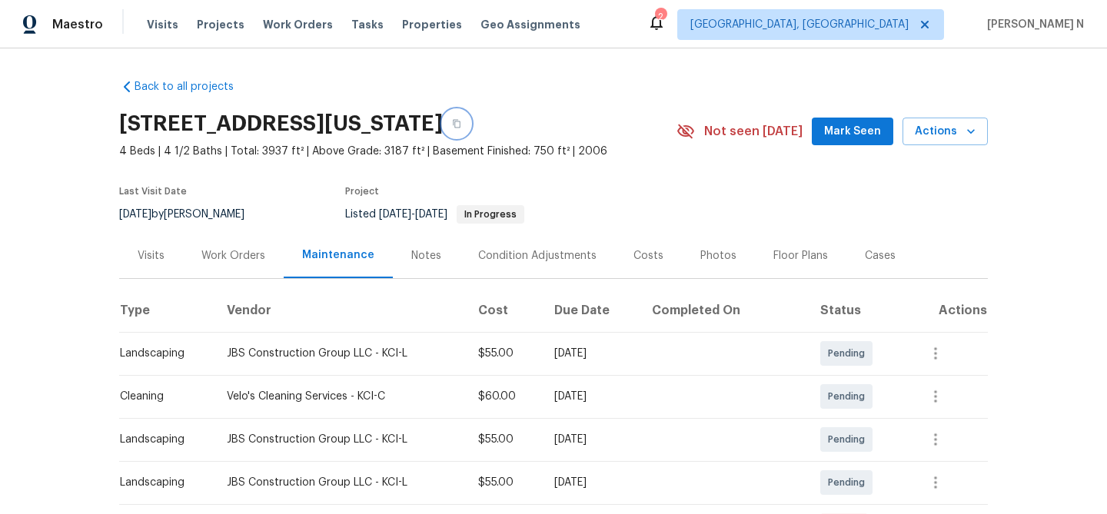
click at [470, 124] on button "button" at bounding box center [457, 124] width 28 height 28
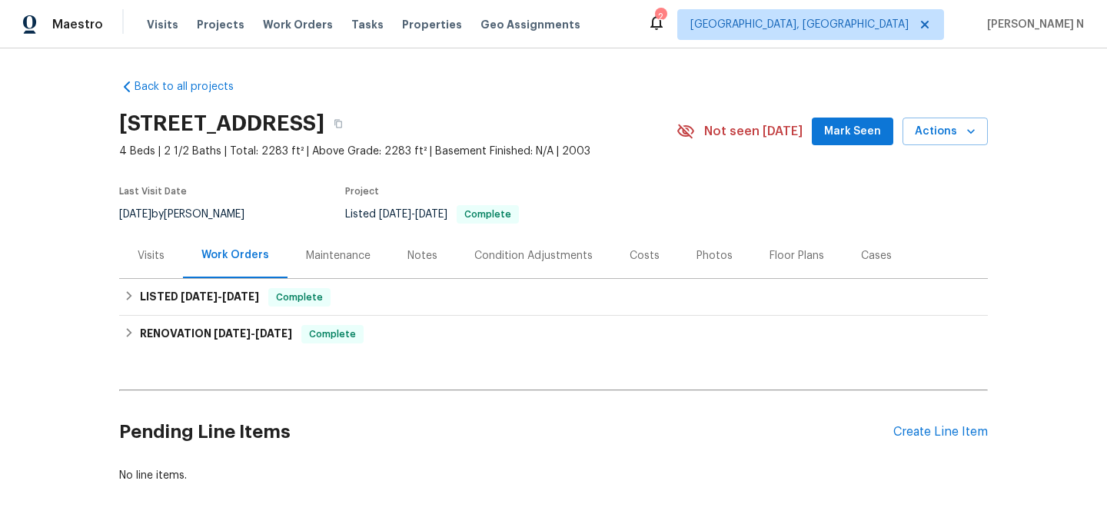
click at [328, 261] on div "Maintenance" at bounding box center [338, 255] width 65 height 15
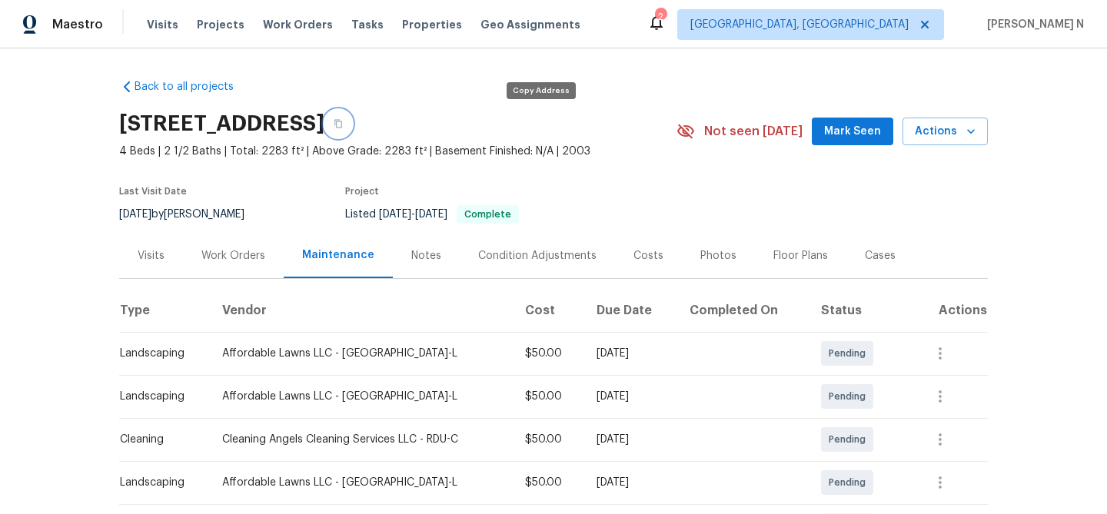
click at [342, 124] on icon "button" at bounding box center [338, 124] width 8 height 8
